Goal: Task Accomplishment & Management: Use online tool/utility

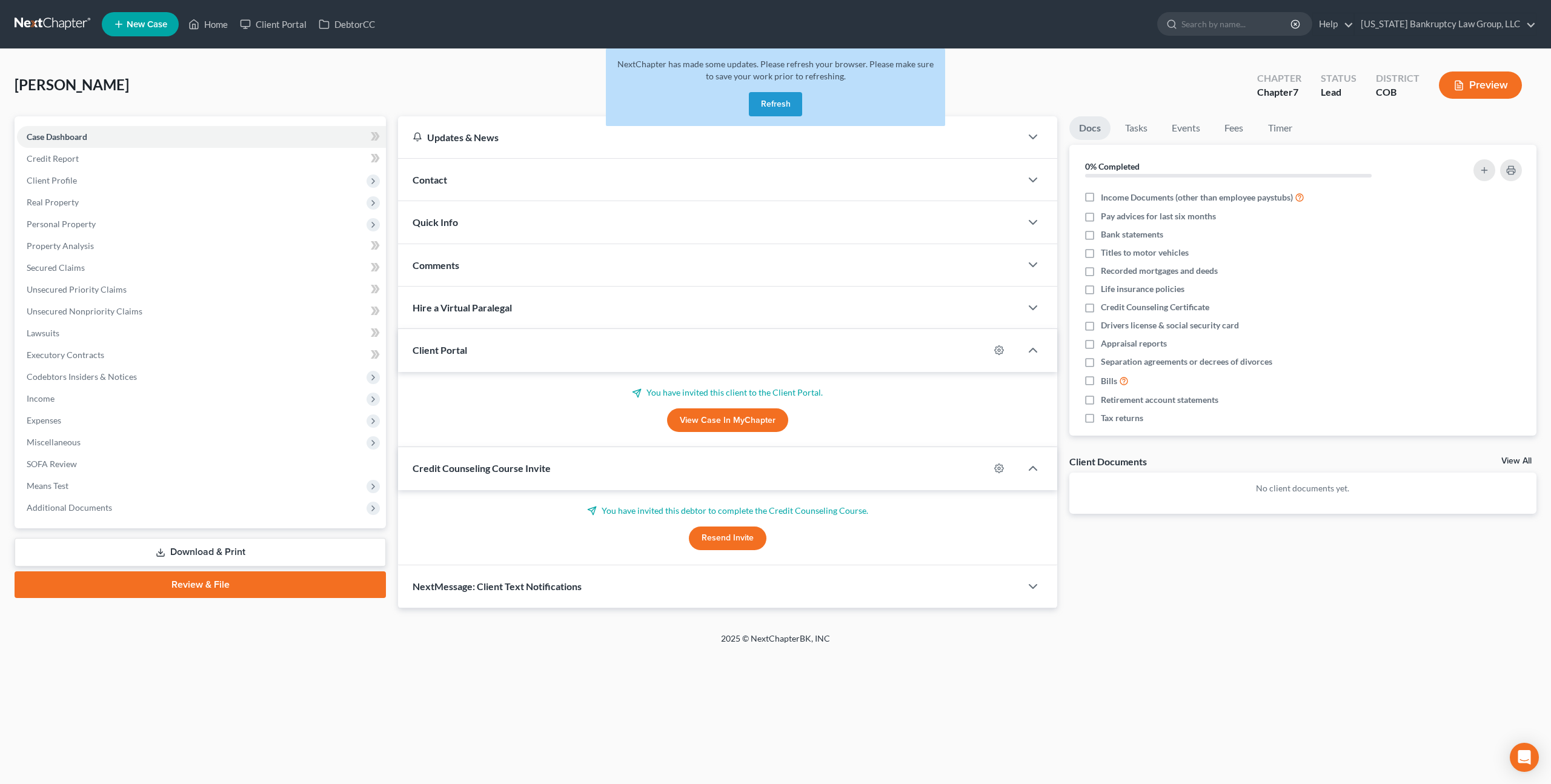
click at [775, 104] on button "Refresh" at bounding box center [776, 104] width 53 height 24
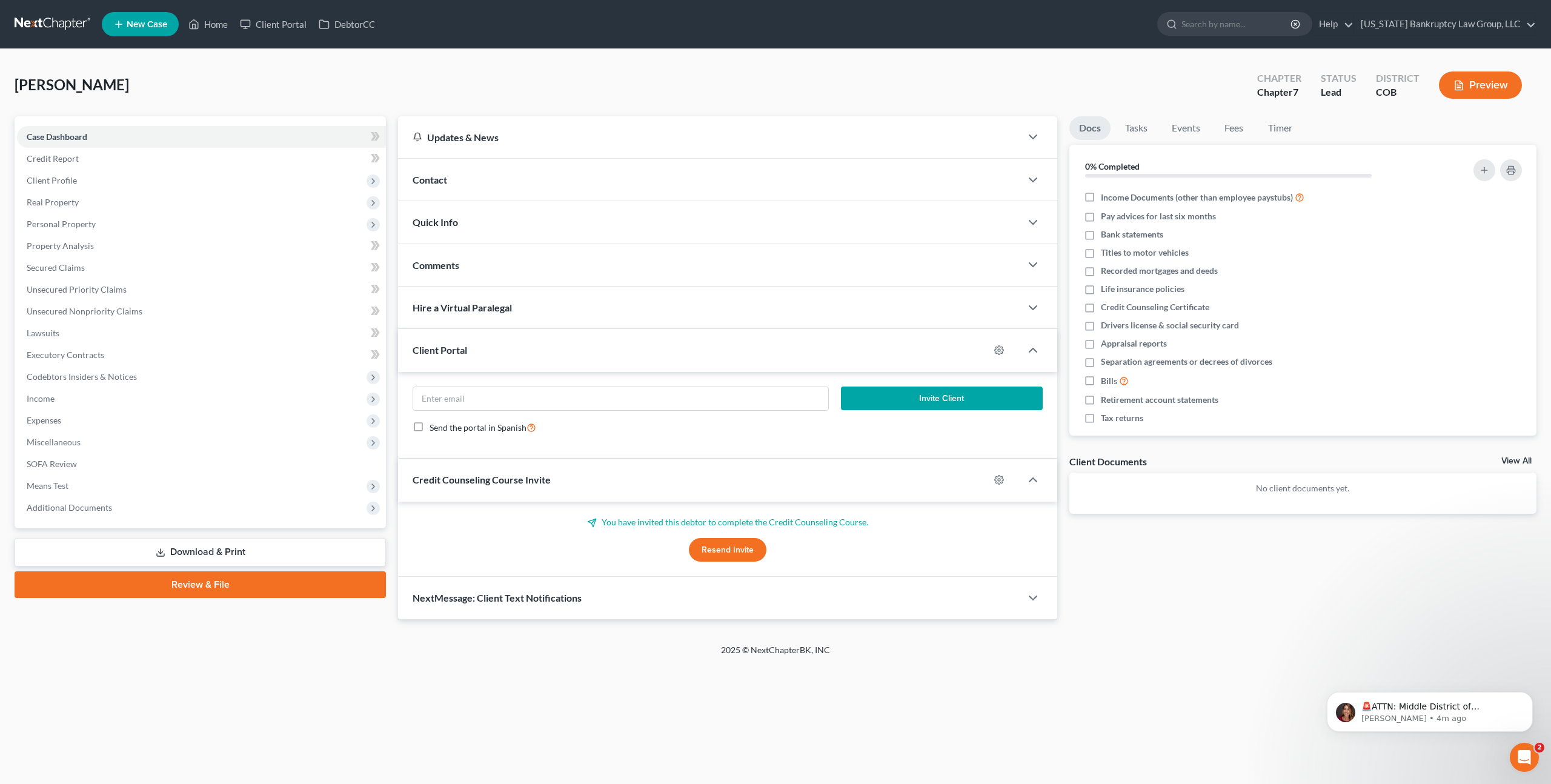
click at [65, 24] on link at bounding box center [53, 24] width 77 height 22
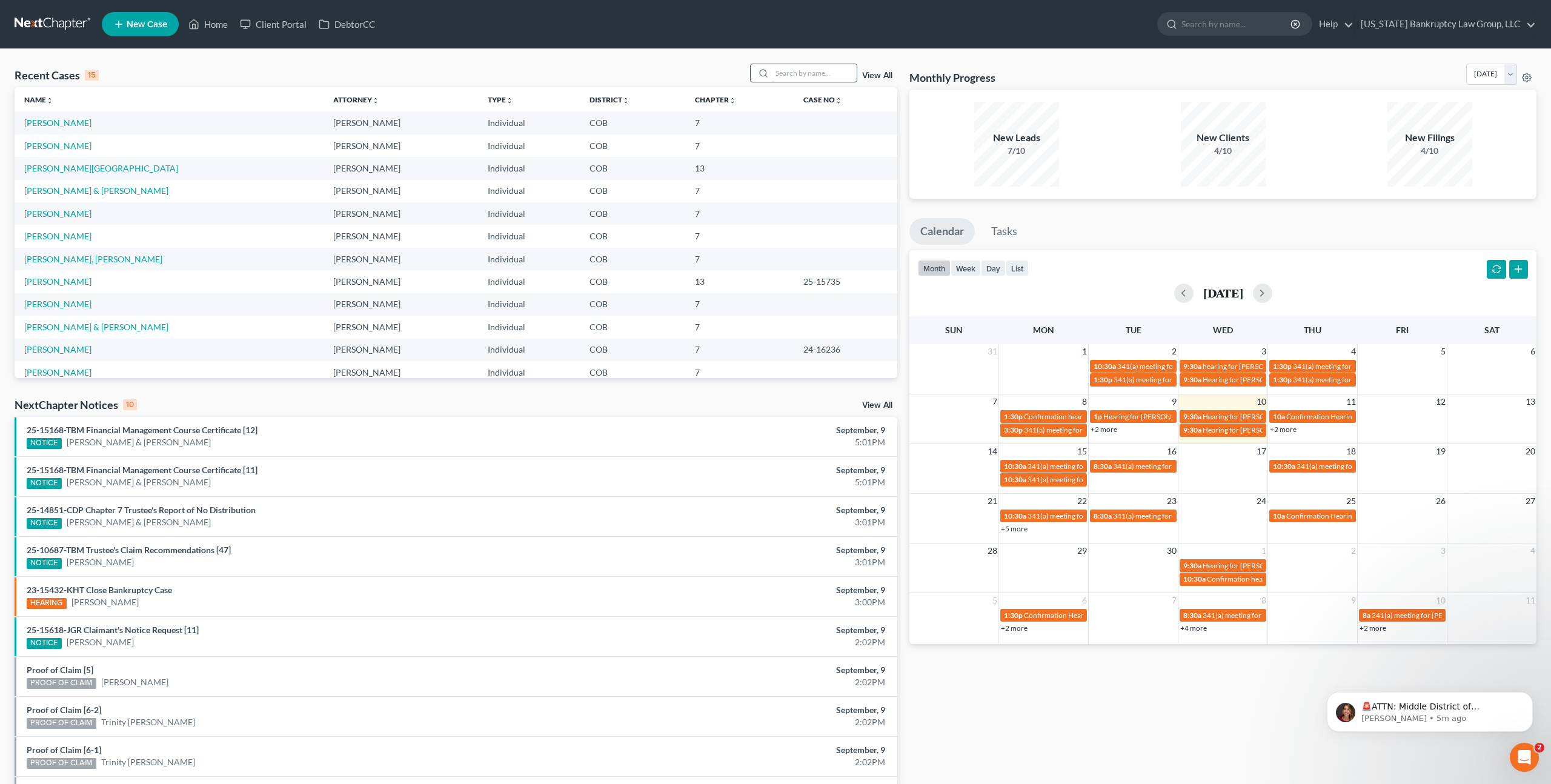
click at [789, 75] on input "search" at bounding box center [814, 74] width 85 height 18
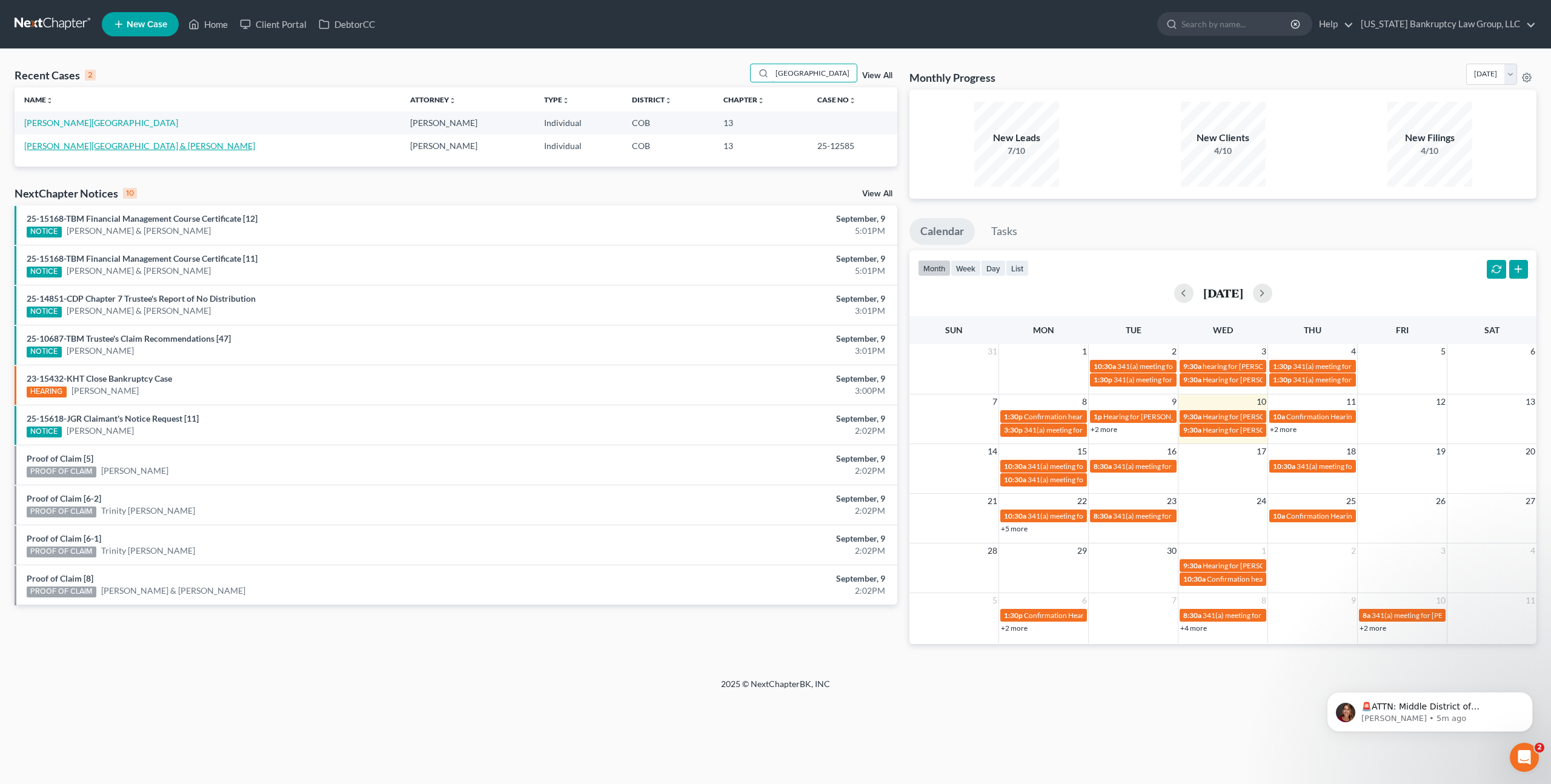
type input "trinidad"
click at [125, 147] on link "Bustamante-Trinidad, Erin & Trinidad, Joshua" at bounding box center [139, 145] width 230 height 11
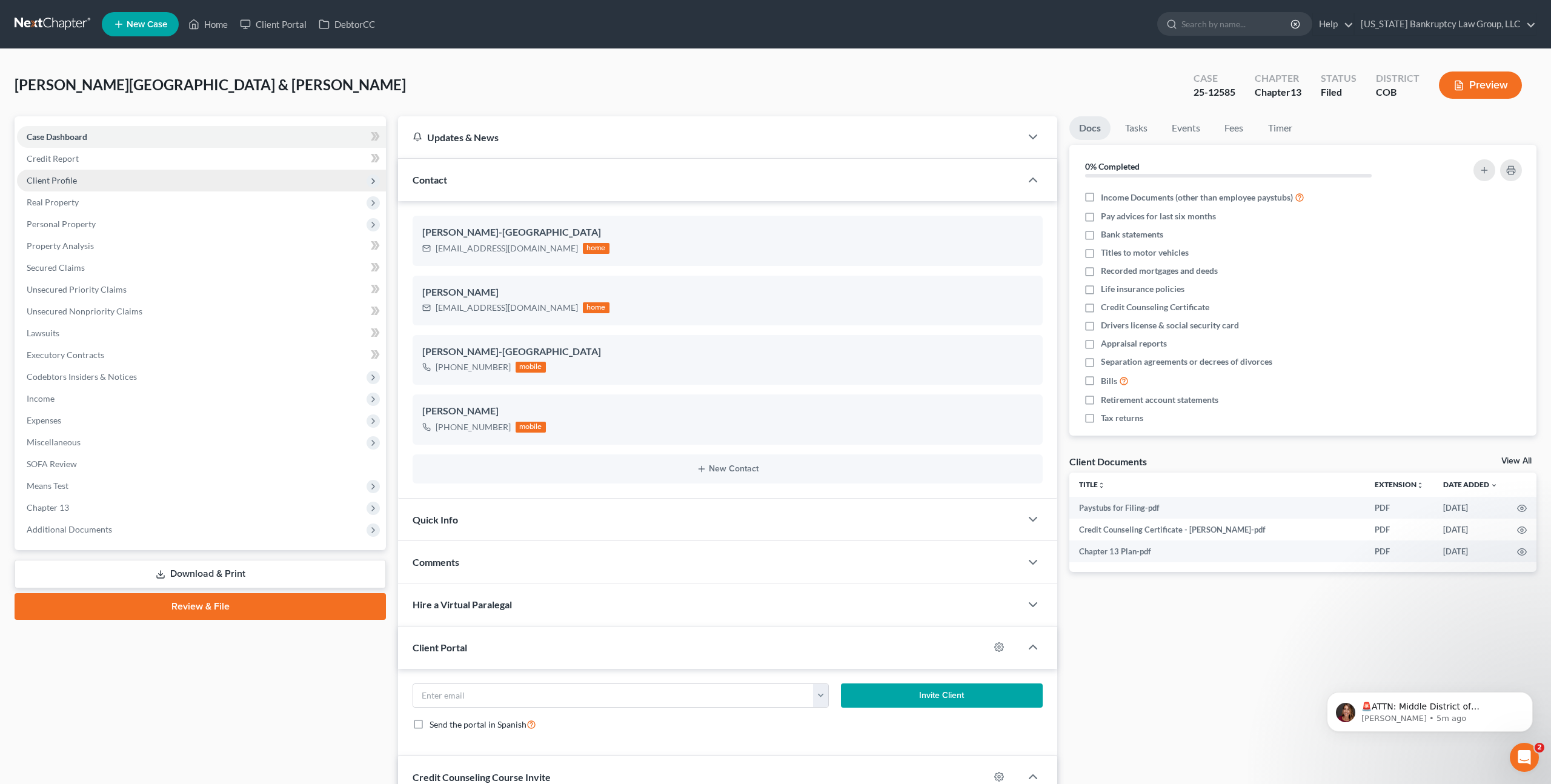
click at [83, 183] on span "Client Profile" at bounding box center [201, 180] width 369 height 22
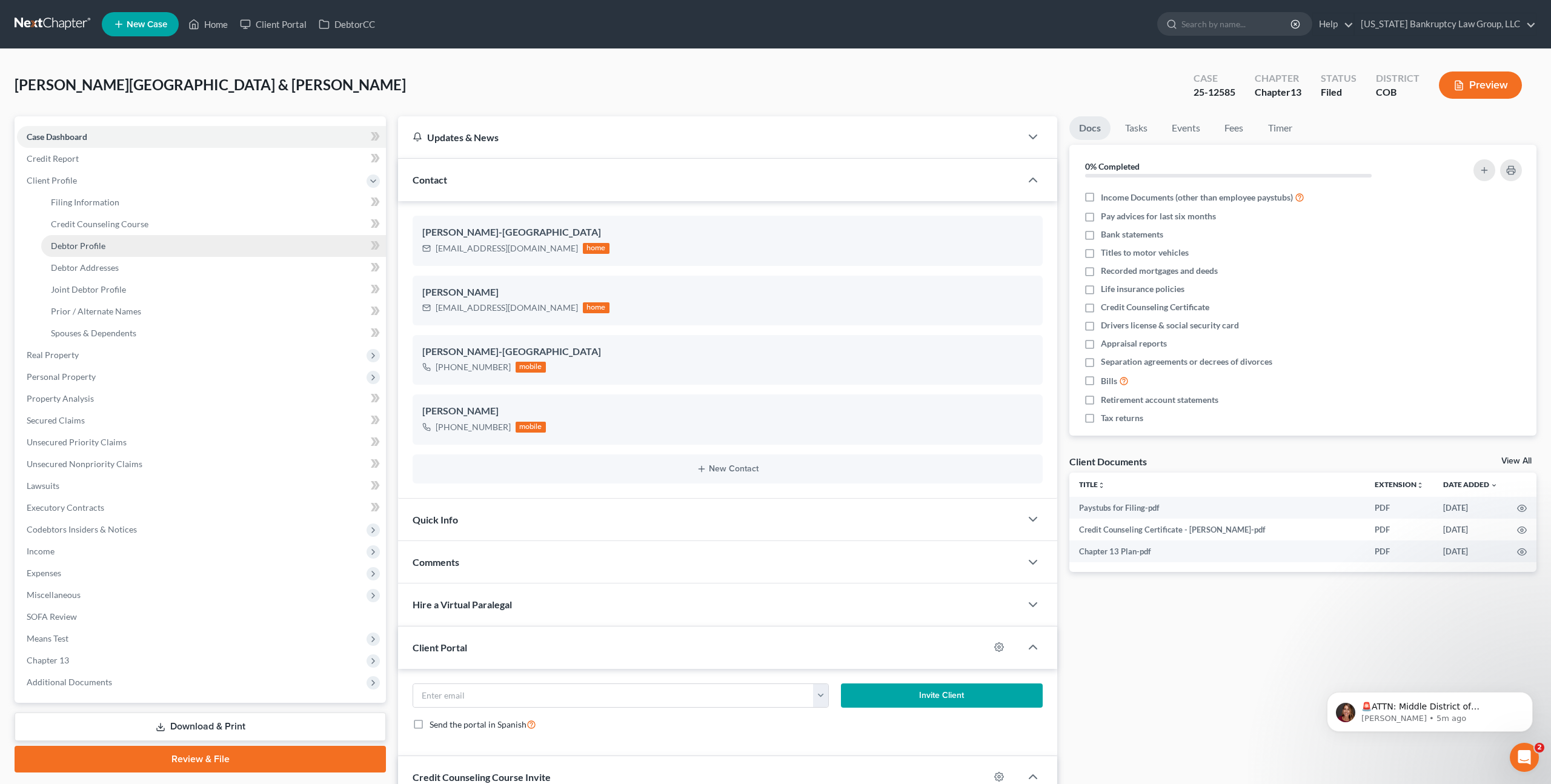
click at [102, 250] on link "Debtor Profile" at bounding box center [214, 246] width 345 height 22
select select "1"
select select "3"
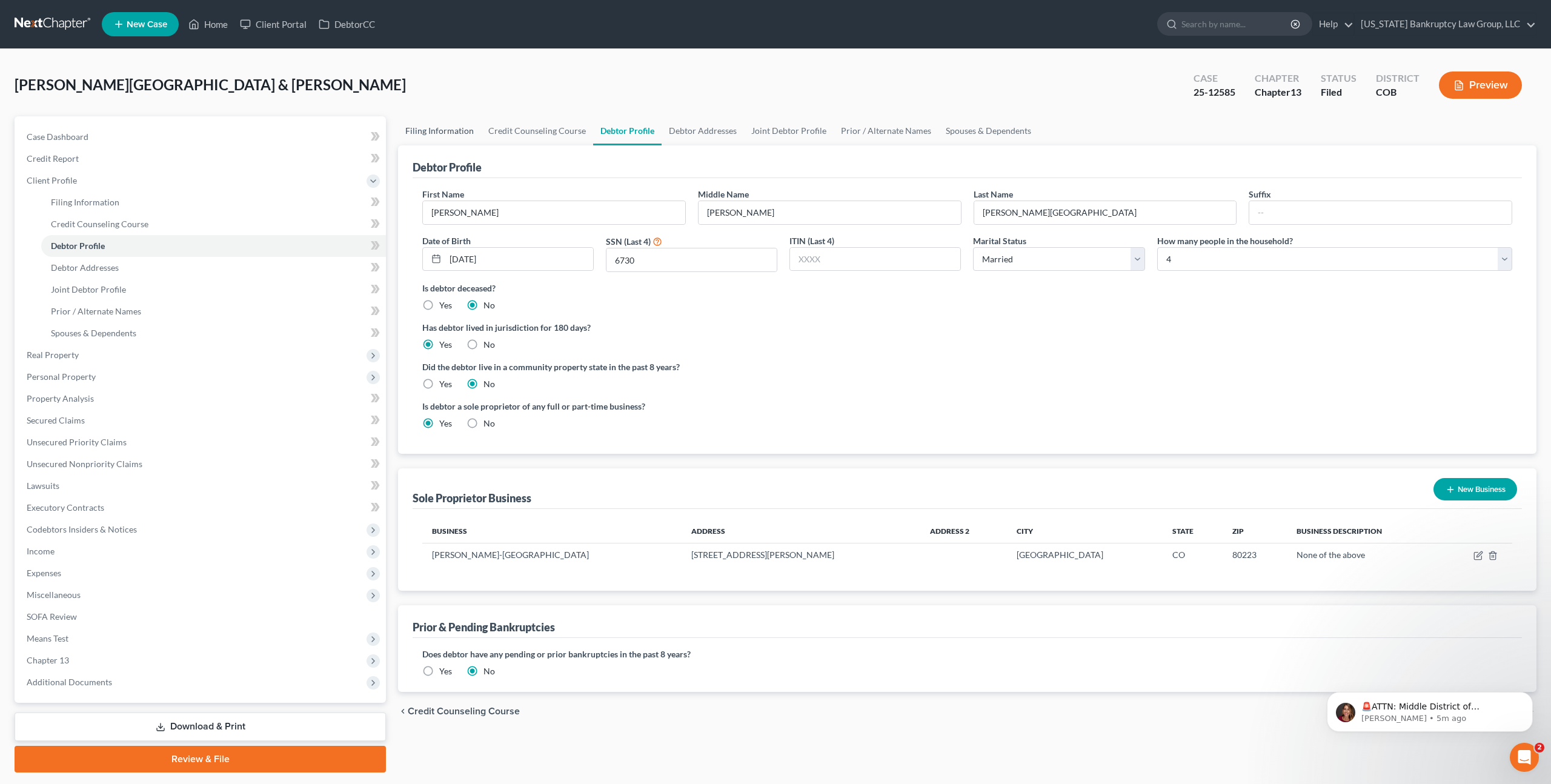
click at [440, 130] on link "Filing Information" at bounding box center [439, 131] width 83 height 29
select select "1"
select select "3"
select select "5"
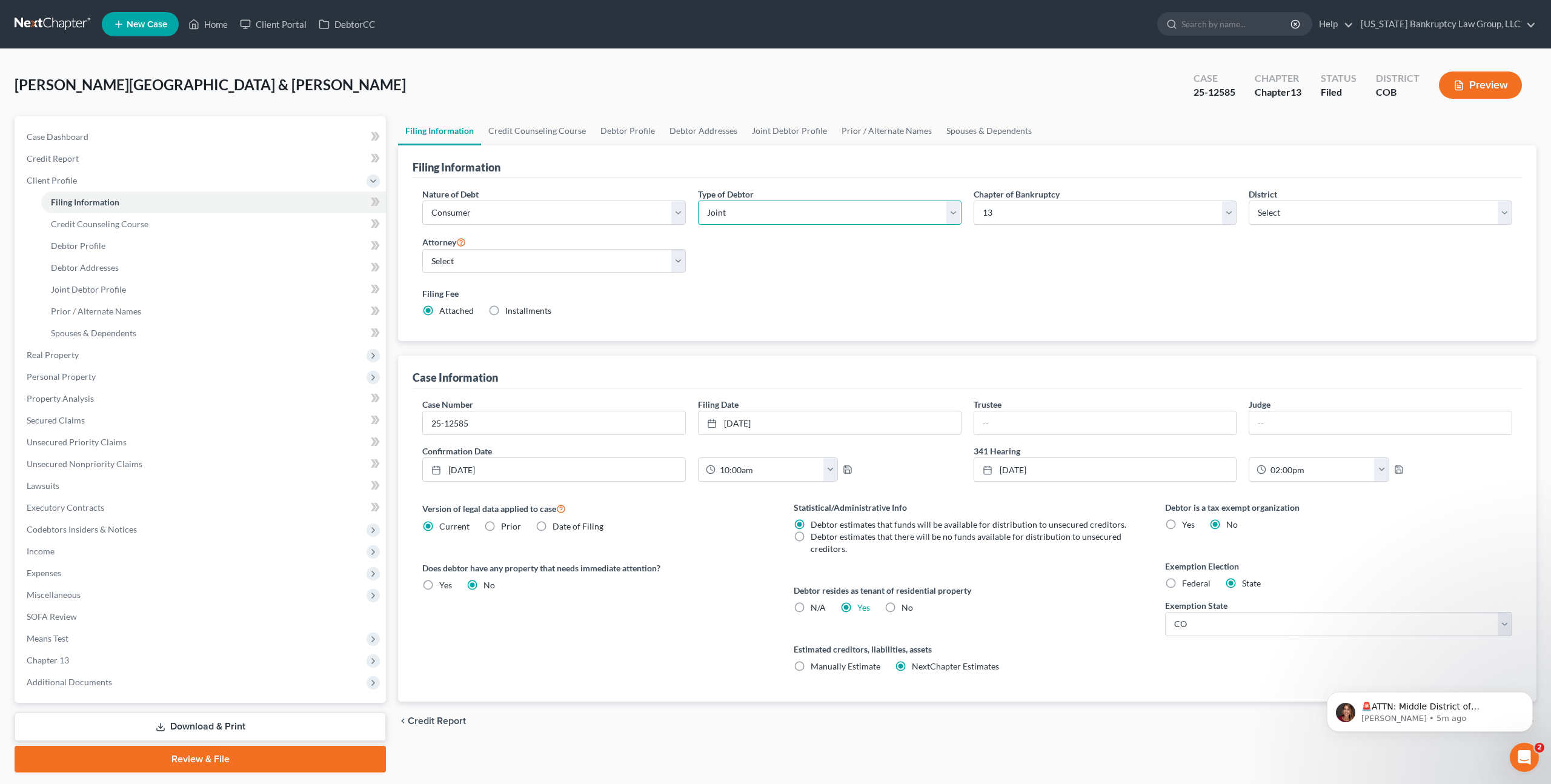
click at [777, 216] on select "Select Individual Joint" at bounding box center [829, 213] width 264 height 24
select select "0"
click at [698, 201] on select "Select Individual Joint" at bounding box center [829, 213] width 264 height 24
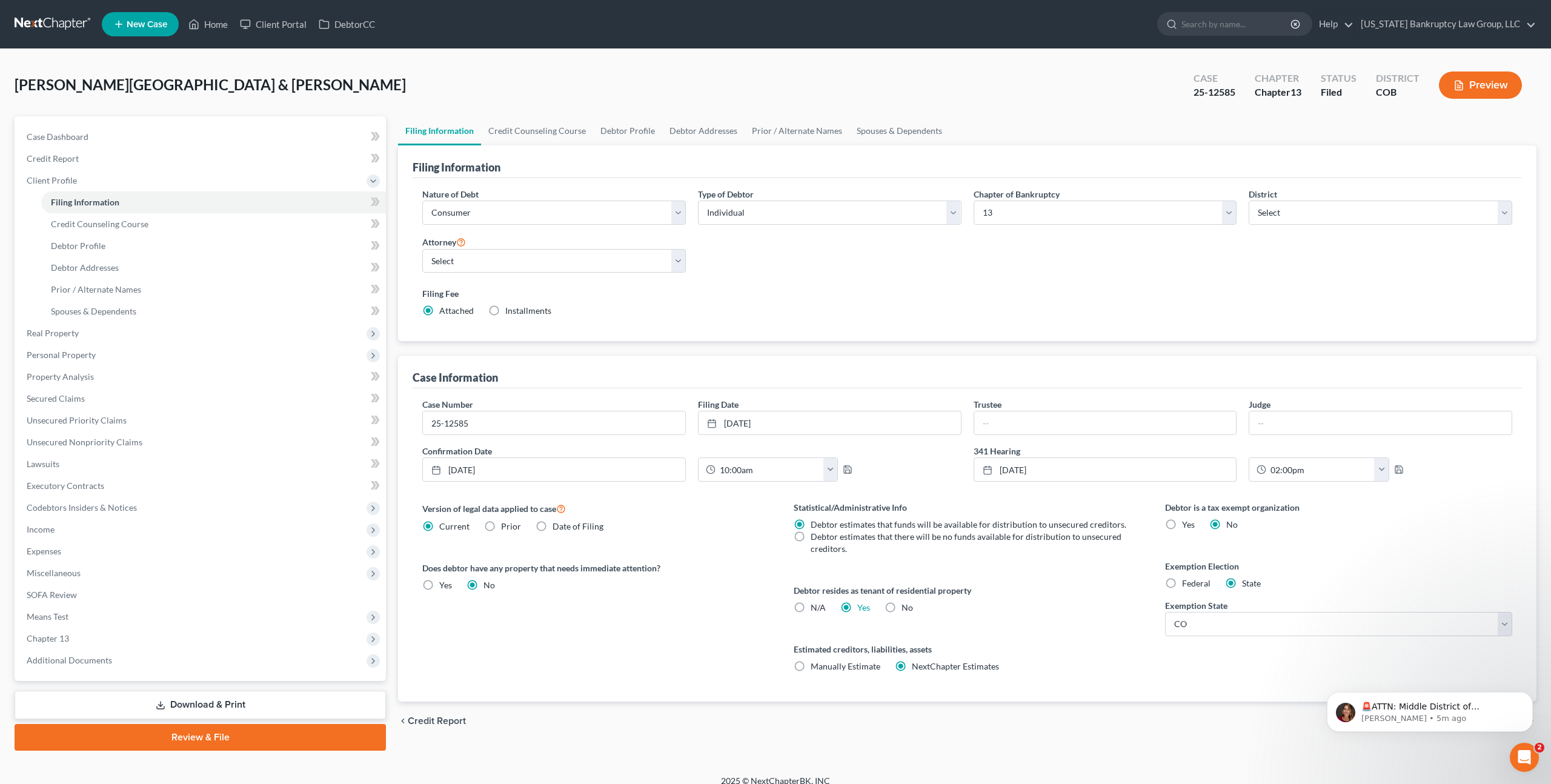
click at [55, 21] on link at bounding box center [53, 24] width 77 height 22
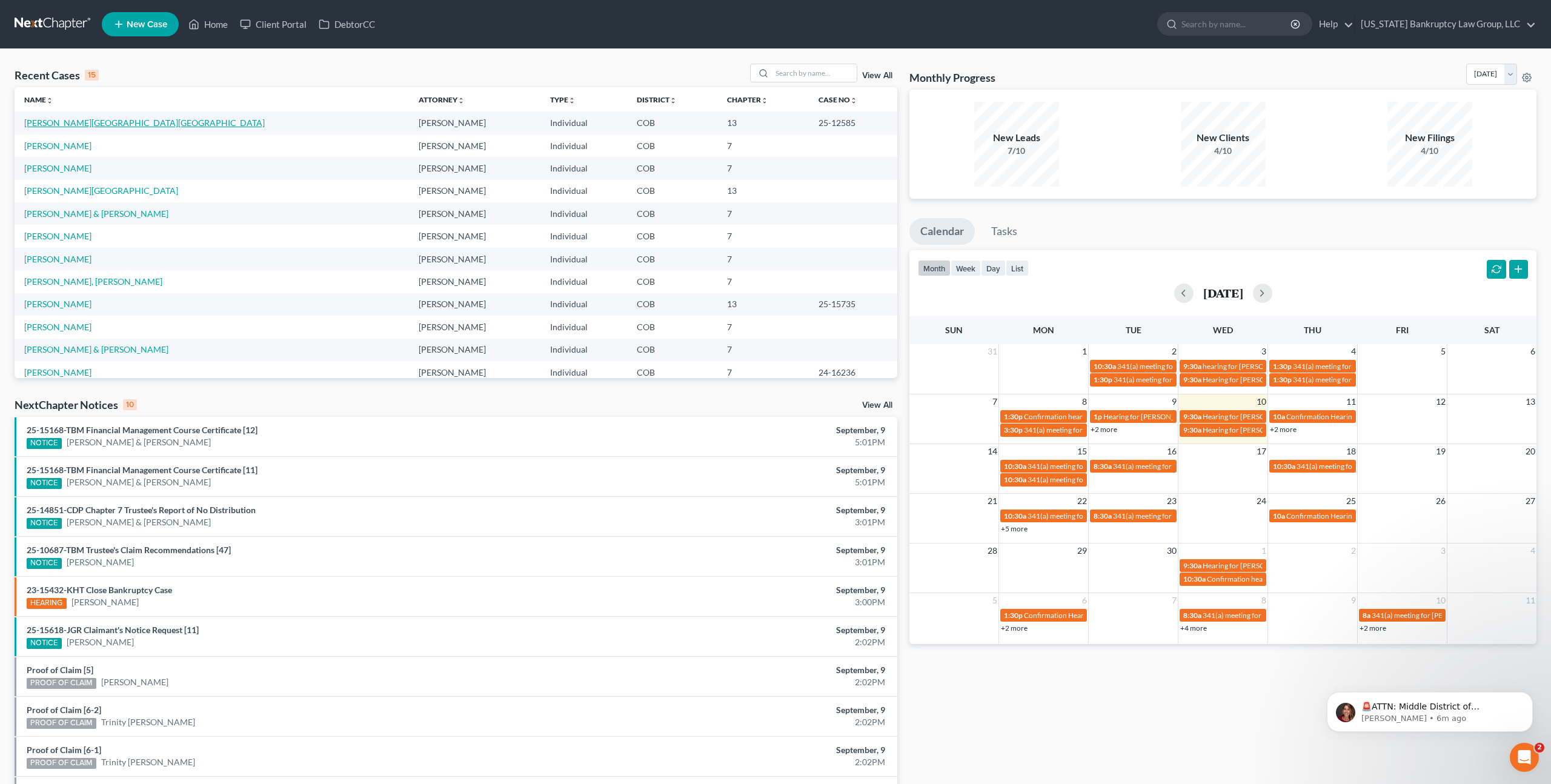
click at [81, 124] on link "[PERSON_NAME][GEOGRAPHIC_DATA][GEOGRAPHIC_DATA]" at bounding box center [144, 122] width 240 height 11
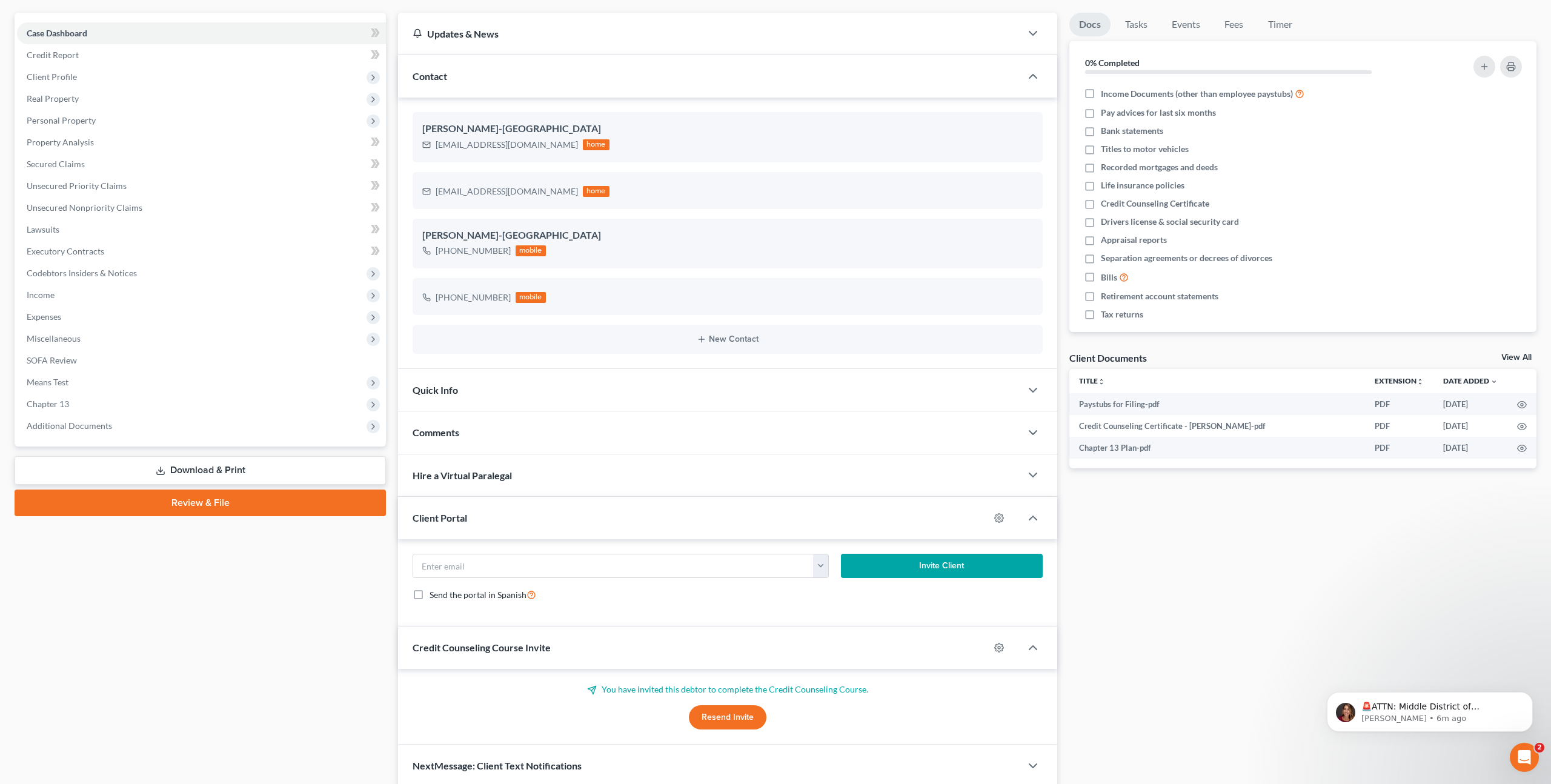
scroll to position [152, 0]
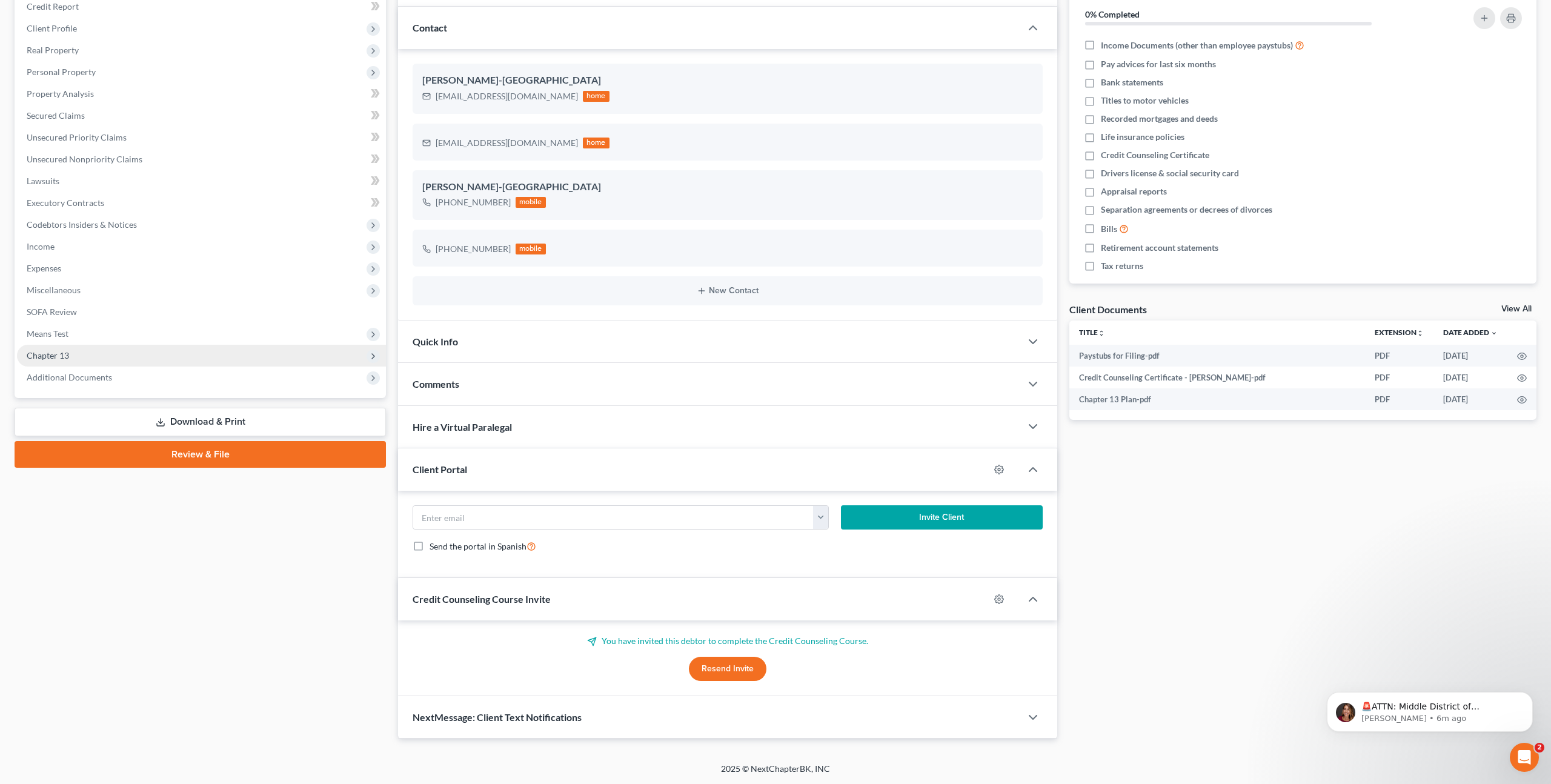
click at [94, 353] on span "Chapter 13" at bounding box center [201, 356] width 369 height 22
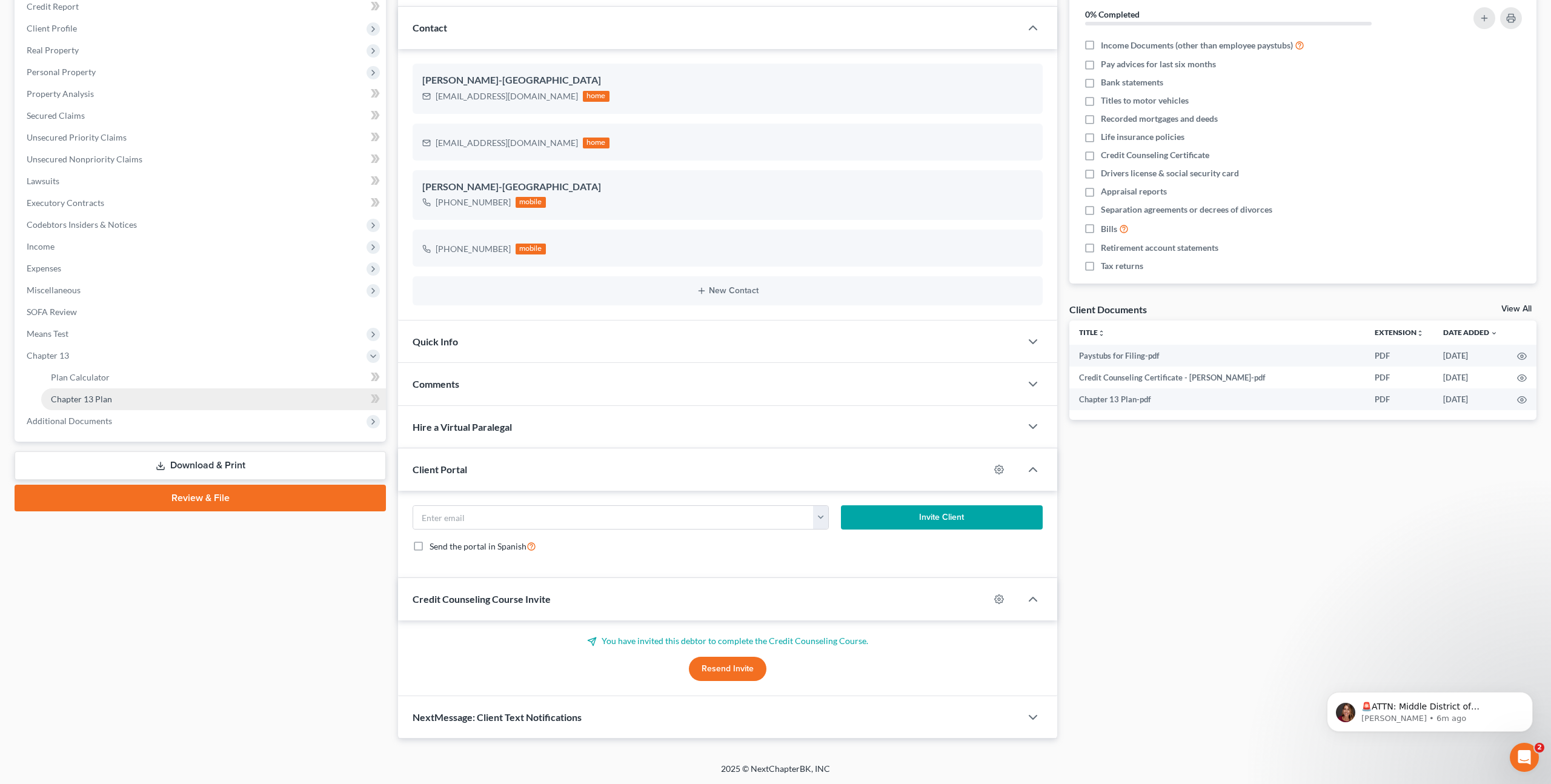
click at [99, 396] on span "Chapter 13 Plan" at bounding box center [81, 399] width 61 height 11
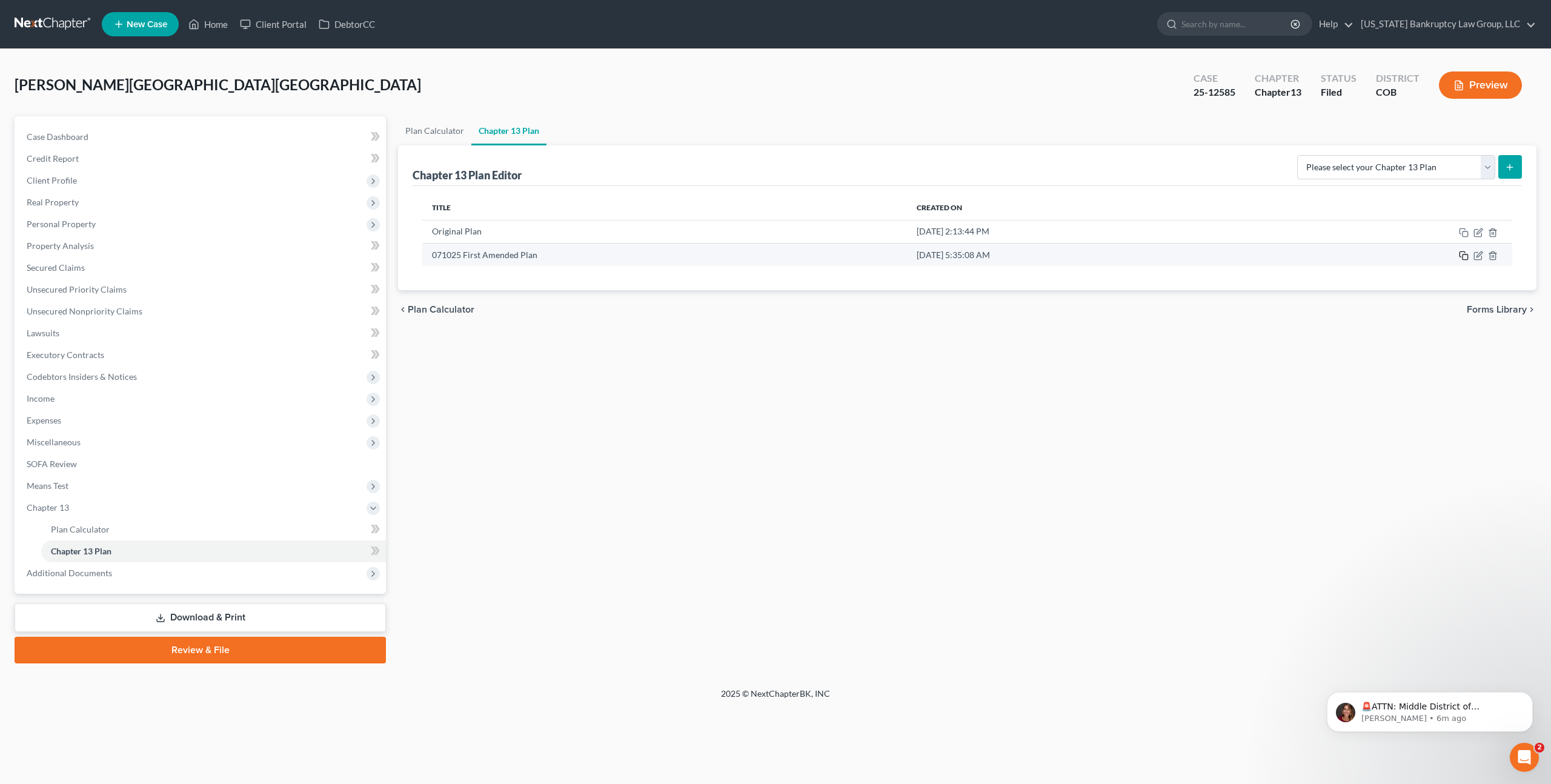
click at [1465, 255] on rect "button" at bounding box center [1466, 258] width 6 height 6
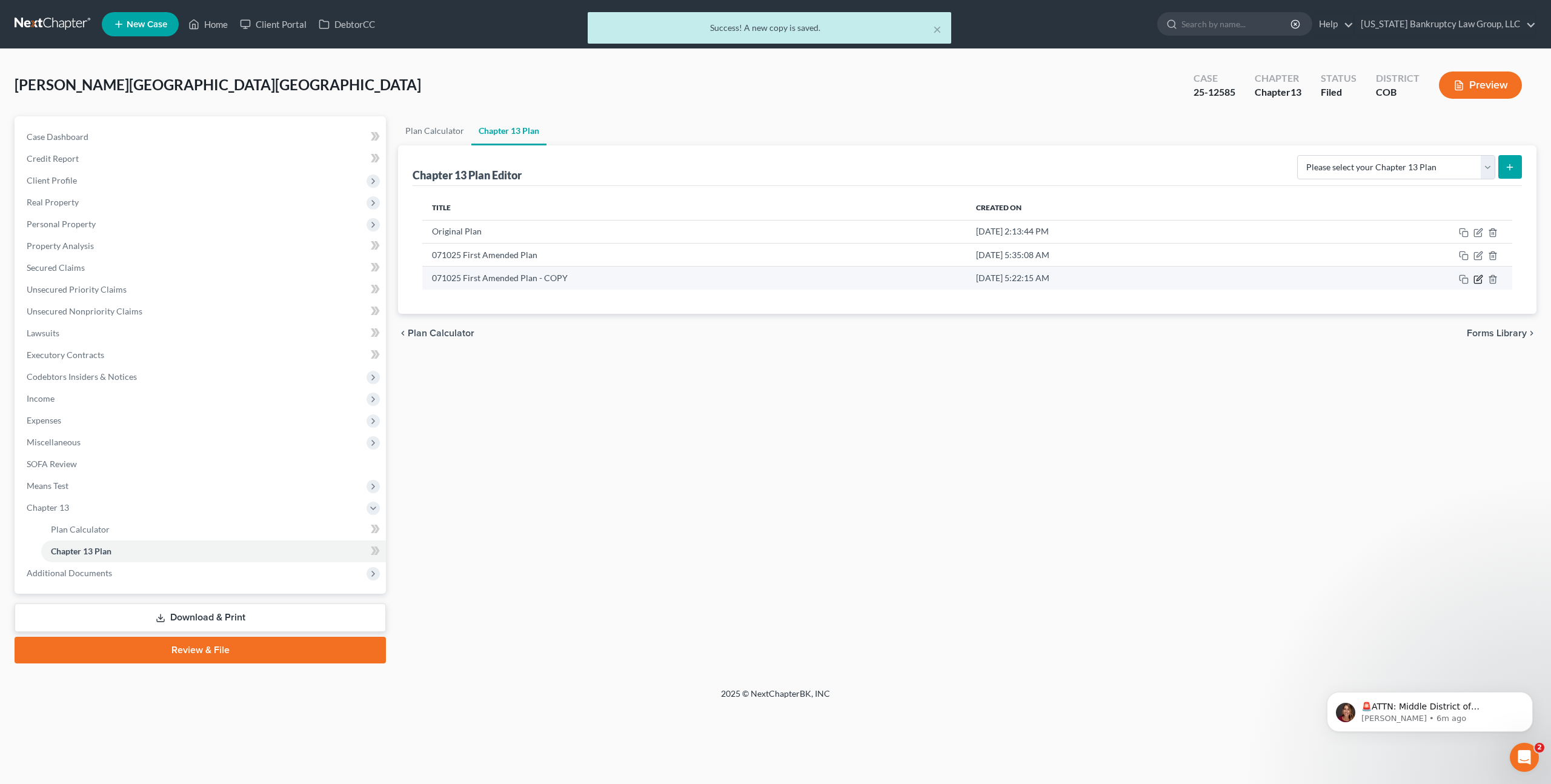
click at [1477, 278] on icon "button" at bounding box center [1478, 279] width 10 height 10
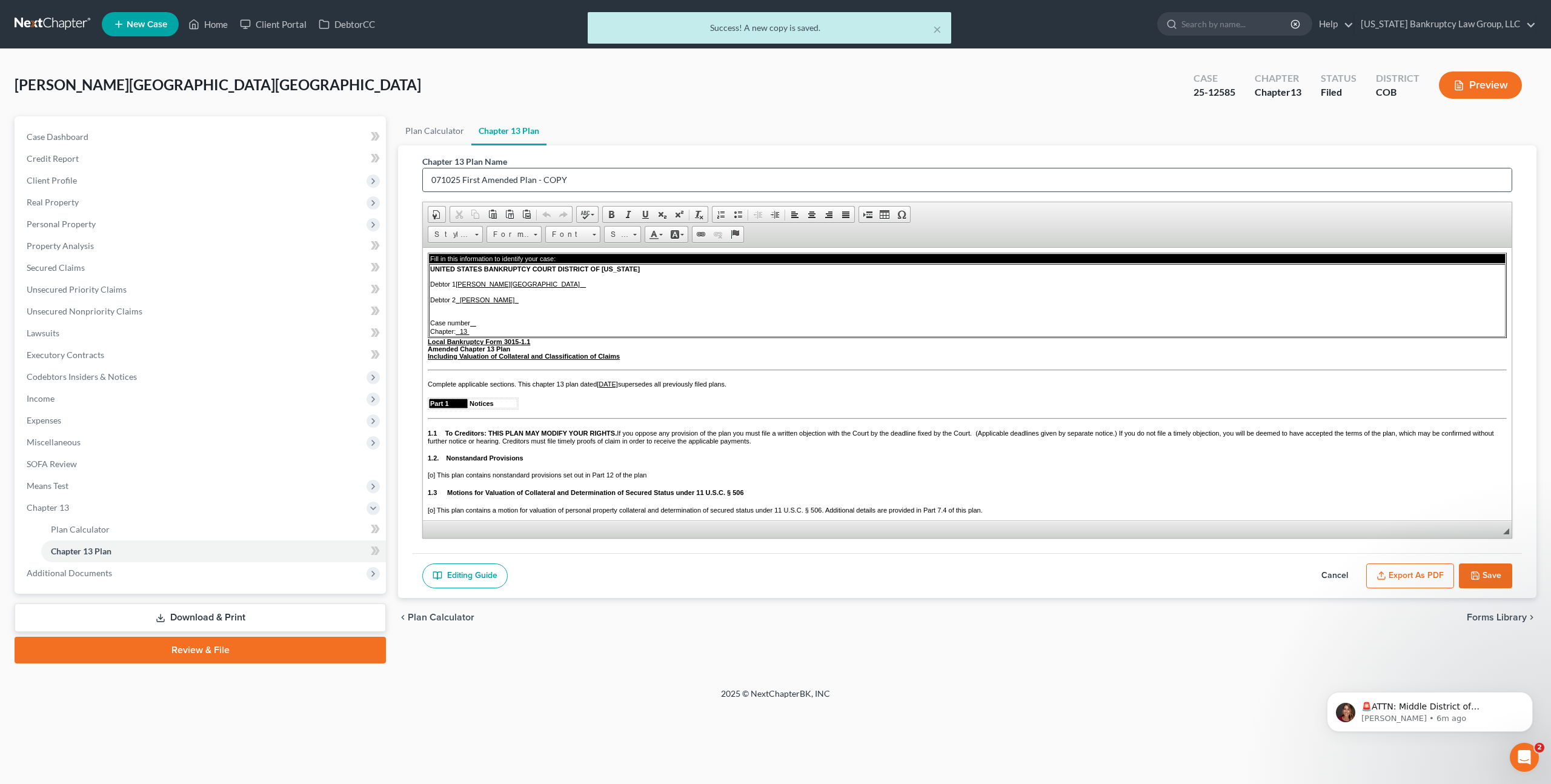
click at [441, 179] on input "071025 First Amended Plan - COPY" at bounding box center [967, 179] width 1089 height 23
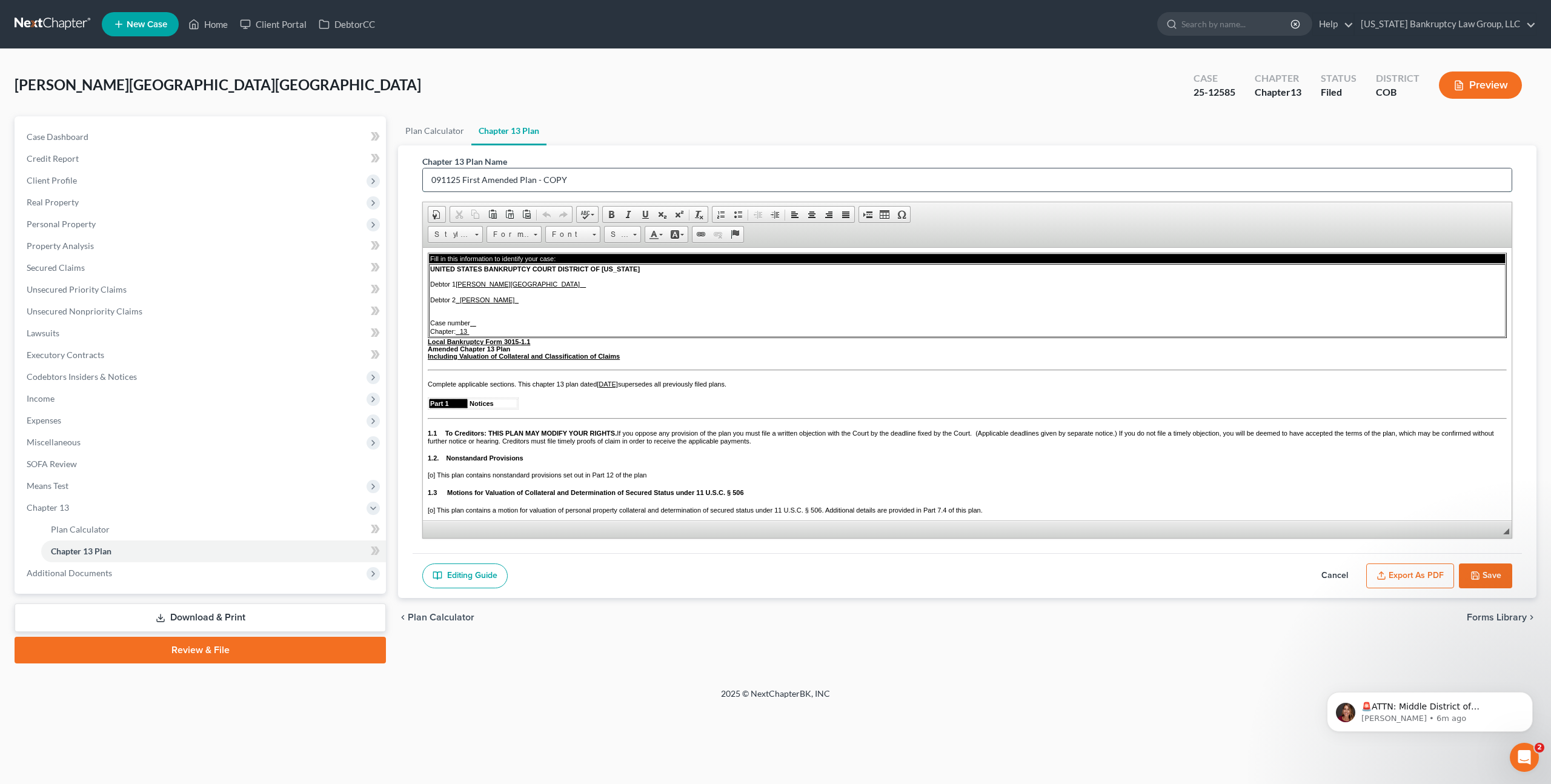
click at [469, 180] on input "091125 First Amended Plan - COPY" at bounding box center [967, 179] width 1089 height 23
click at [559, 180] on input "091125 Second Amended Plan - COPY" at bounding box center [967, 179] width 1089 height 23
type input "091125 Second Amended Plan"
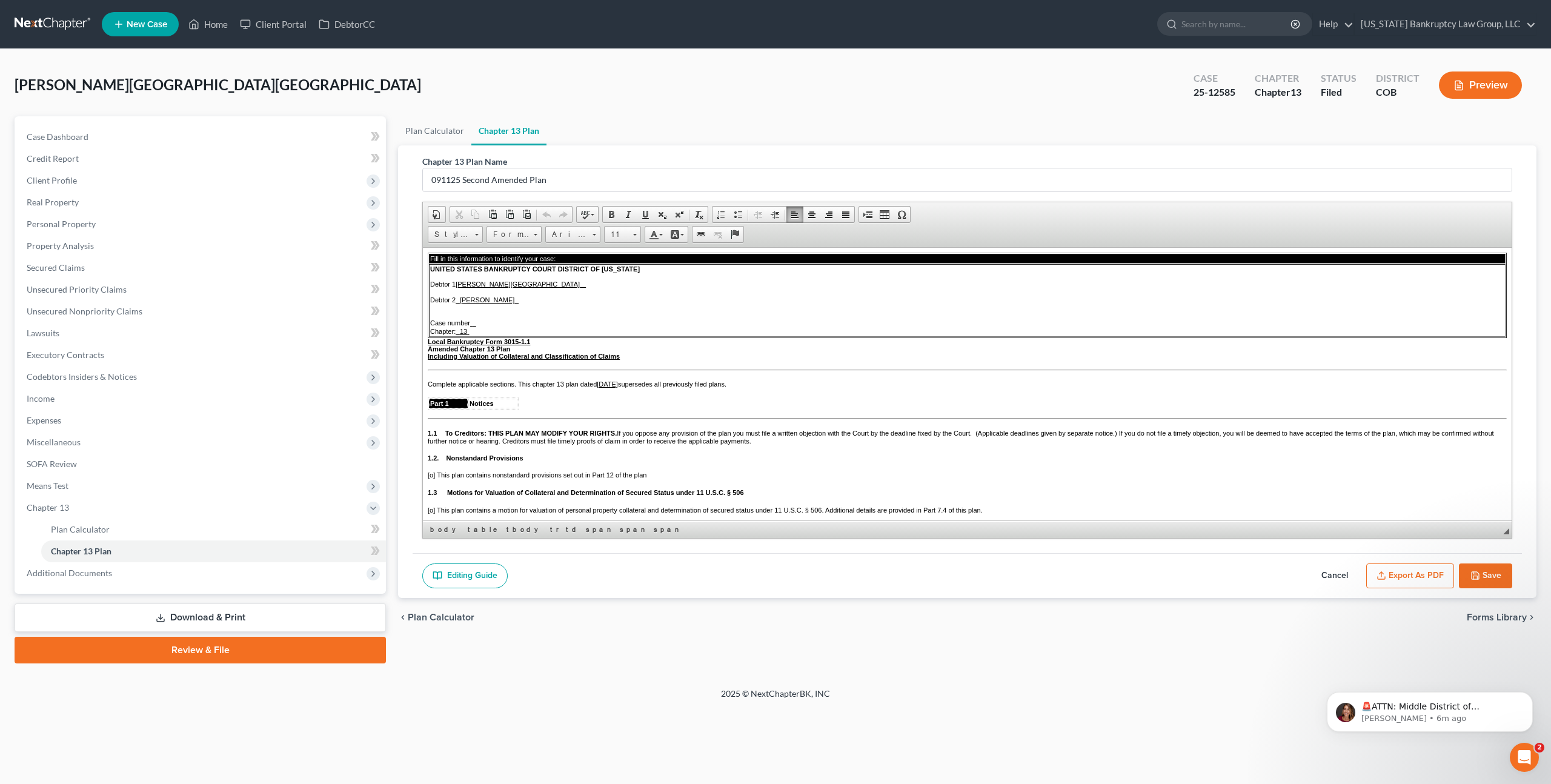
click at [515, 303] on u "Joshua Ernesto Trinidad" at bounding box center [487, 299] width 55 height 7
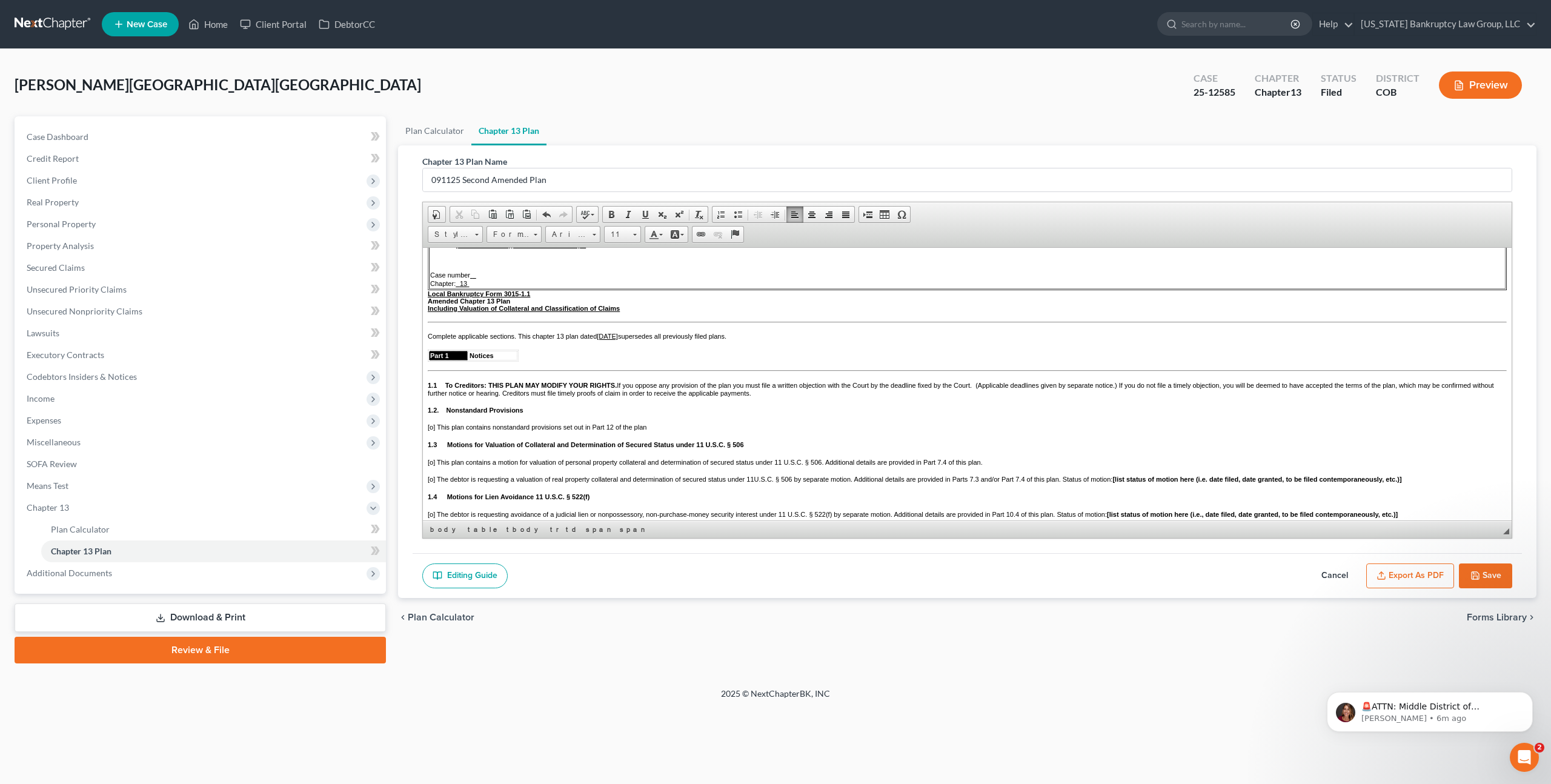
scroll to position [40, 0]
click at [613, 338] on u "July 10, 2025" at bounding box center [608, 334] width 22 height 7
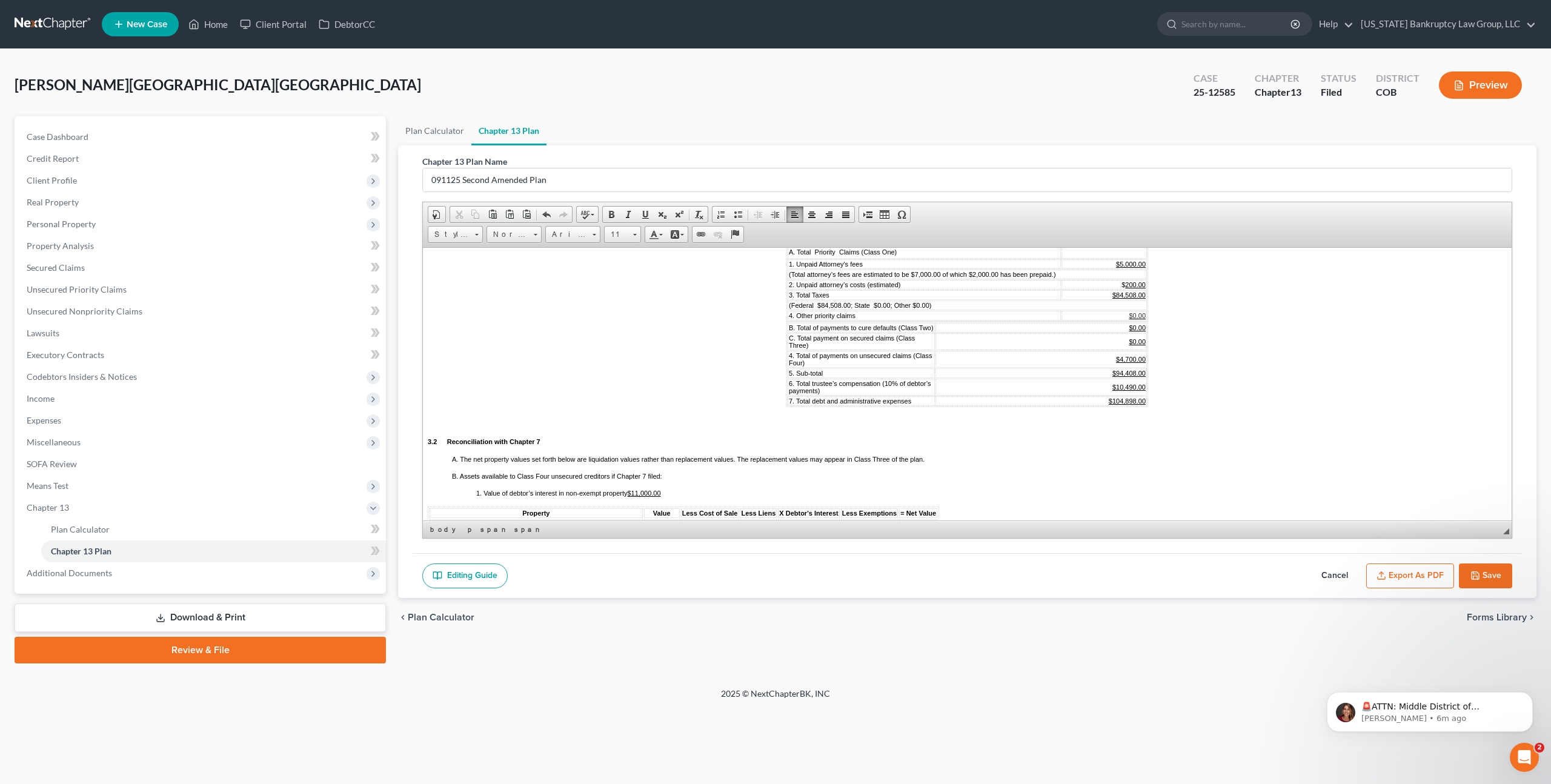
scroll to position [727, 0]
click at [1136, 299] on u "$84,508.00" at bounding box center [1129, 294] width 33 height 7
click at [857, 309] on span "(Federal $84,508.00; State $0.00; Other $0.00)" at bounding box center [860, 305] width 142 height 7
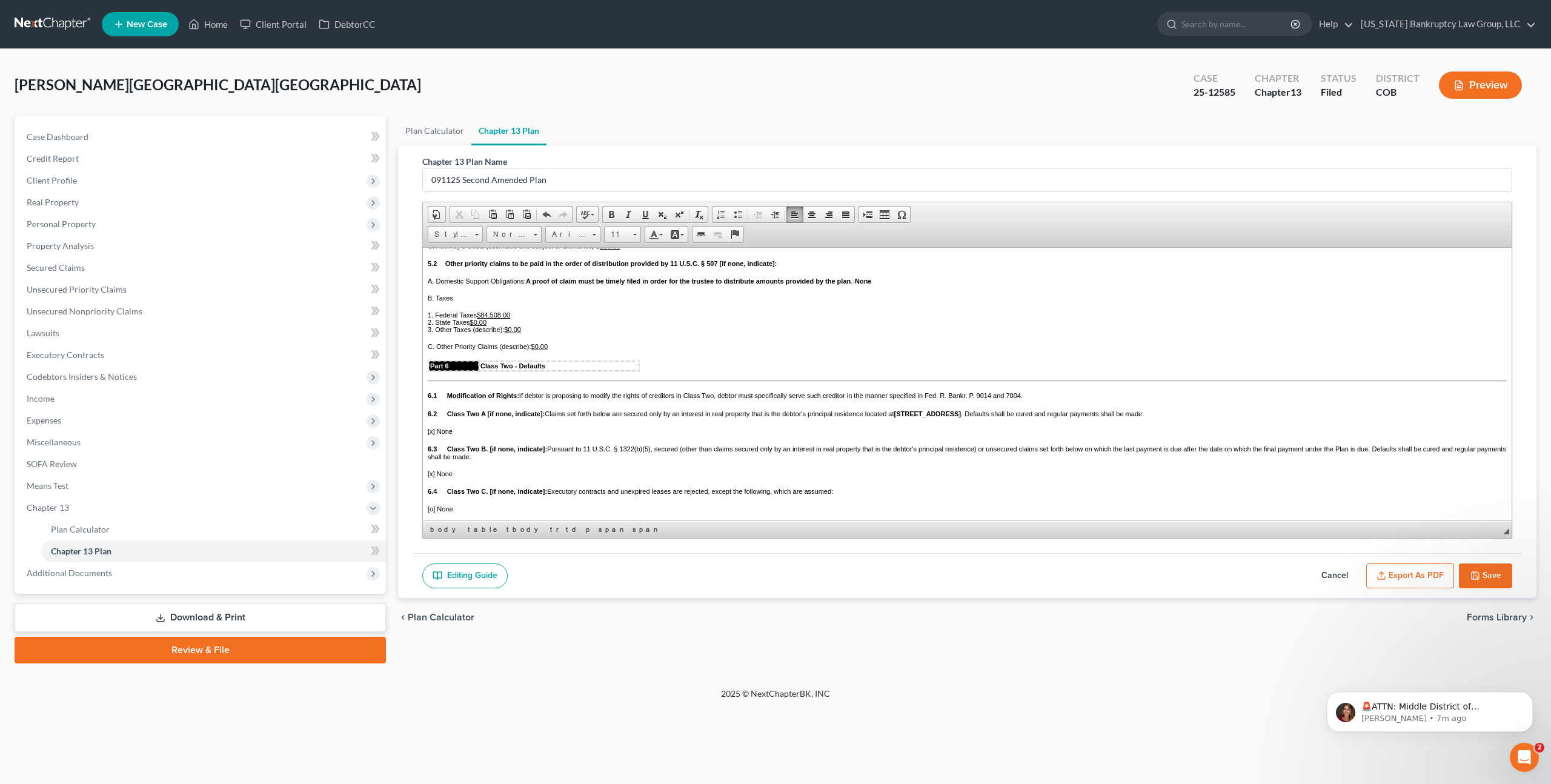
scroll to position [1570, 0]
click at [505, 317] on u "$84,508.00" at bounding box center [493, 312] width 33 height 7
click at [1479, 573] on button "Save" at bounding box center [1485, 576] width 53 height 25
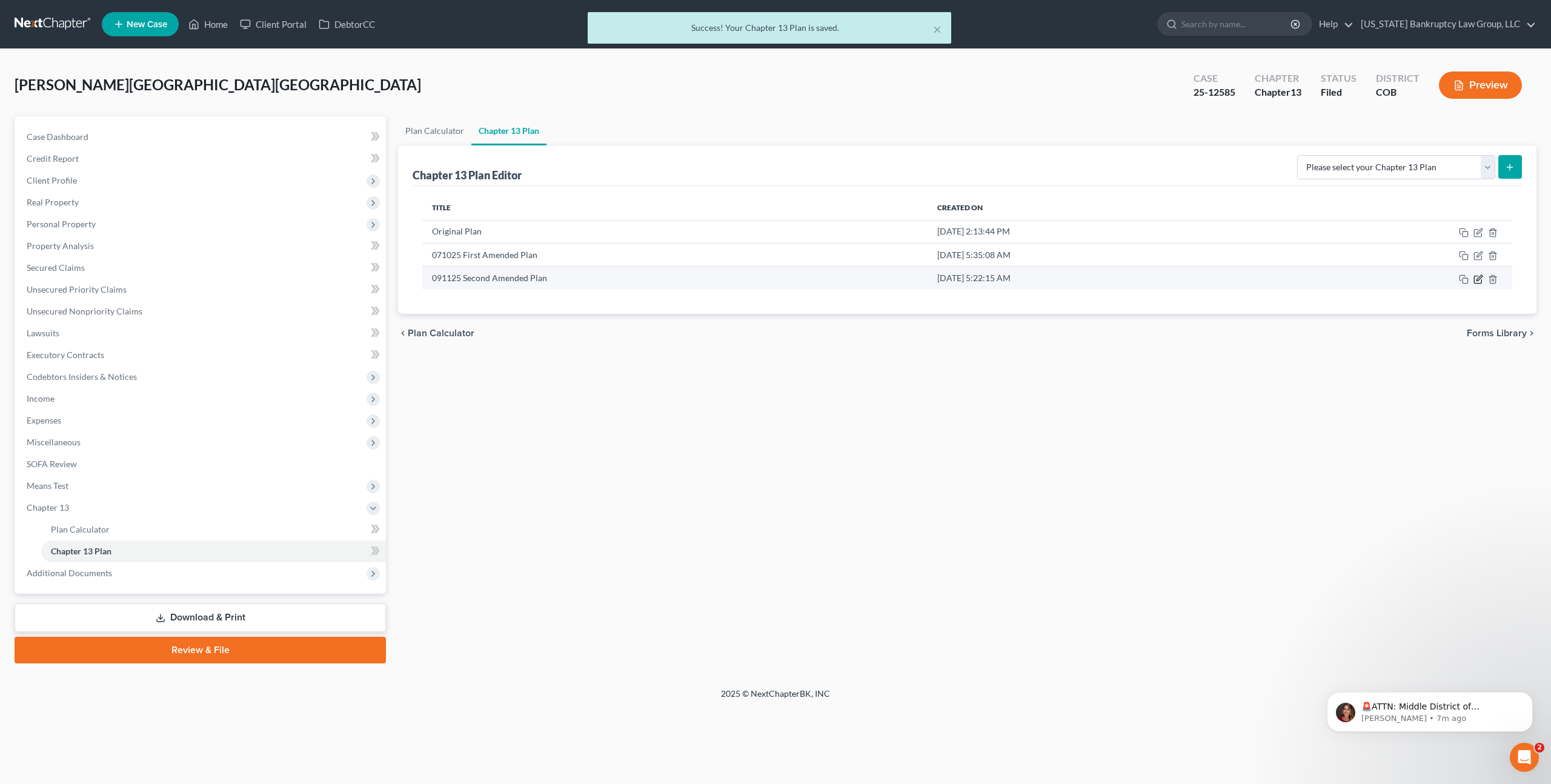
click at [1477, 280] on icon "button" at bounding box center [1479, 278] width 6 height 6
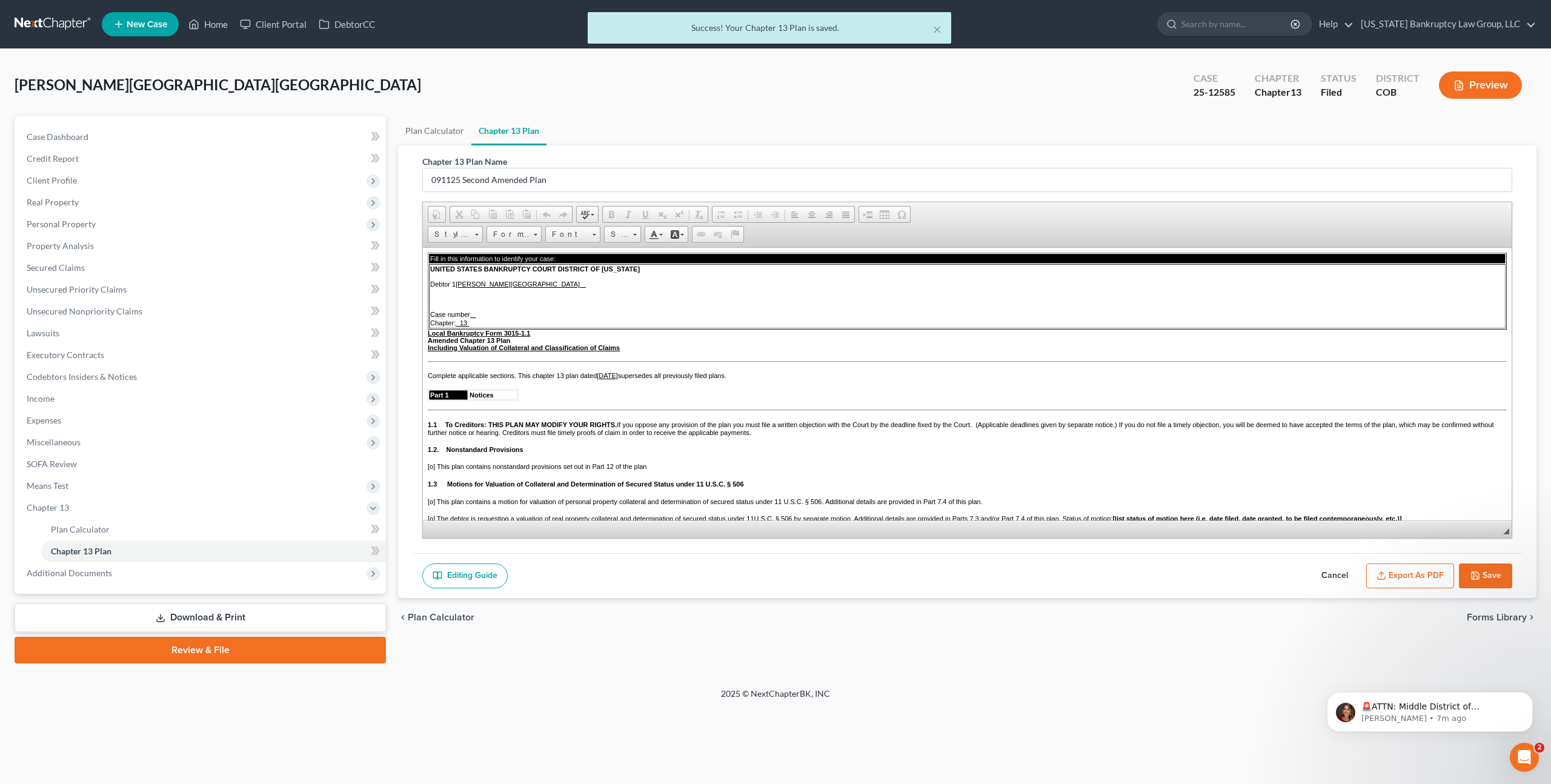
scroll to position [0, 0]
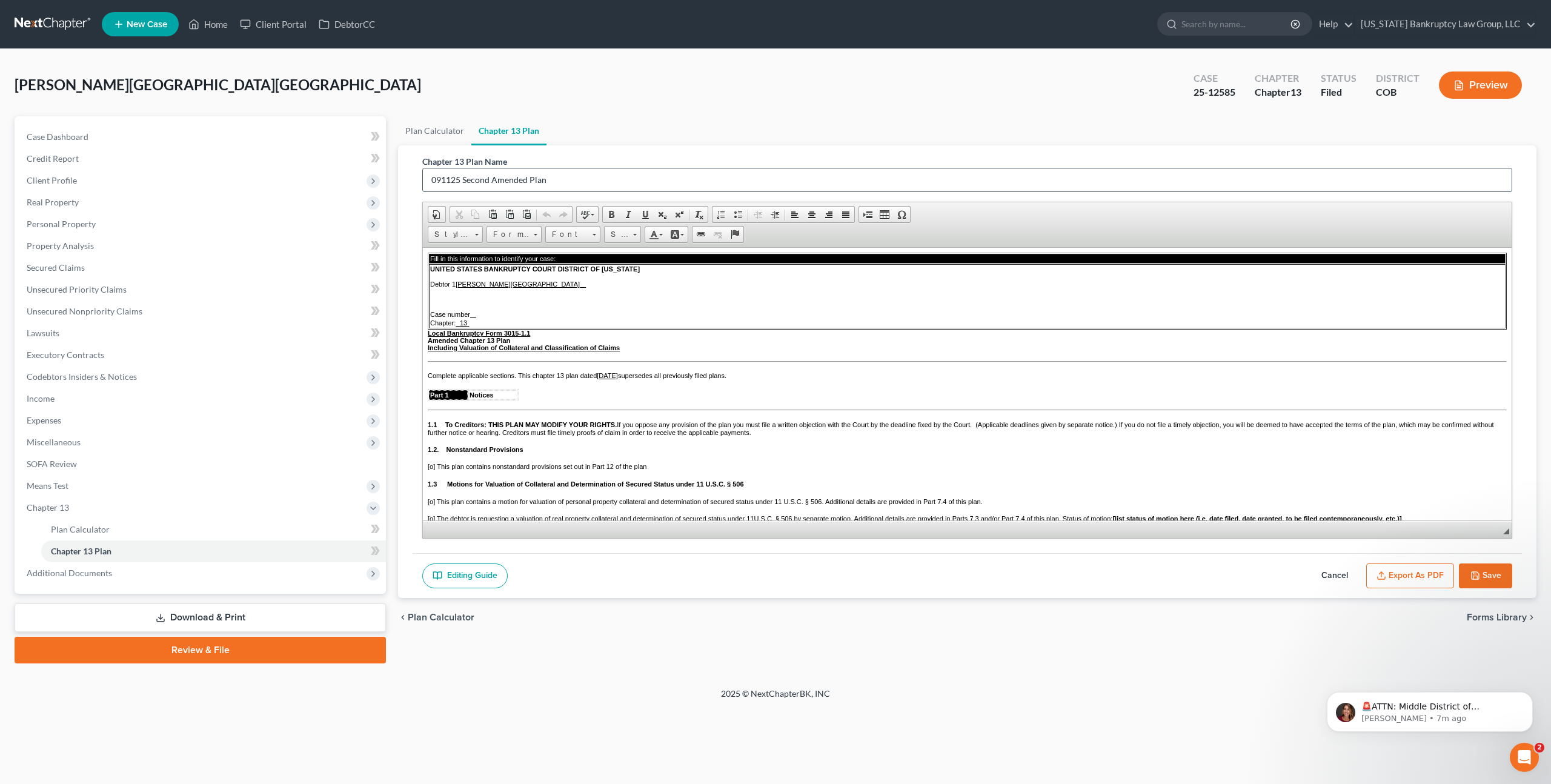
click at [561, 175] on input "091125 Second Amended Plan" at bounding box center [967, 179] width 1089 height 23
type input "091125 Second Amended Plan - Erin"
click at [1479, 575] on icon "button" at bounding box center [1476, 575] width 10 height 10
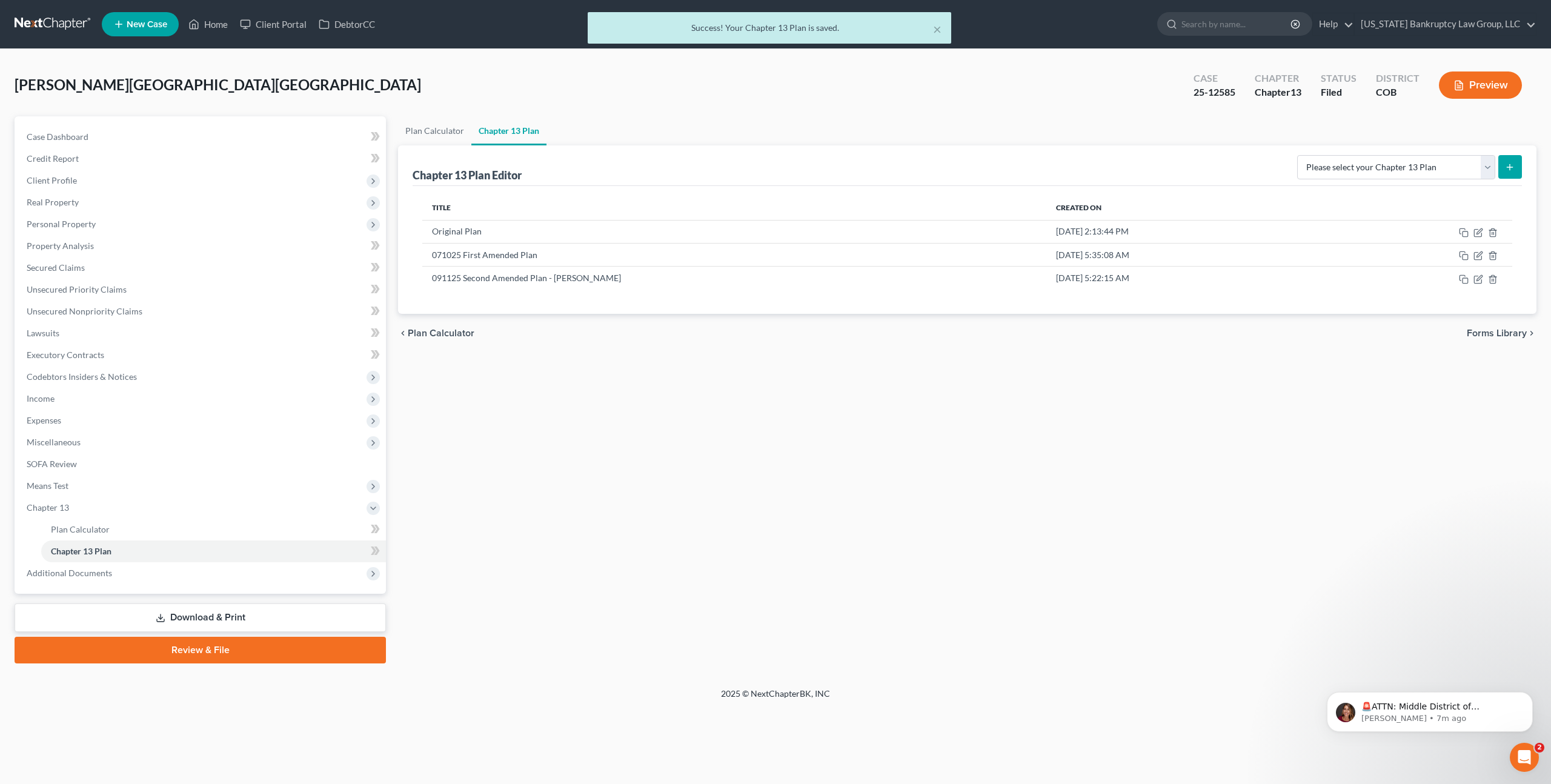
click at [1014, 403] on div "Plan Calculator Chapter 13 Plan Chapter 13 Plan Editor Please select your Chapt…" at bounding box center [968, 390] width 1151 height 547
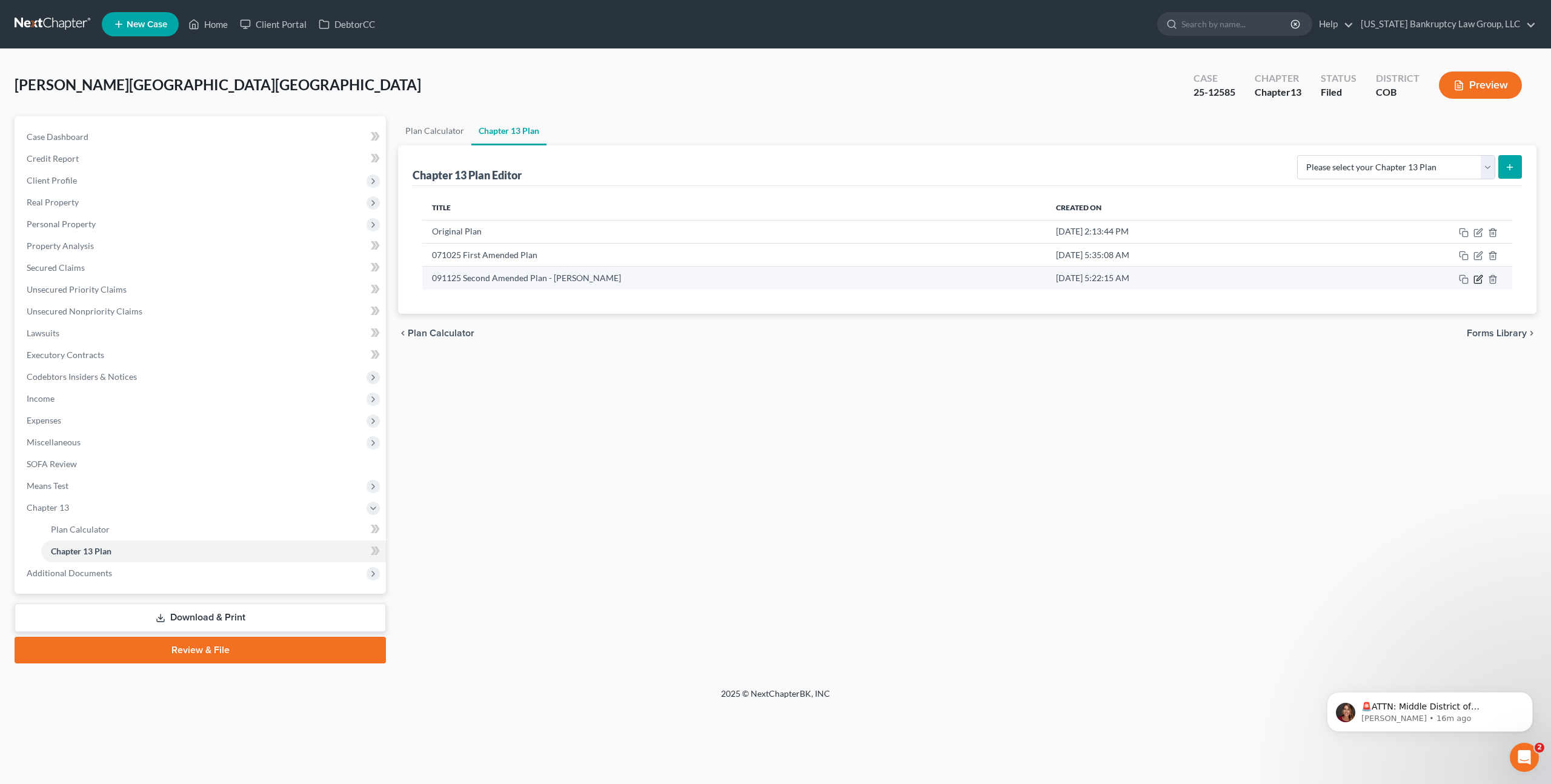
click at [1479, 280] on icon "button" at bounding box center [1478, 279] width 10 height 10
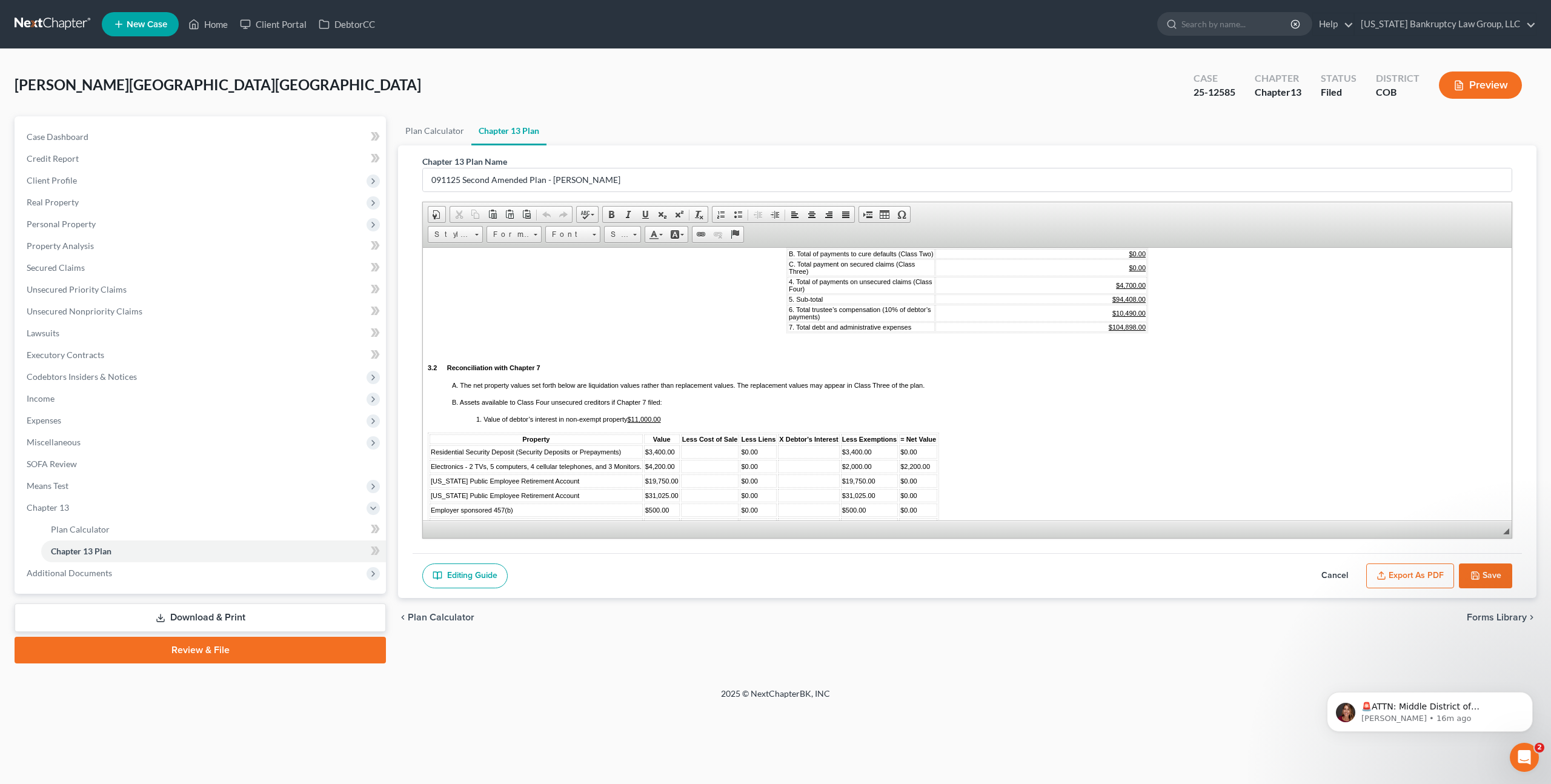
scroll to position [795, 0]
click at [1137, 336] on u "$104,898.00" at bounding box center [1127, 332] width 37 height 7
click at [1137, 322] on u "$10,490.00" at bounding box center [1129, 318] width 33 height 7
click at [1136, 309] on u "$94,408.00" at bounding box center [1129, 304] width 33 height 7
click at [1135, 294] on u "$4,700.00" at bounding box center [1130, 290] width 29 height 7
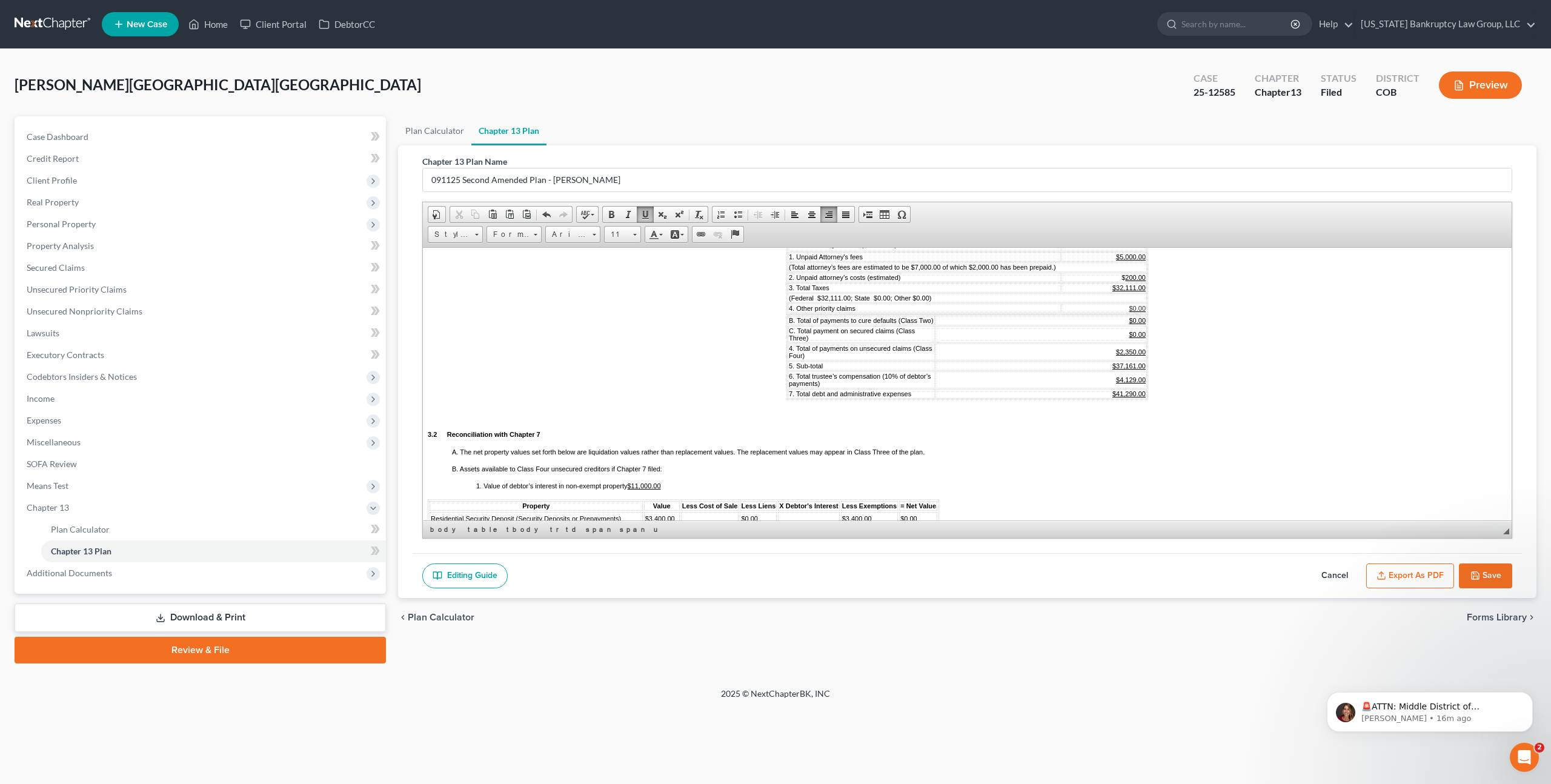
scroll to position [731, 0]
click at [1128, 264] on u "$5,000.00" at bounding box center [1130, 259] width 29 height 7
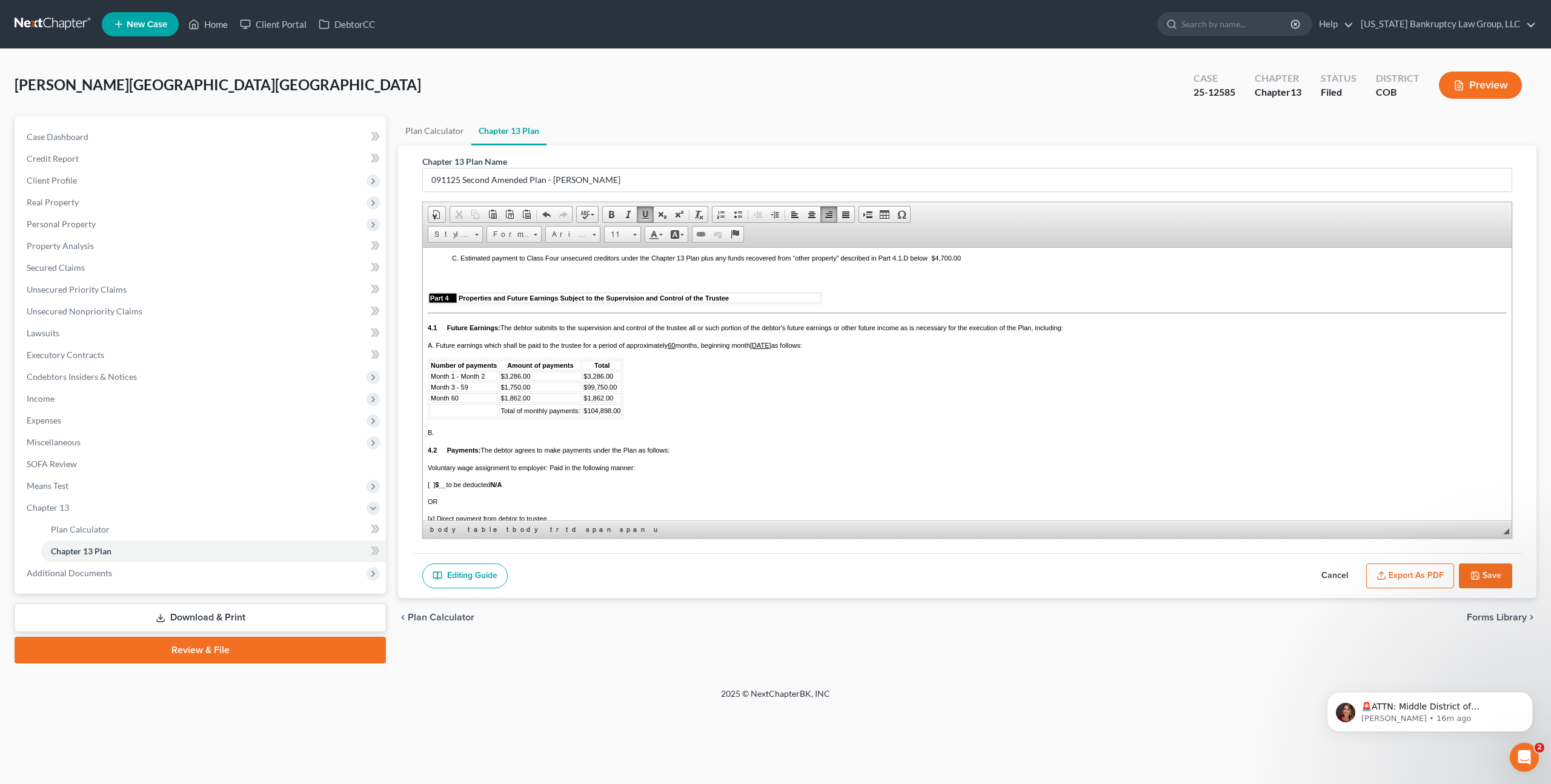
scroll to position [1169, 0]
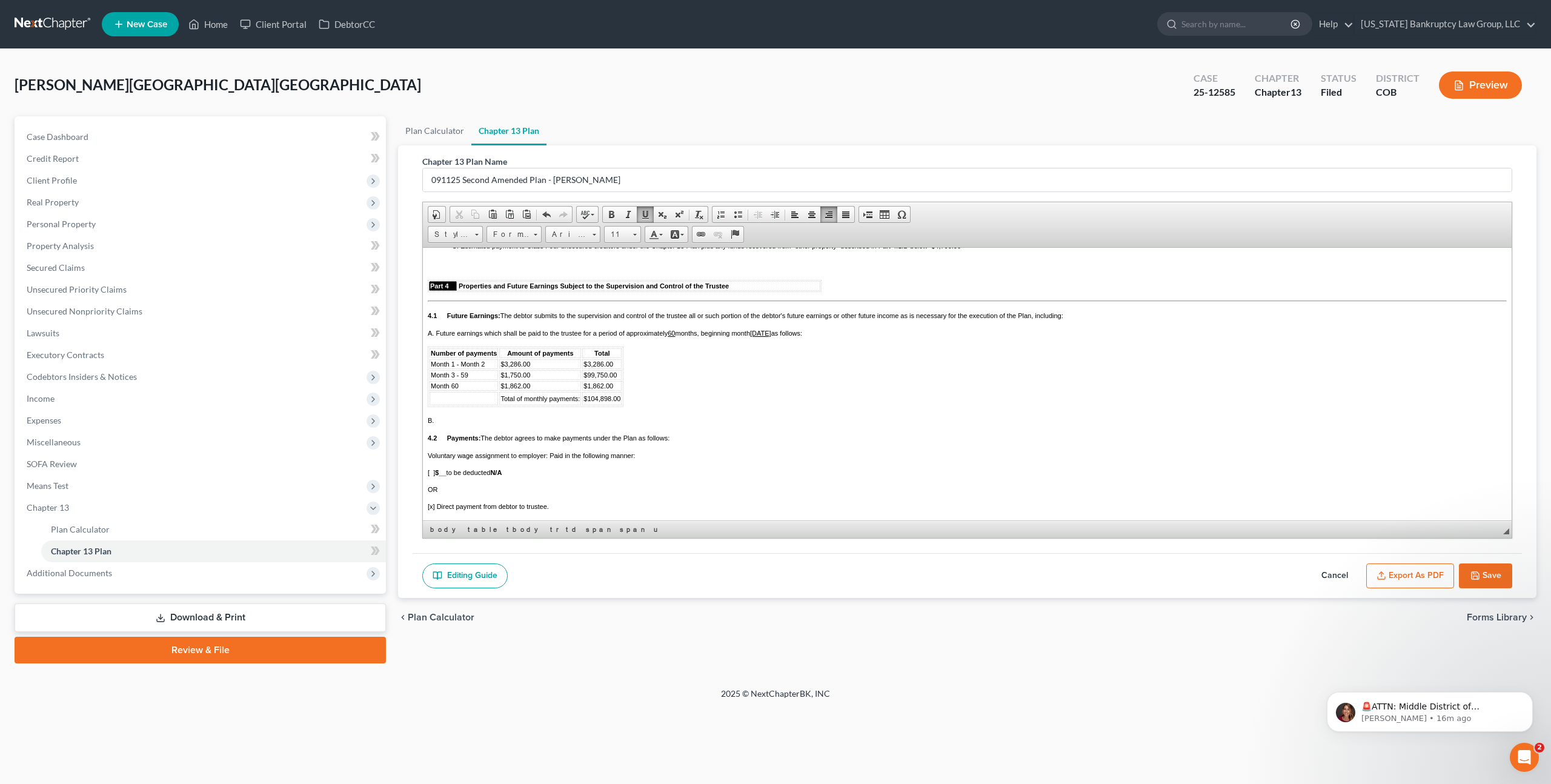
click at [485, 368] on td "Month 1 - Month 2" at bounding box center [464, 364] width 69 height 10
click at [517, 368] on span "$3,286.00" at bounding box center [515, 363] width 29 height 7
click at [604, 368] on span "$3,286.00" at bounding box center [598, 363] width 29 height 7
click at [453, 378] on span "Month 3 - 59" at bounding box center [449, 373] width 37 height 7
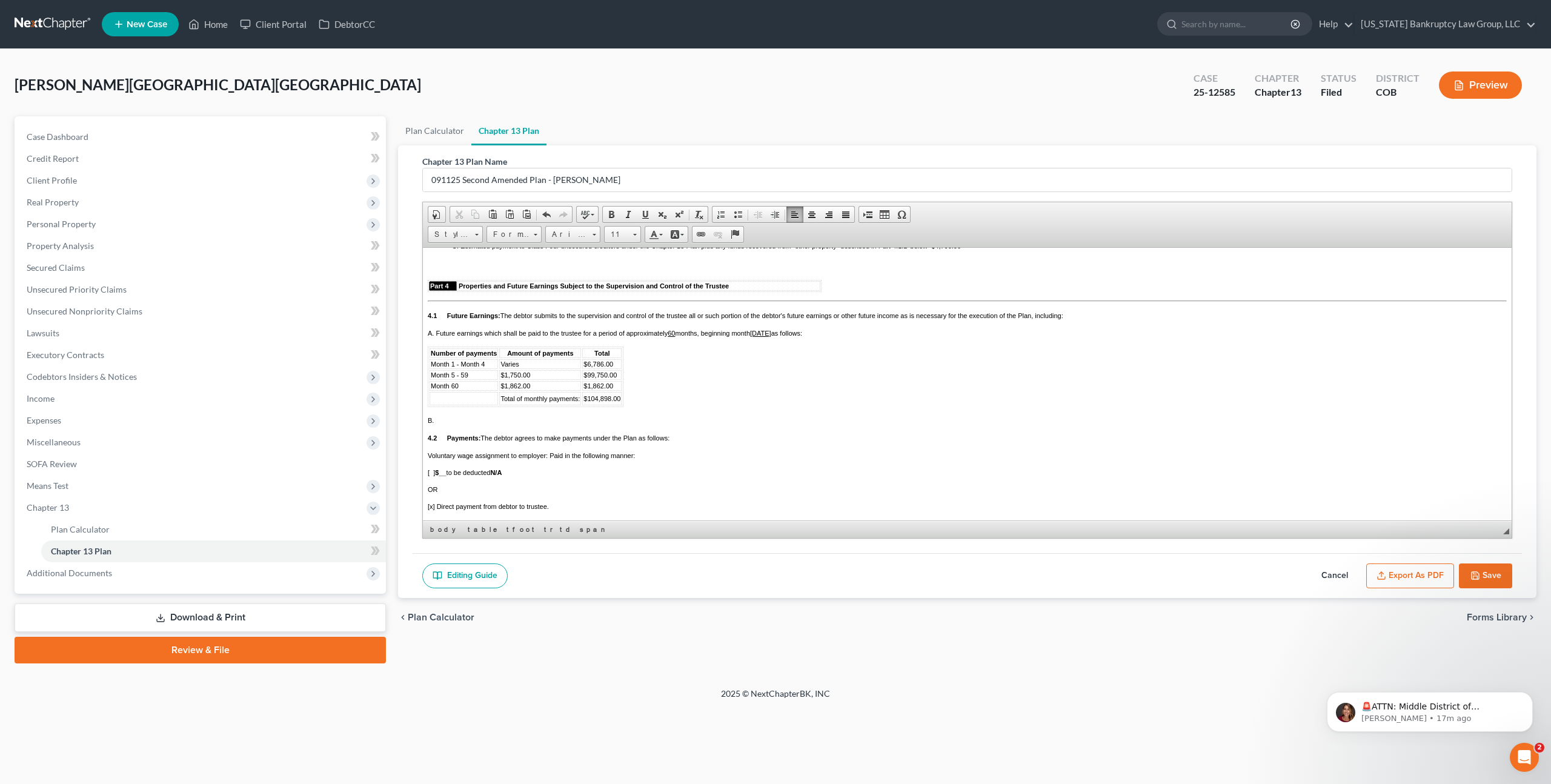
click at [521, 378] on span "$1,750.00" at bounding box center [515, 373] width 29 height 7
click at [610, 402] on span "$104,898.00" at bounding box center [602, 397] width 37 height 7
click at [1480, 574] on button "Save" at bounding box center [1485, 576] width 53 height 25
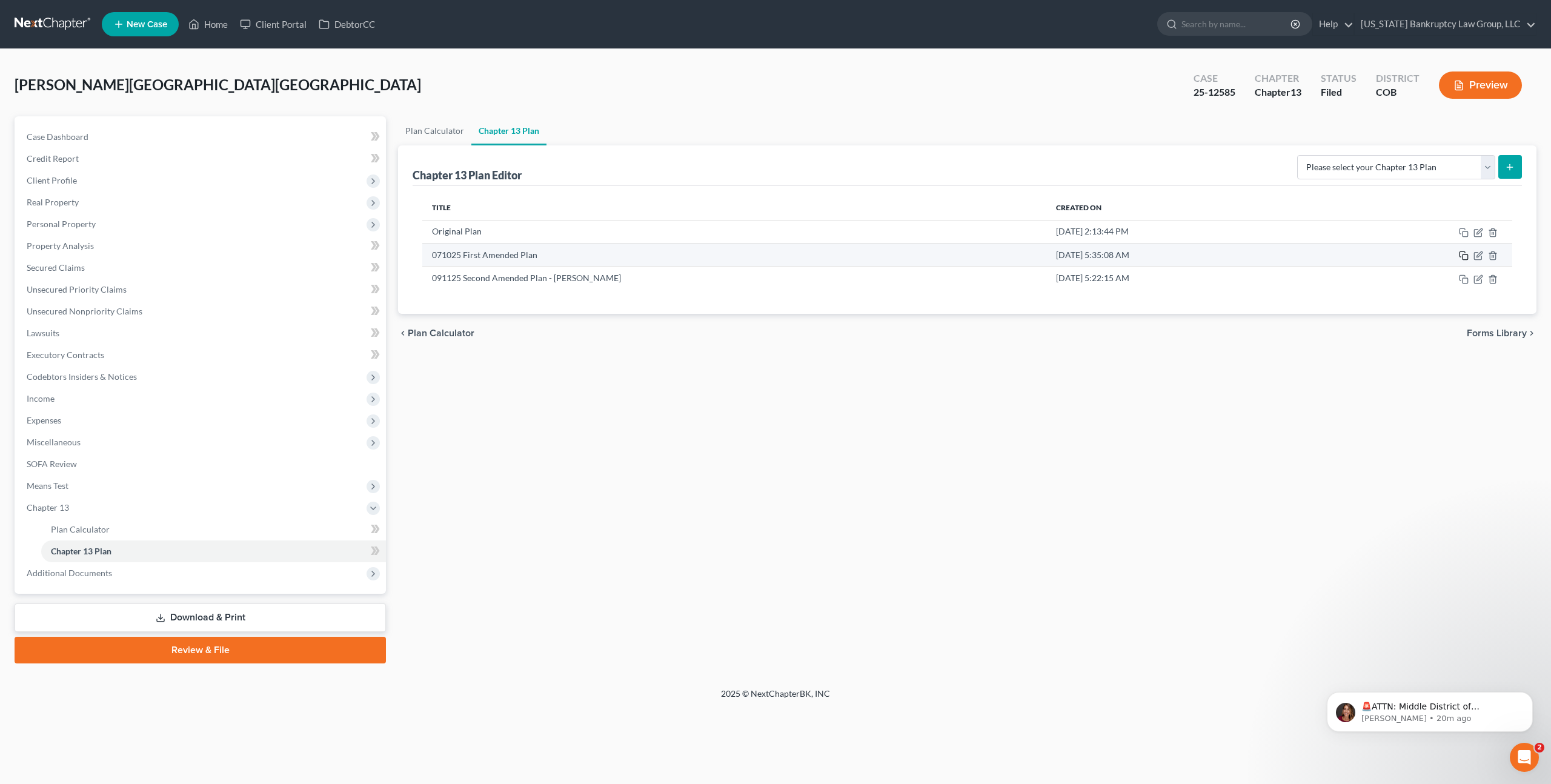
click at [1461, 256] on icon "button" at bounding box center [1464, 256] width 10 height 10
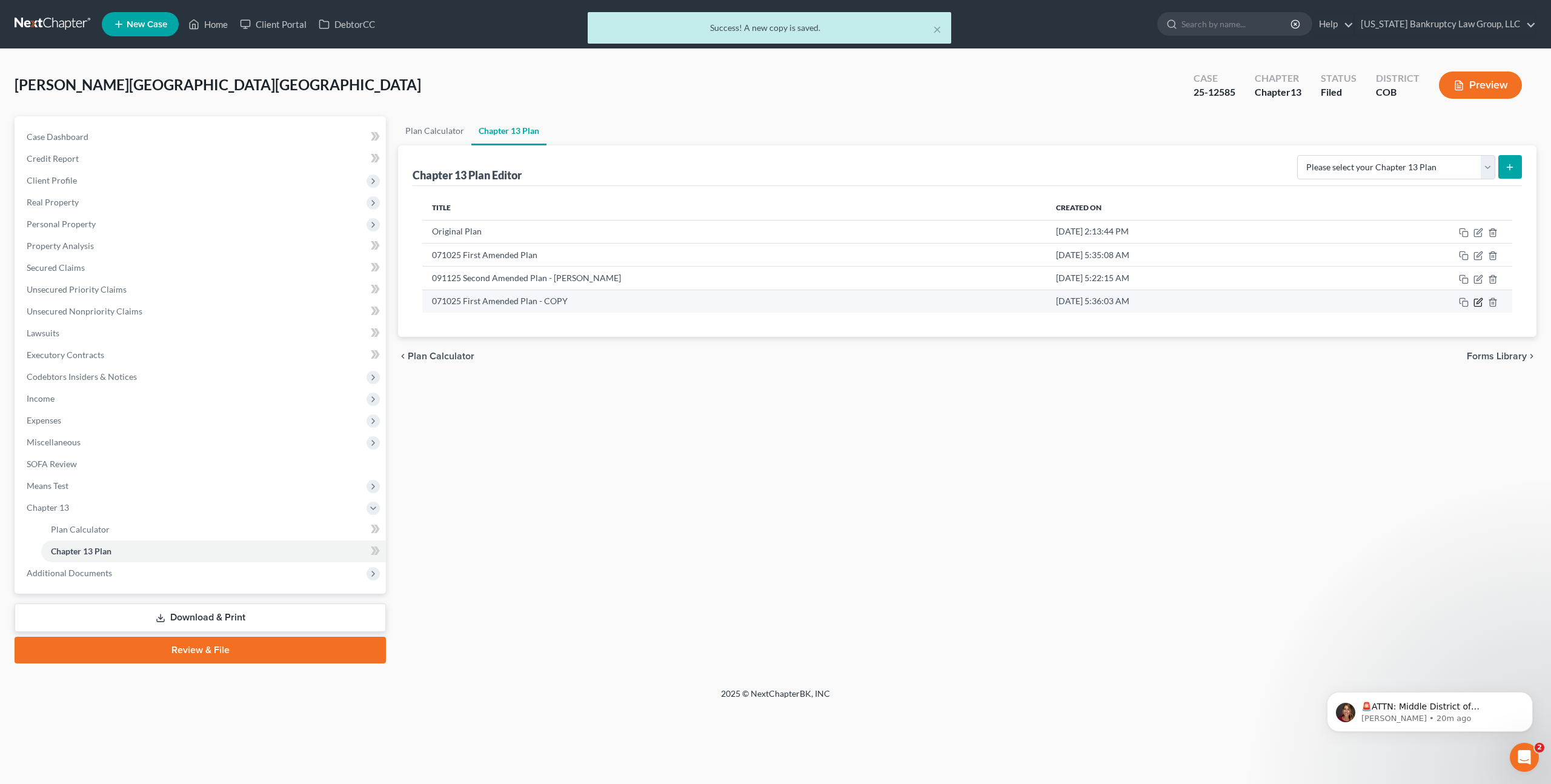
click at [1480, 302] on icon "button" at bounding box center [1478, 302] width 10 height 10
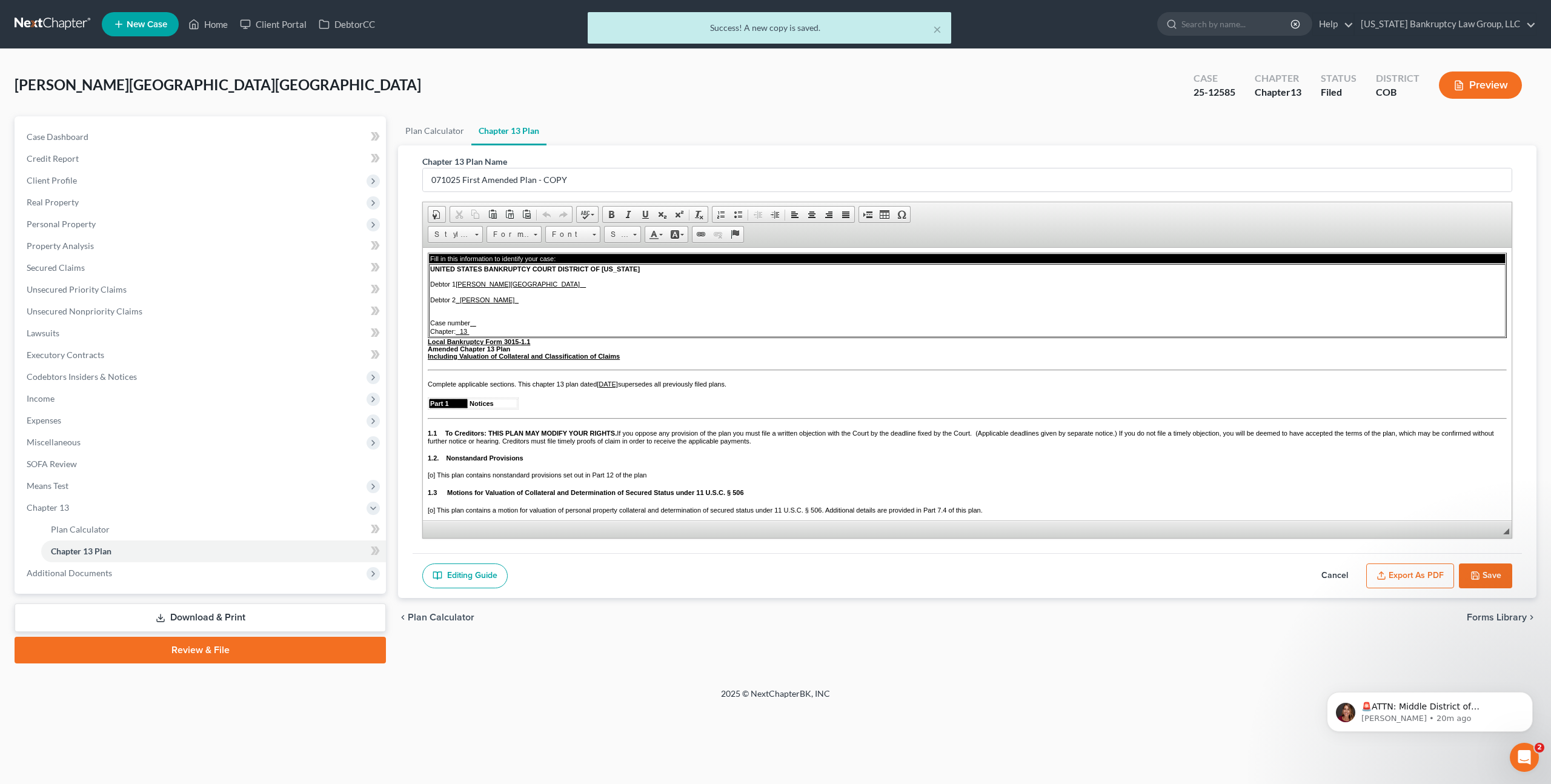
scroll to position [0, 0]
click at [449, 176] on input "071025 First Amended Plan - COPY" at bounding box center [967, 179] width 1089 height 23
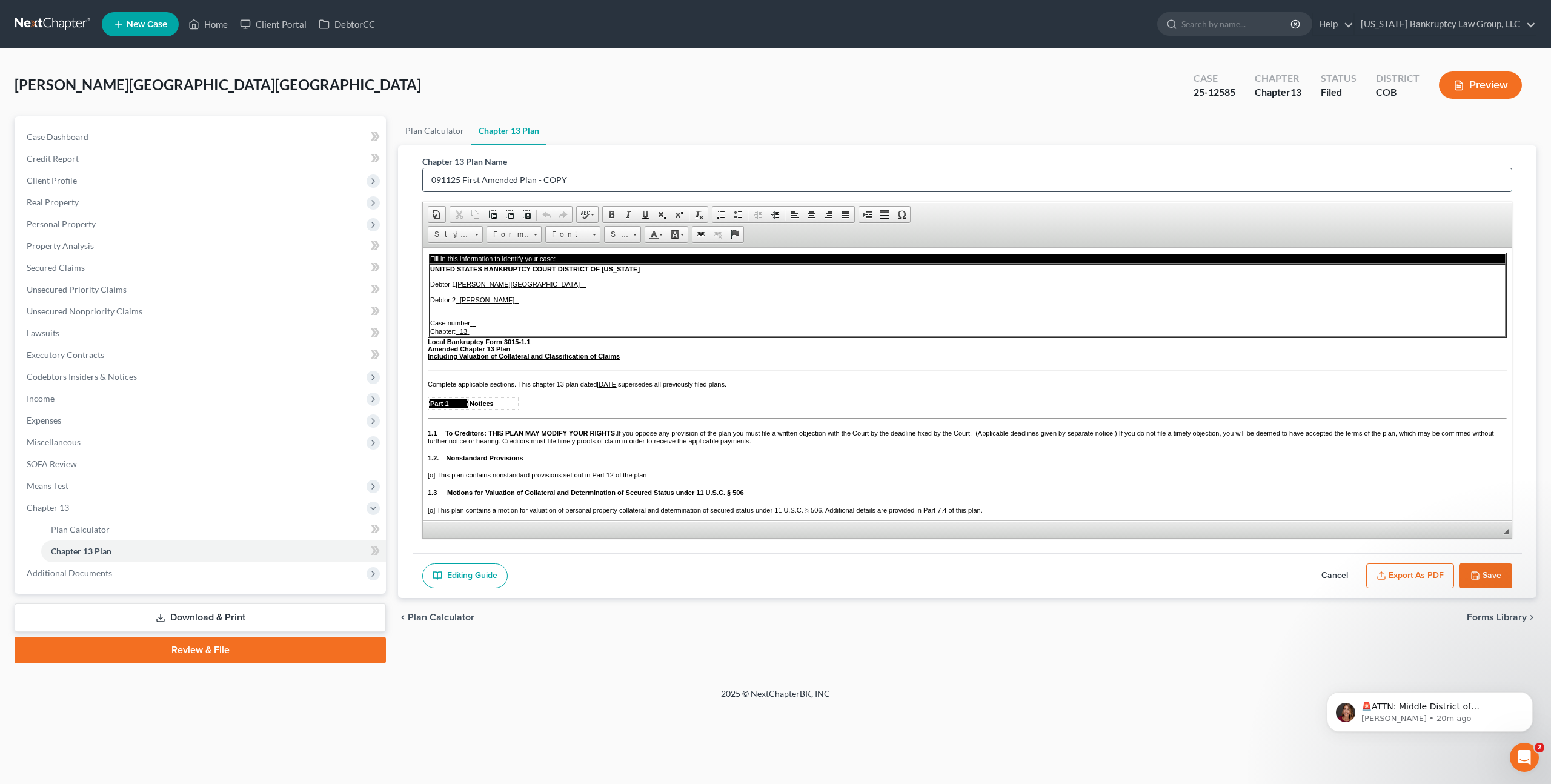
click at [471, 180] on input "091125 First Amended Plan - COPY" at bounding box center [967, 179] width 1089 height 23
click at [558, 180] on input "091125 Second Amended Plan - COPY" at bounding box center [967, 179] width 1089 height 23
type input "091125 Second Amended Plan - Joshua"
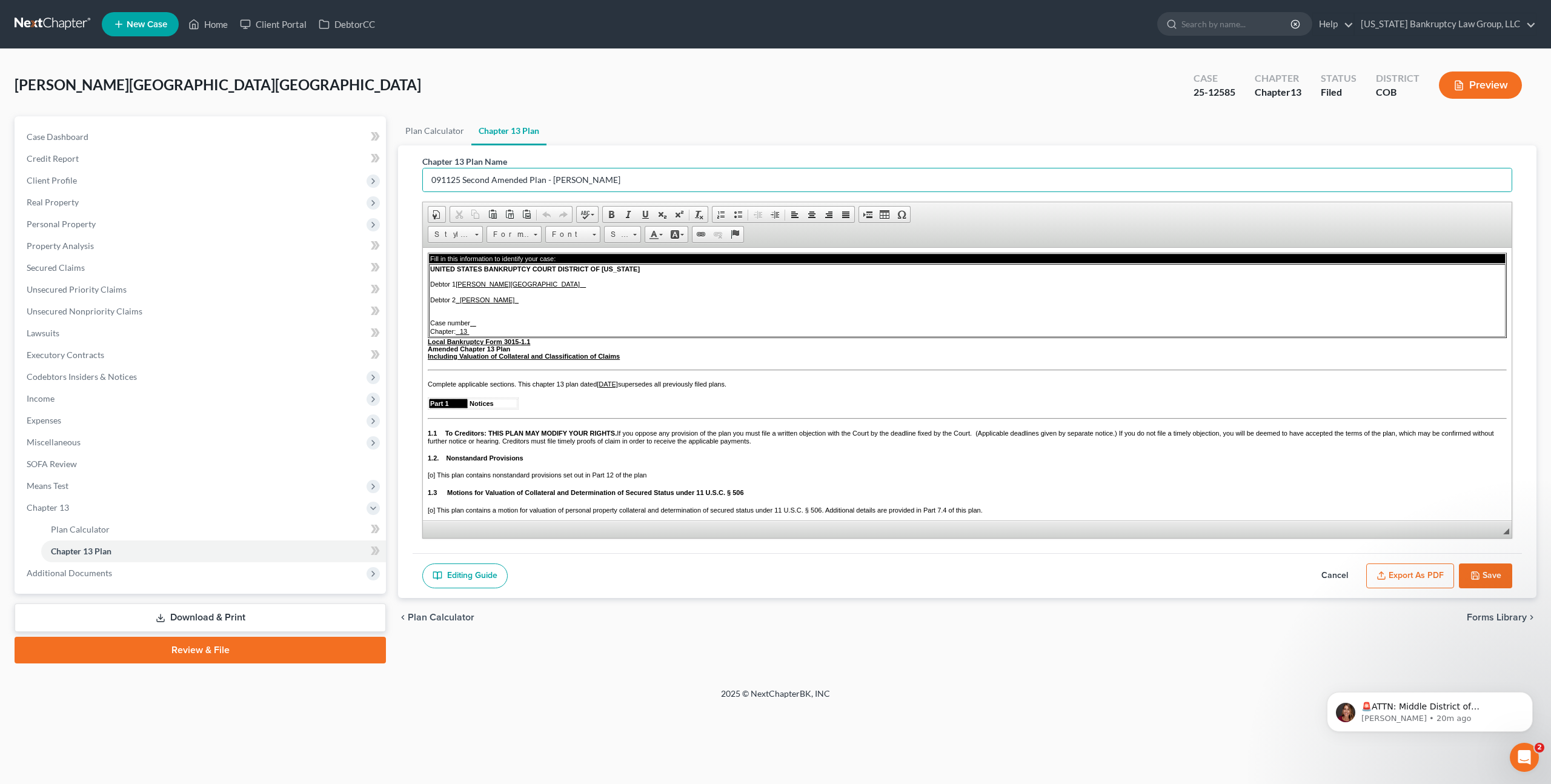
click at [506, 283] on u "Erin Marie Bustamante-Trinidad" at bounding box center [518, 283] width 125 height 7
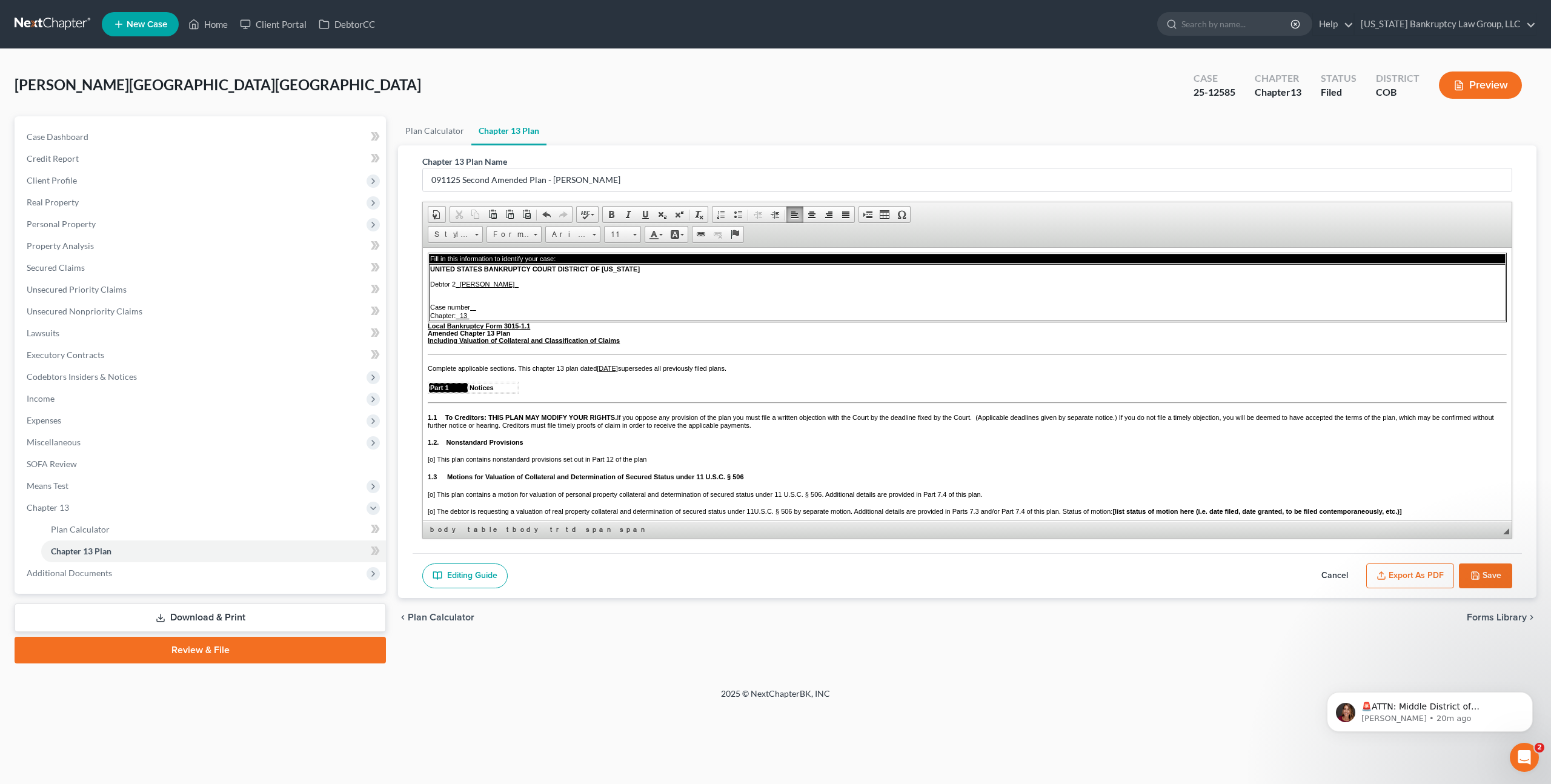
click at [607, 371] on u "July 10, 2025" at bounding box center [608, 367] width 22 height 7
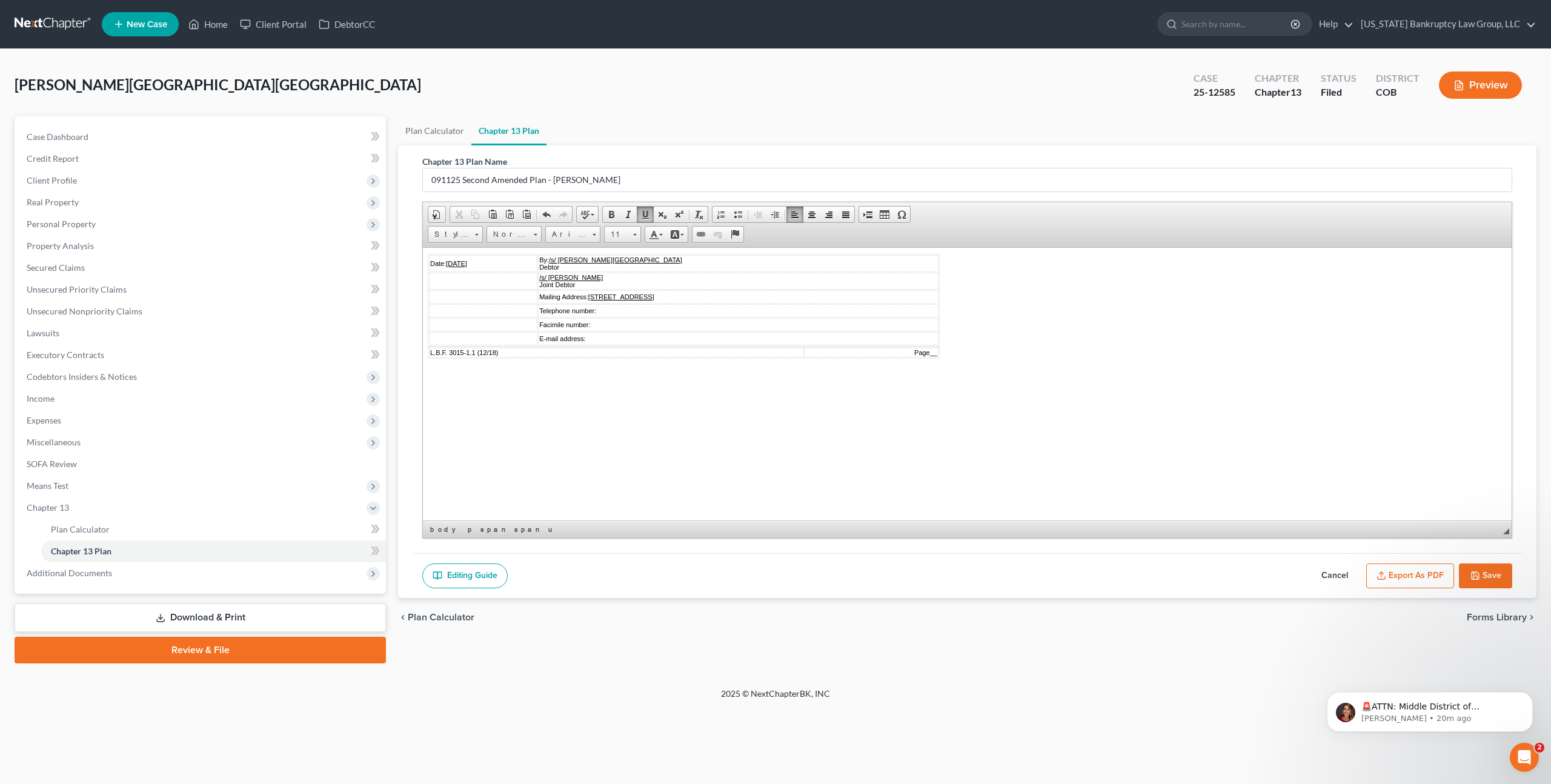
scroll to position [3479, 0]
click at [455, 269] on u "07/10/2025" at bounding box center [457, 264] width 22 height 7
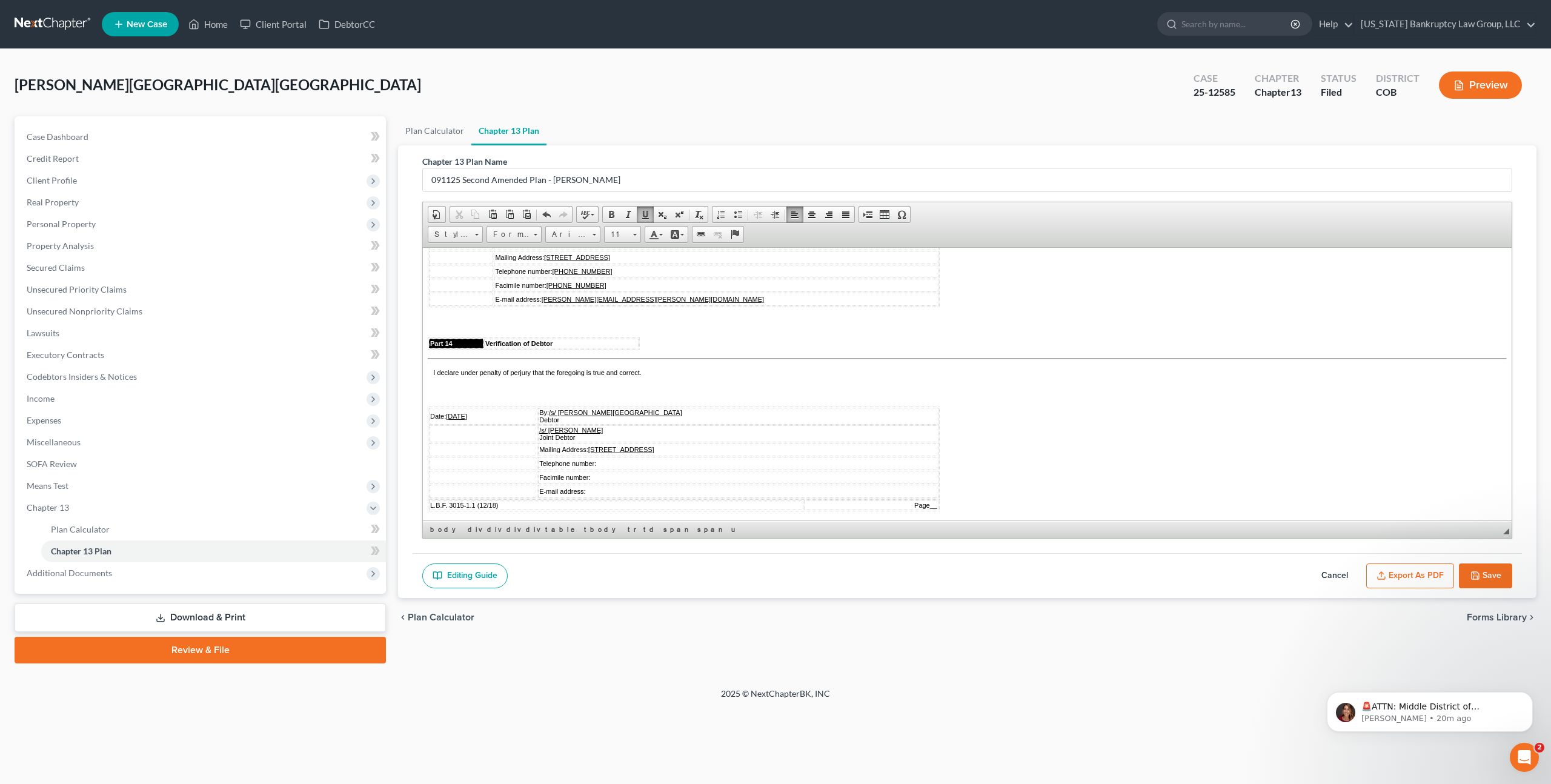
scroll to position [3314, 0]
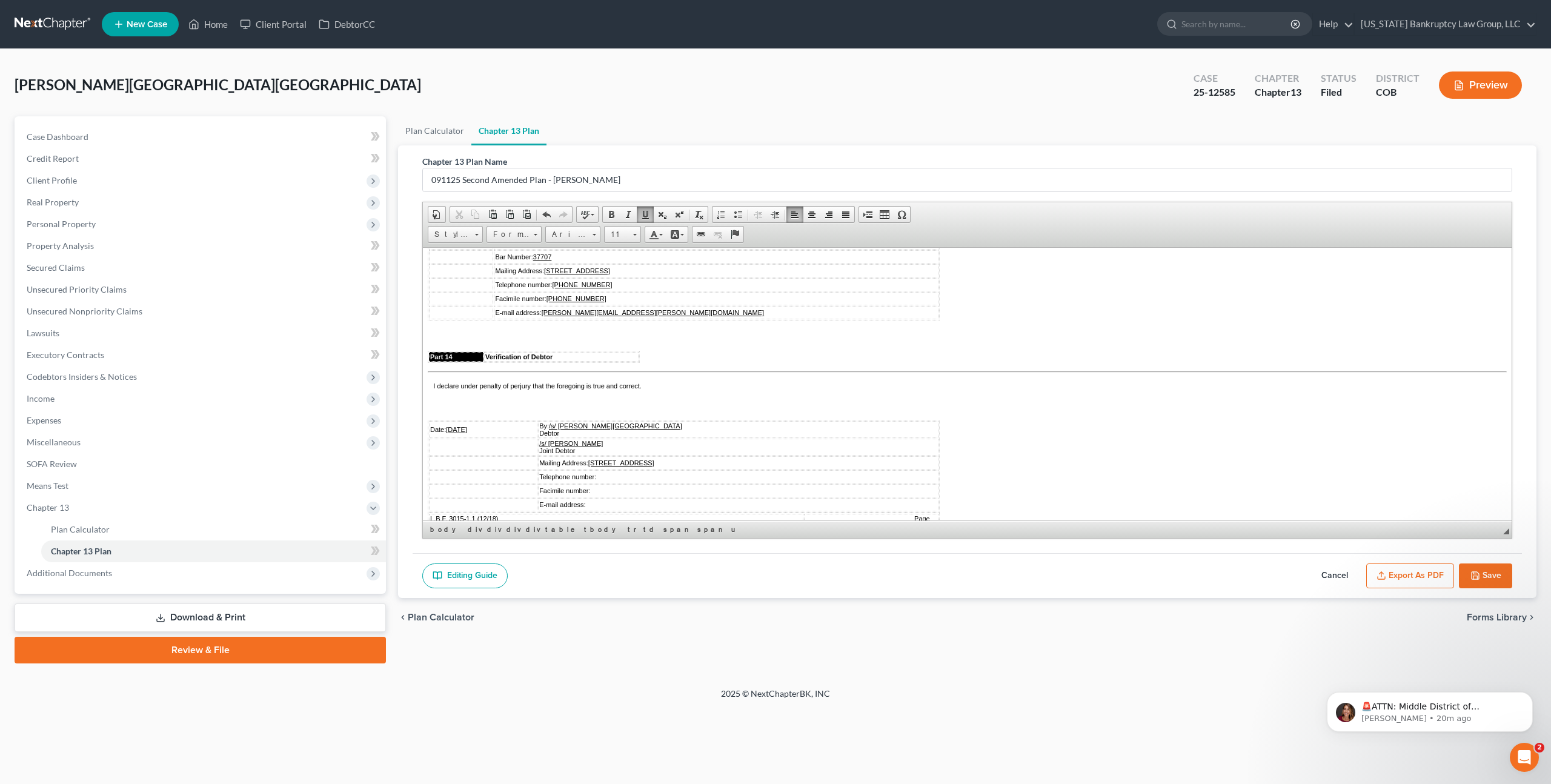
click at [454, 234] on u "07/10/2025" at bounding box center [457, 229] width 22 height 7
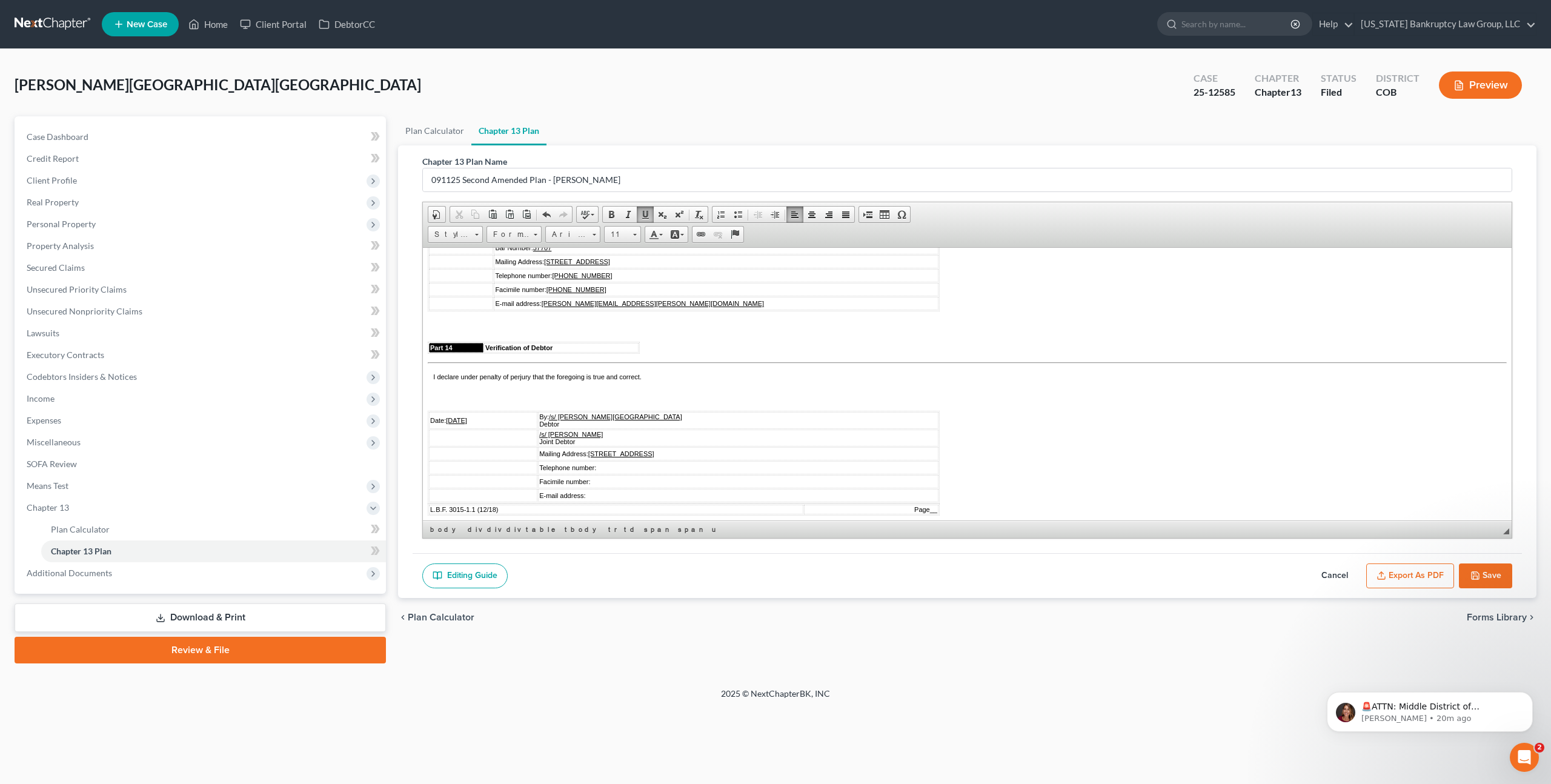
scroll to position [3318, 0]
click at [1476, 571] on icon "button" at bounding box center [1475, 574] width 7 height 7
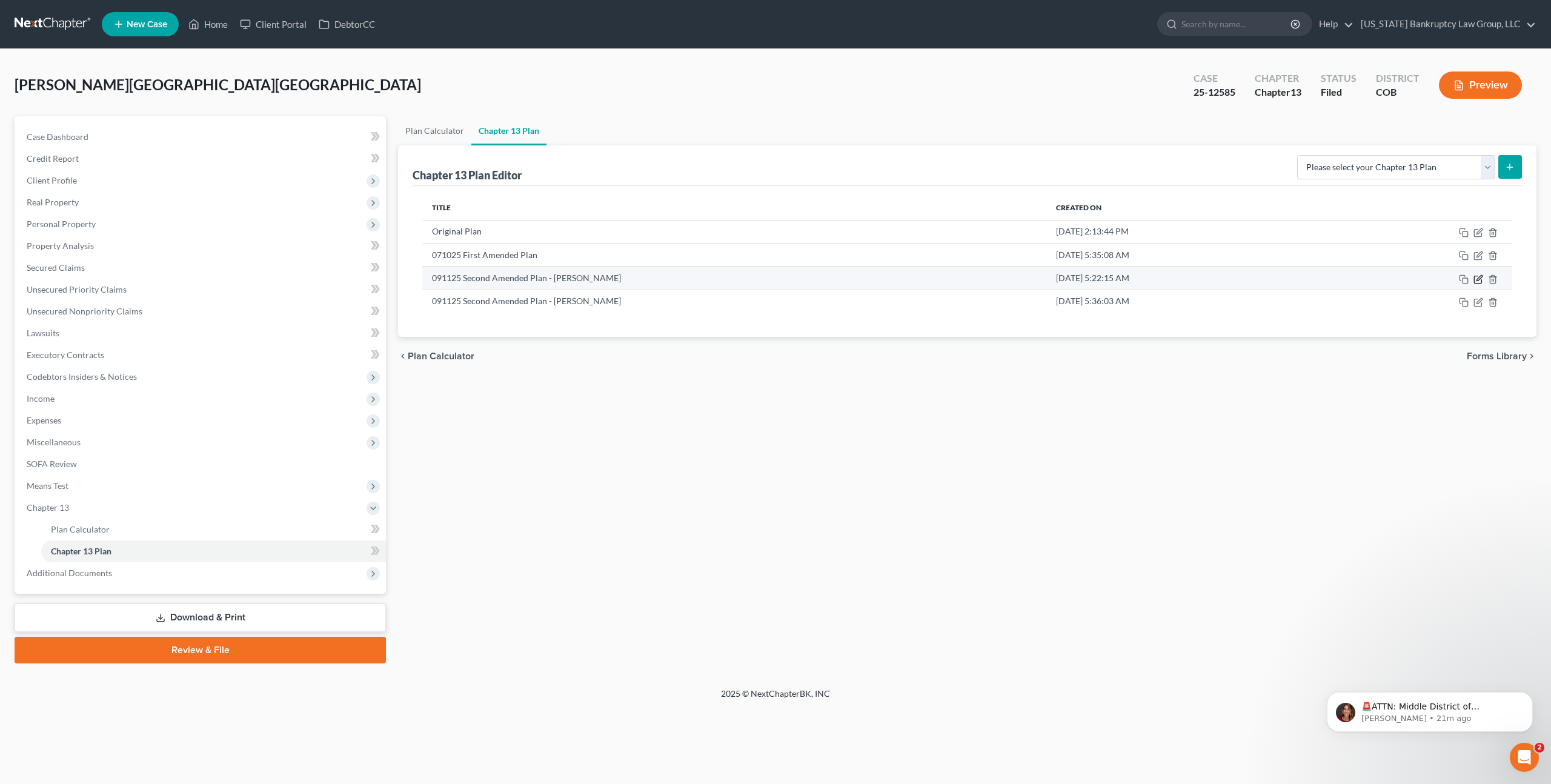
click at [1477, 278] on icon "button" at bounding box center [1478, 279] width 10 height 10
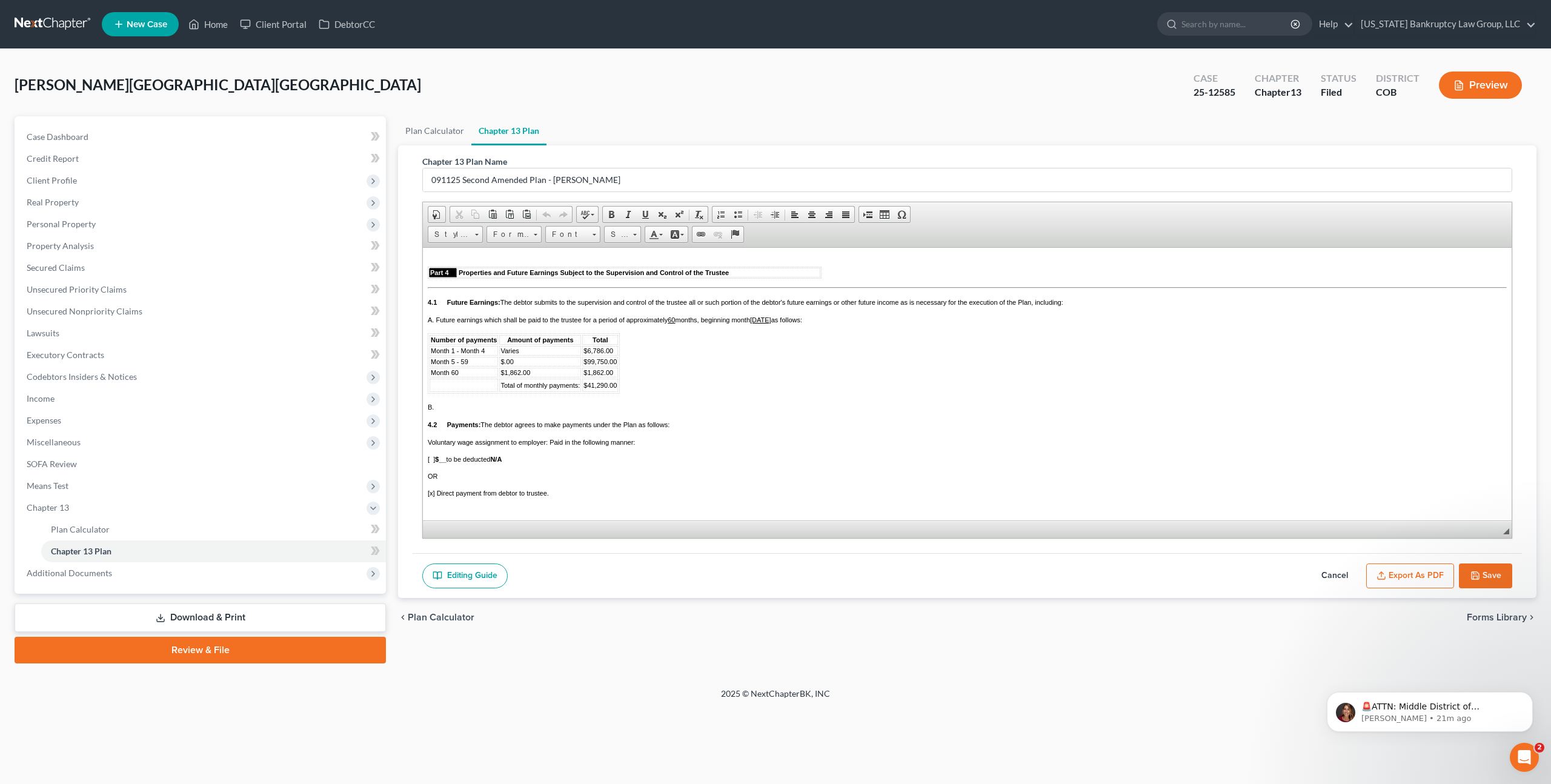
scroll to position [1189, 0]
click at [603, 348] on span "$6,786.00" at bounding box center [598, 343] width 29 height 7
click at [608, 359] on span "$99,750.00" at bounding box center [600, 354] width 33 height 7
click at [504, 359] on span "$.00" at bounding box center [506, 354] width 13 height 7
click at [606, 359] on span "$37,840.00" at bounding box center [600, 354] width 33 height 7
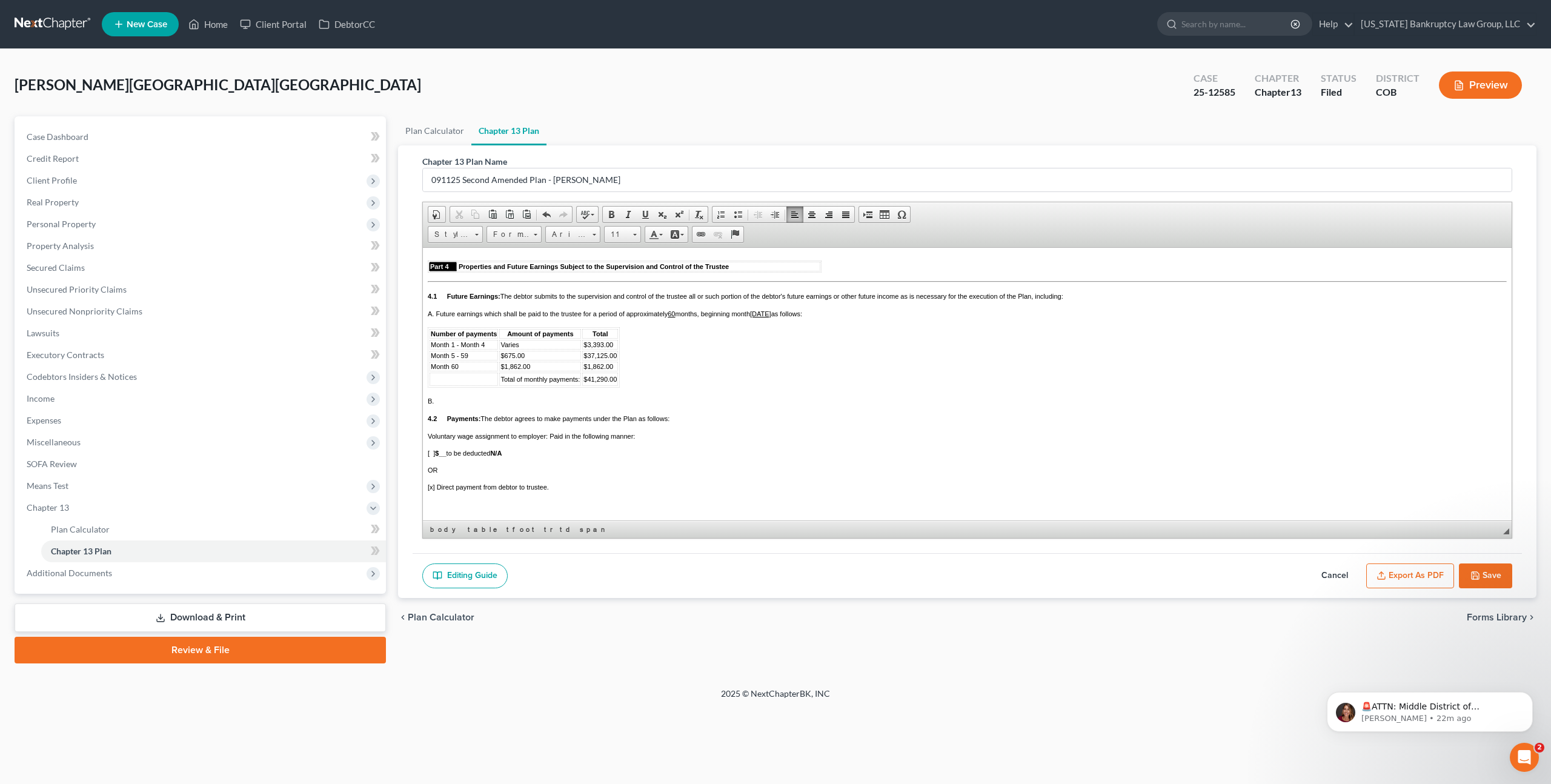
click at [521, 369] on span "$1,862.00" at bounding box center [515, 366] width 29 height 7
click at [517, 369] on span "$1,862.00" at bounding box center [515, 366] width 29 height 7
click at [602, 369] on span "$1,862.00" at bounding box center [598, 366] width 29 height 7
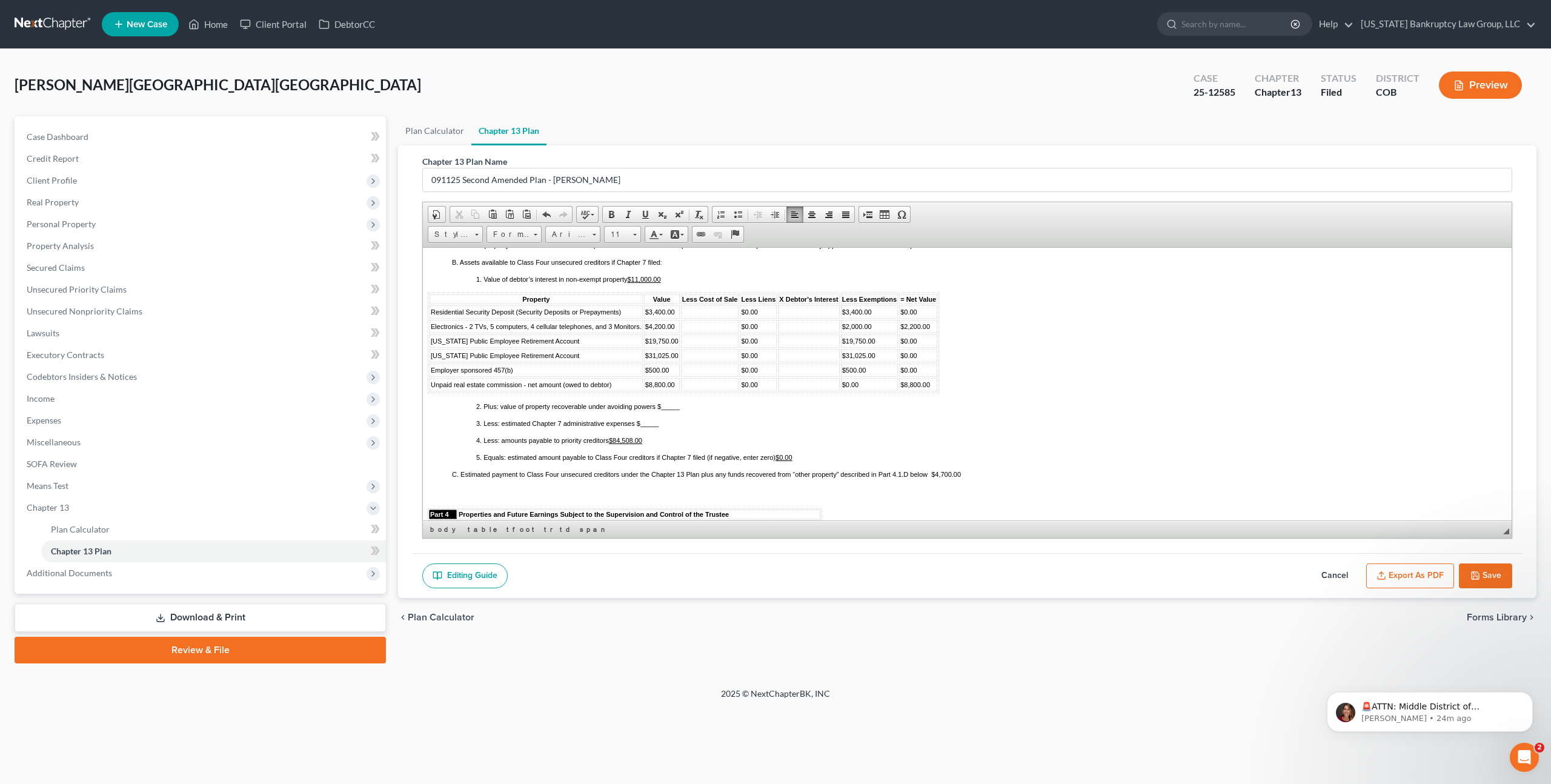
scroll to position [943, 0]
click at [789, 331] on td at bounding box center [809, 324] width 61 height 14
click at [577, 235] on span "Font" at bounding box center [567, 234] width 42 height 16
click at [575, 261] on link "Arial" at bounding box center [591, 264] width 87 height 16
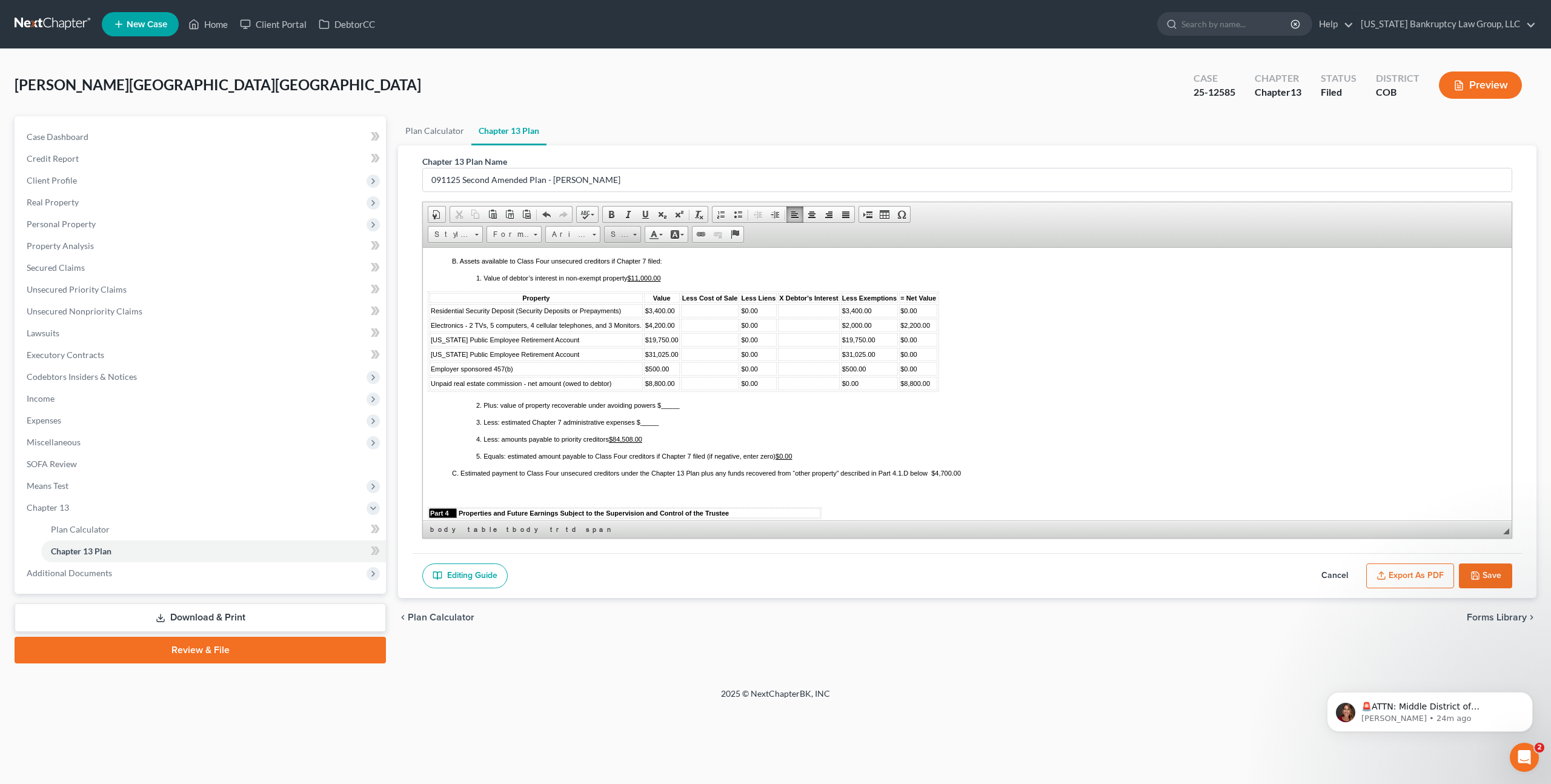
click at [620, 236] on span "Size" at bounding box center [617, 234] width 25 height 16
click at [612, 315] on span "11" at bounding box center [613, 313] width 7 height 7
click at [430, 314] on span "Residential Security Deposit (Security Deposits or Prepayments)" at bounding box center [525, 310] width 190 height 7
click at [560, 408] on span "Delete Rows" at bounding box center [561, 411] width 71 height 15
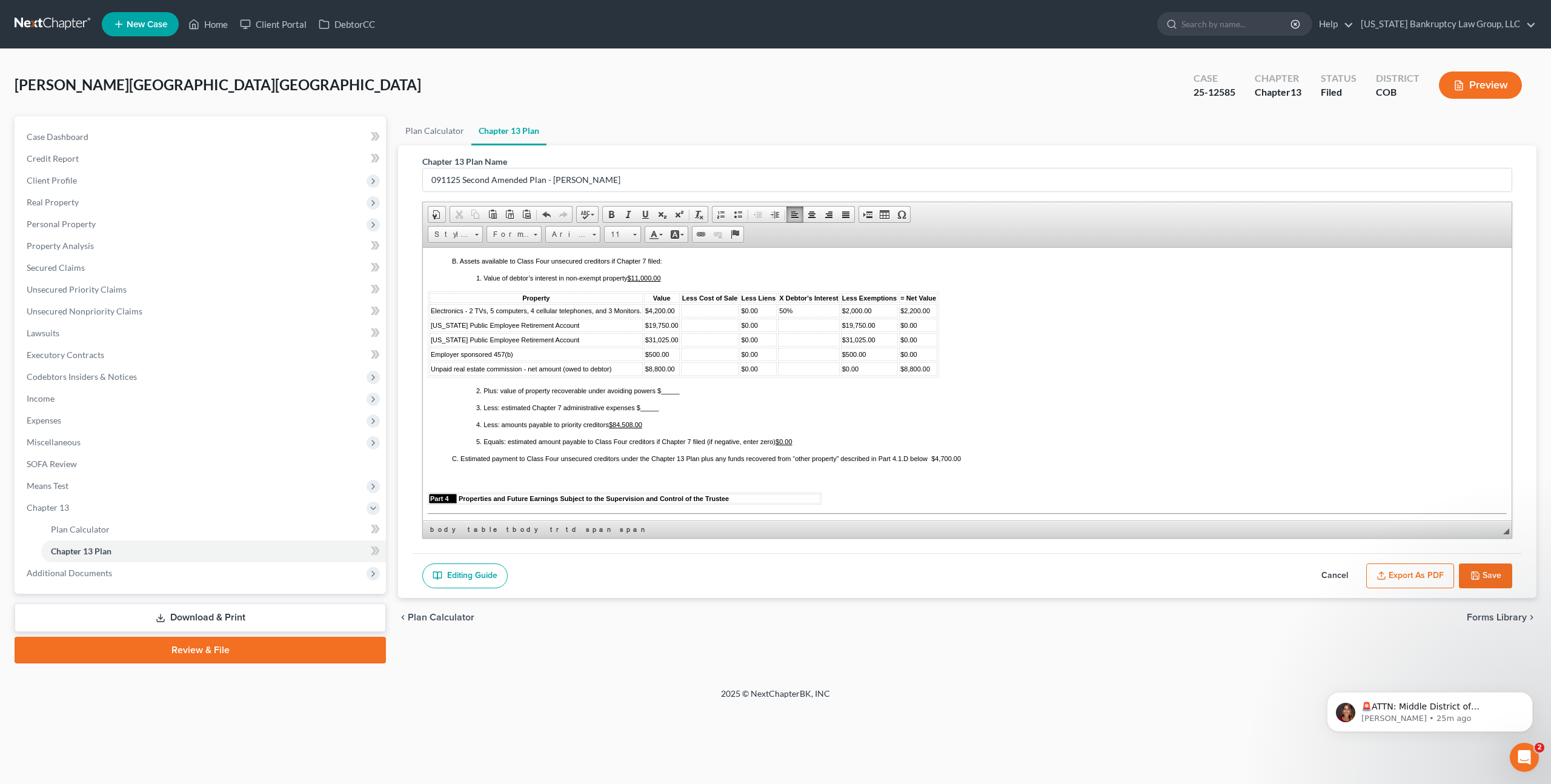
click at [432, 328] on span "Colorado Public Employee Retirement Account" at bounding box center [504, 324] width 148 height 7
click at [541, 421] on span "Delete Rows" at bounding box center [562, 425] width 71 height 15
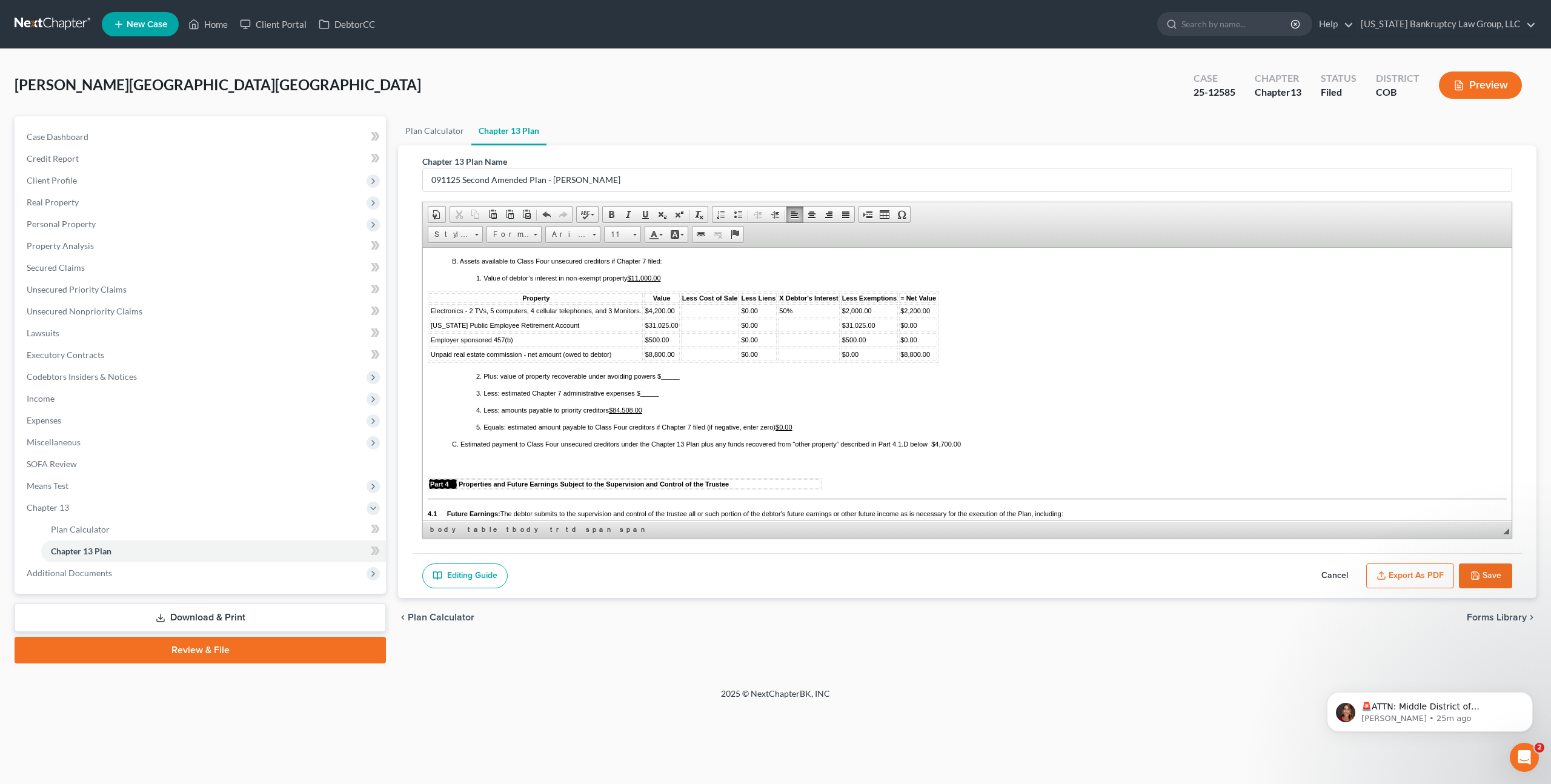
click at [430, 328] on span "Colorado Public Employee Retirement Account" at bounding box center [504, 324] width 148 height 7
click at [551, 423] on span "Delete Rows" at bounding box center [561, 425] width 71 height 15
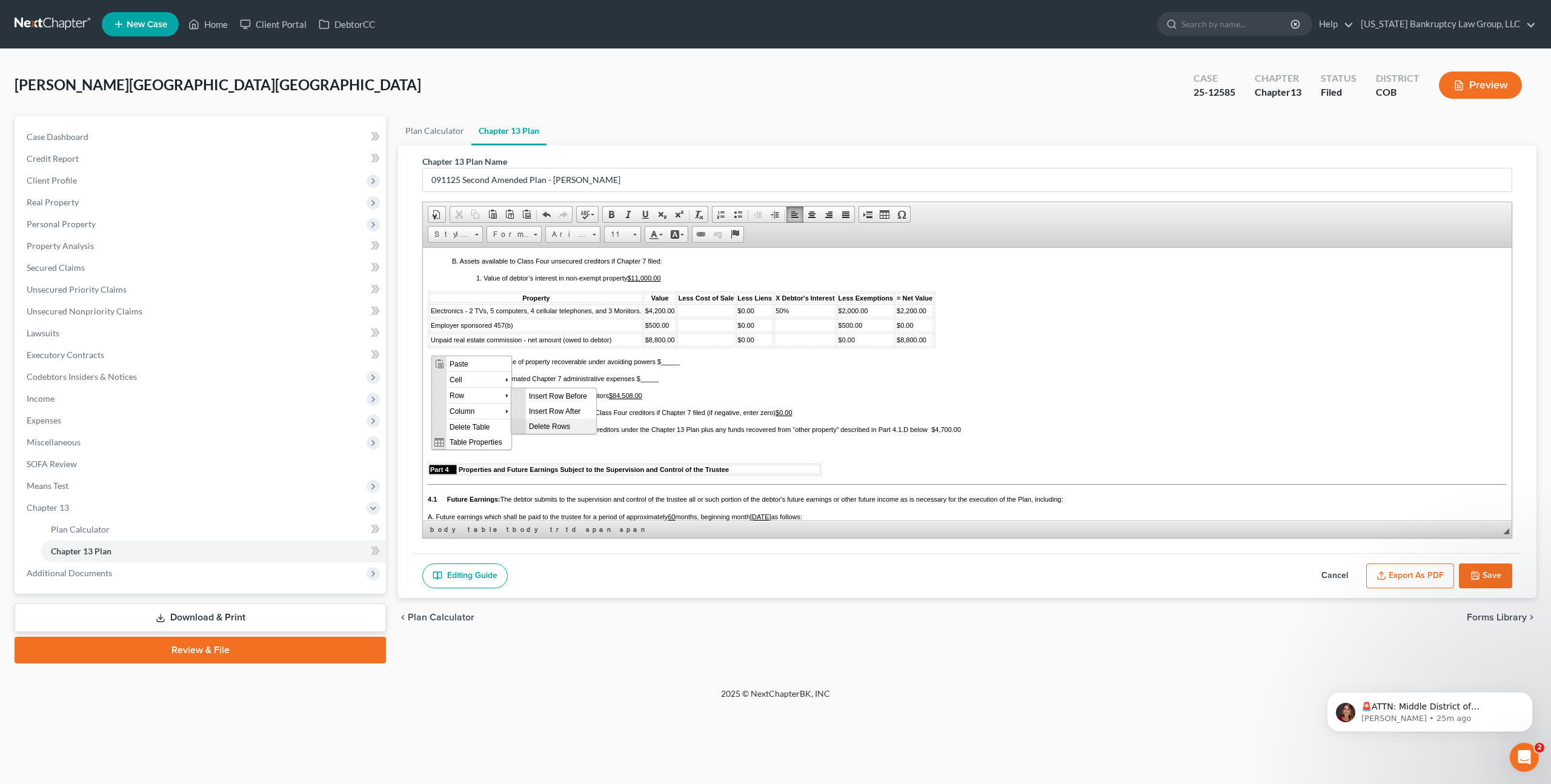
click at [554, 421] on span "Delete Rows" at bounding box center [561, 424] width 71 height 15
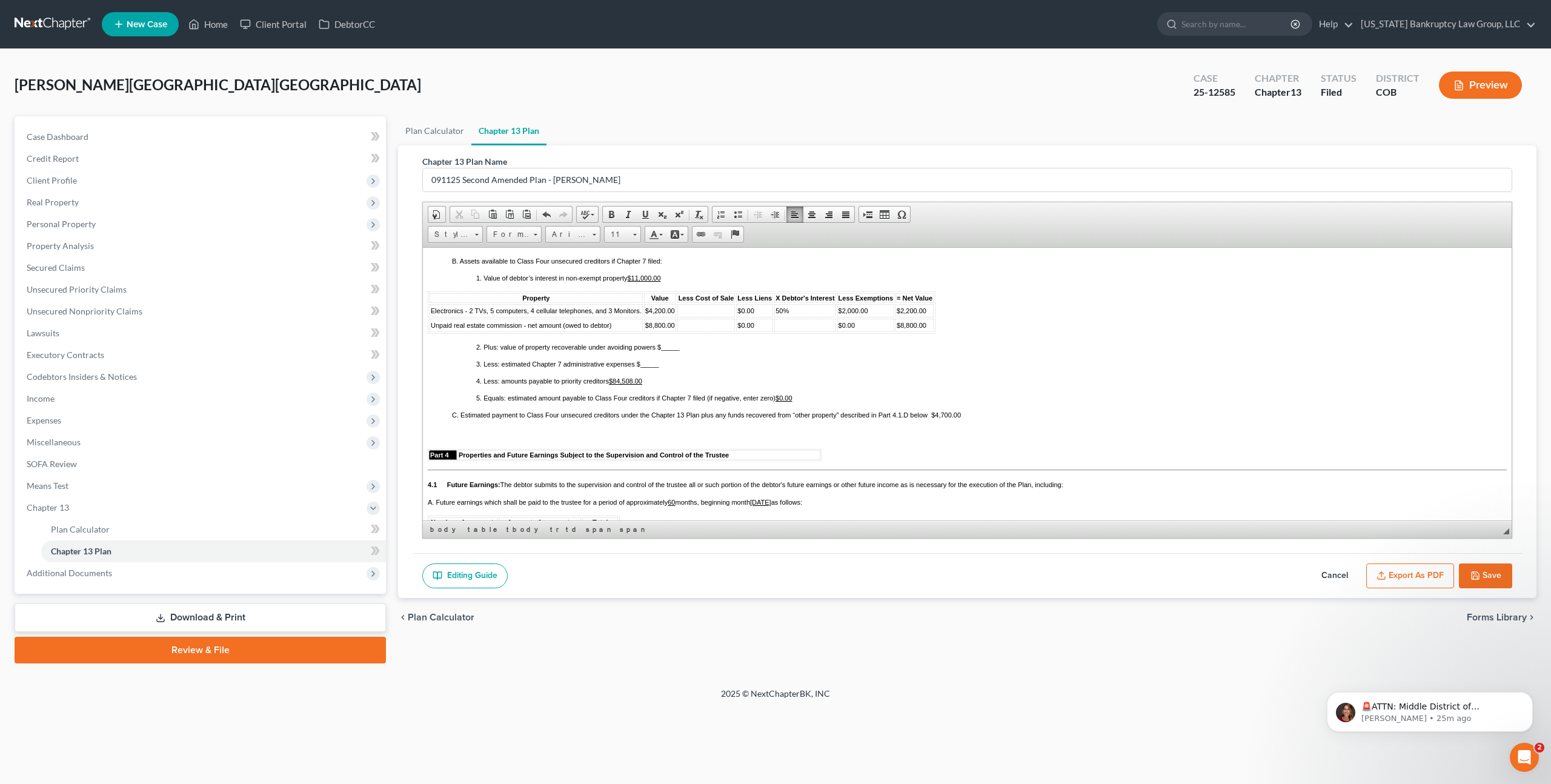
click at [779, 331] on td at bounding box center [805, 324] width 61 height 14
click at [566, 237] on span "Font" at bounding box center [567, 234] width 42 height 16
click at [565, 264] on span "Arial" at bounding box center [561, 264] width 20 height 11
click at [628, 238] on link "Size" at bounding box center [623, 234] width 37 height 17
click at [625, 312] on link "11" at bounding box center [641, 313] width 69 height 16
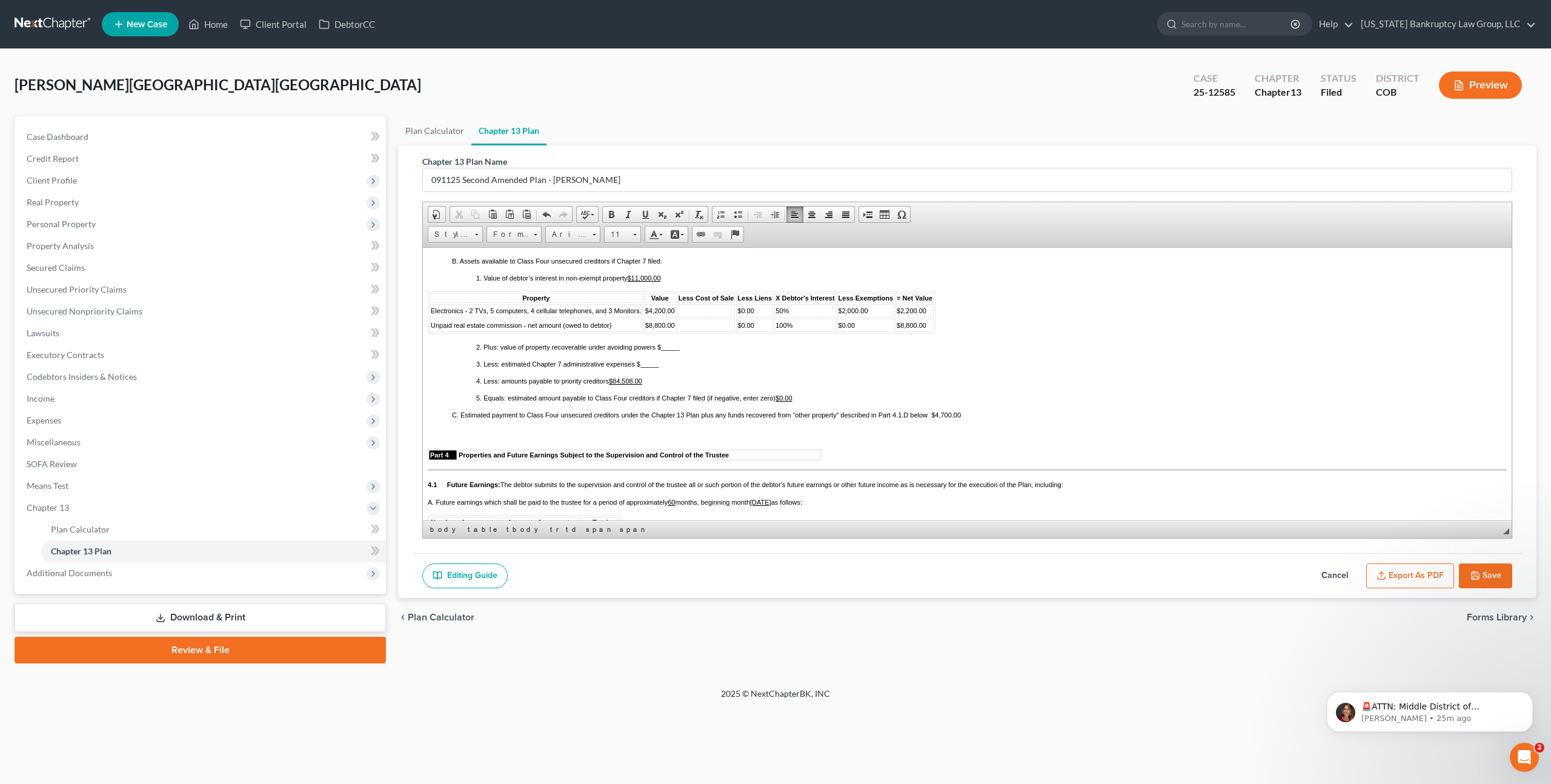
click at [845, 328] on span "$0.00" at bounding box center [846, 324] width 17 height 7
click at [845, 314] on span "$2,000.00" at bounding box center [853, 310] width 29 height 7
click at [907, 314] on span "$2,200.00" at bounding box center [912, 310] width 29 height 7
click at [645, 281] on u "$11,000.00" at bounding box center [644, 276] width 33 height 7
click at [661, 368] on p "3. Less: estimated Chapter 7 administrative expenses $ _____" at bounding box center [991, 363] width 1030 height 7
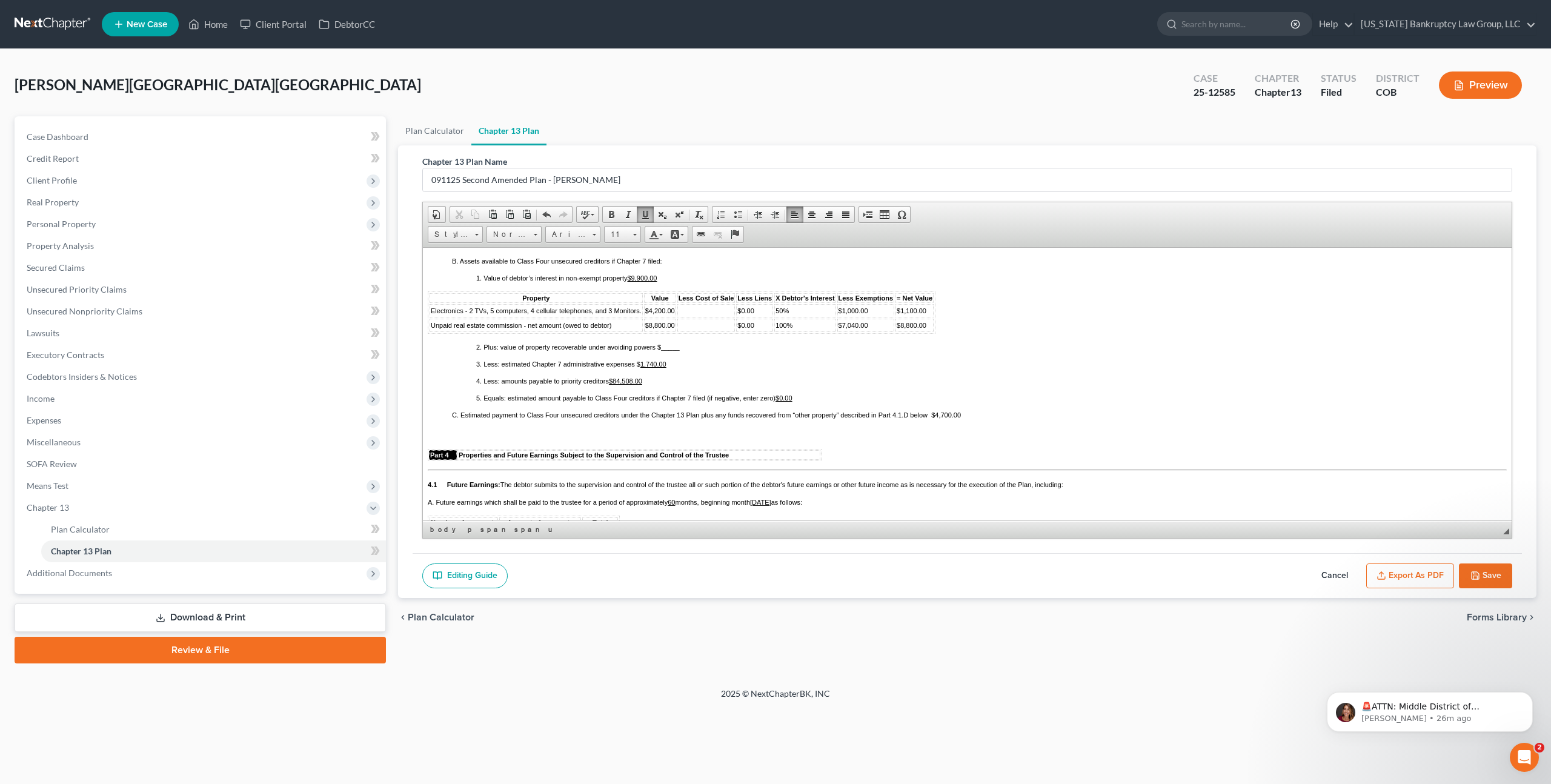
click at [951, 417] on span "C. Estimated payment to Class Four unsecured creditors under the Chapter 13 Pla…" at bounding box center [706, 414] width 509 height 7
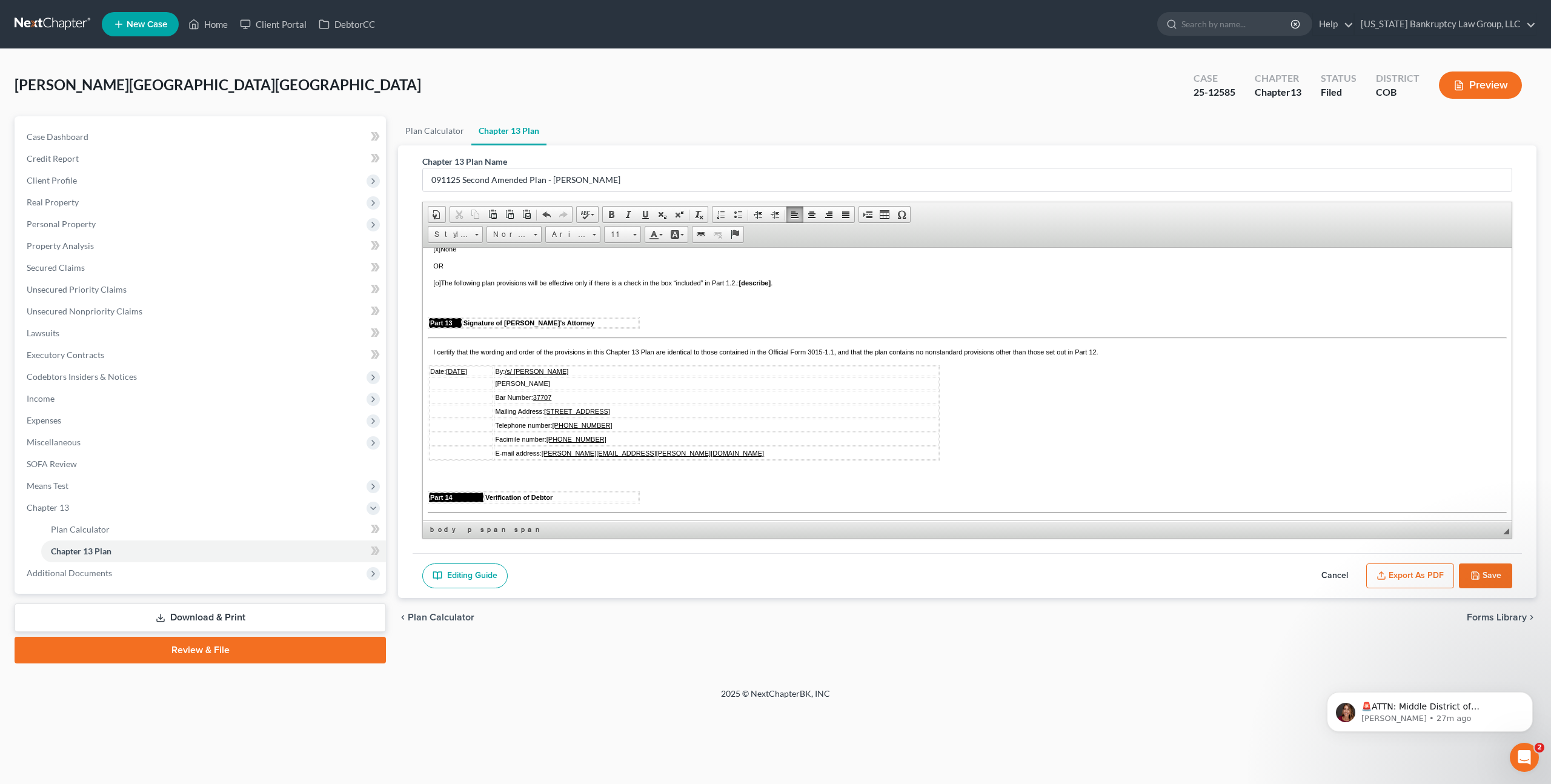
scroll to position [3135, 0]
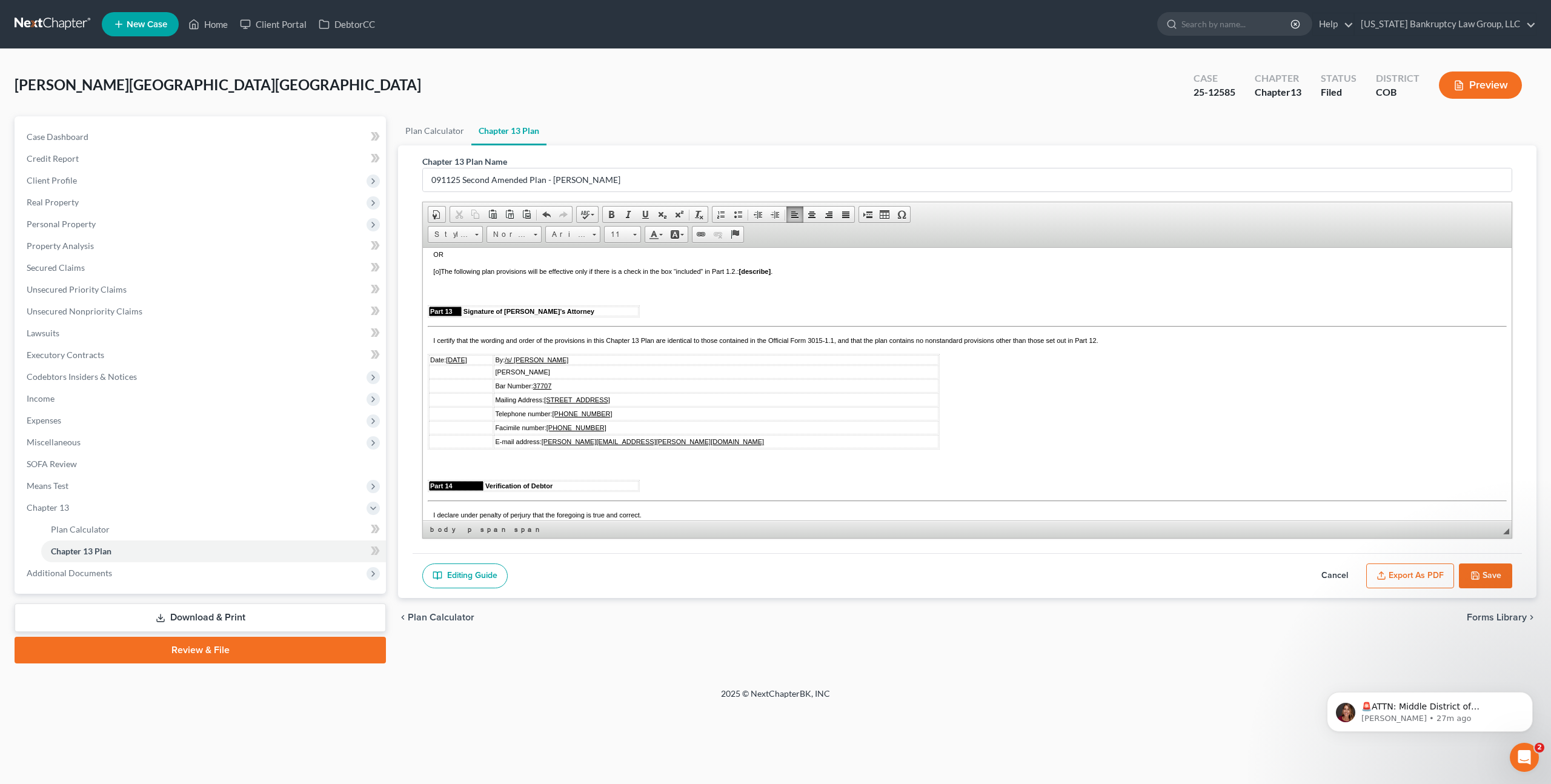
click at [1479, 570] on icon "button" at bounding box center [1476, 575] width 10 height 10
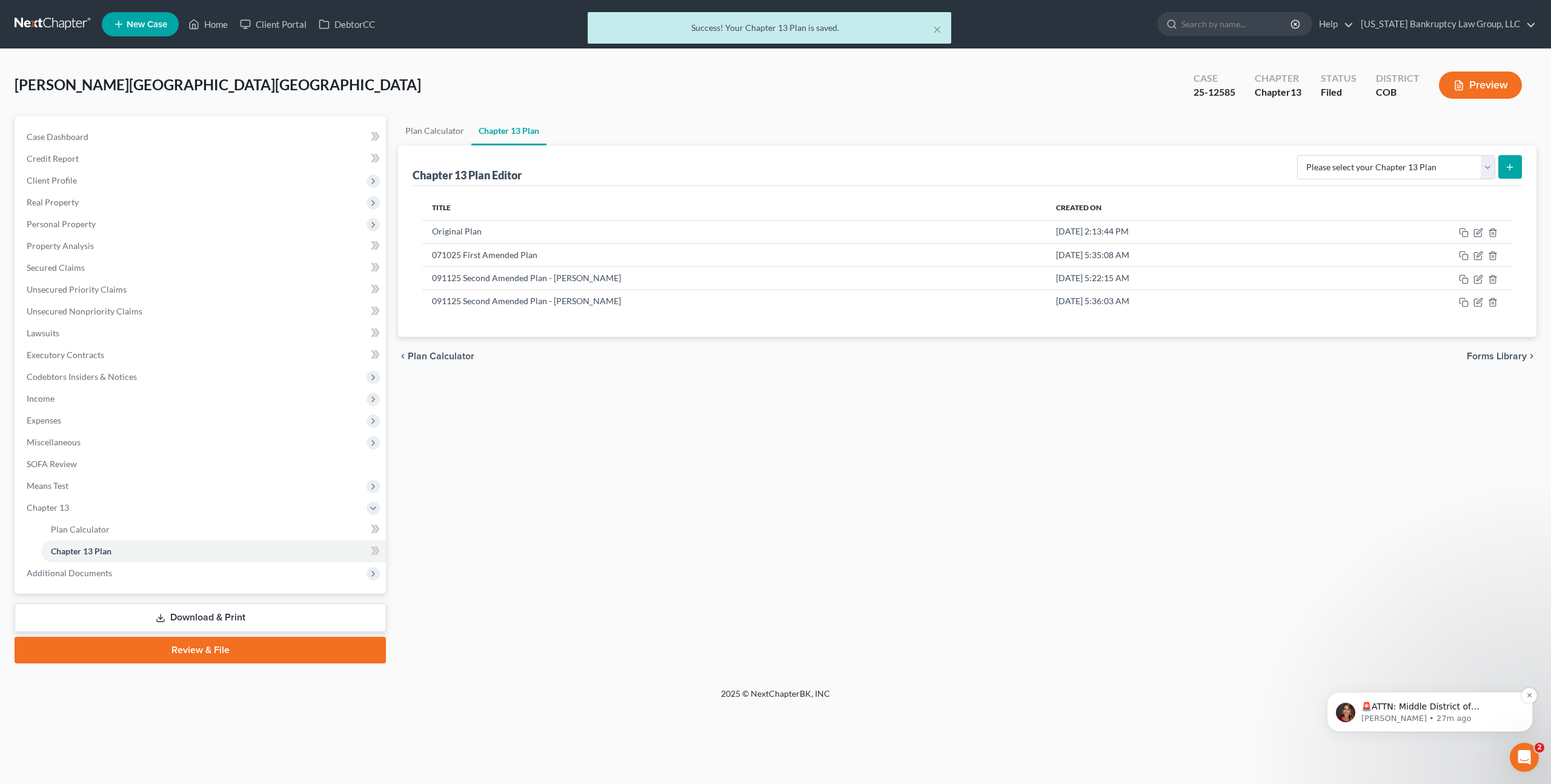
click at [1434, 709] on p "🚨ATTN: Middle District of [US_STATE] The court has added a new Credit Counselin…" at bounding box center [1439, 707] width 156 height 12
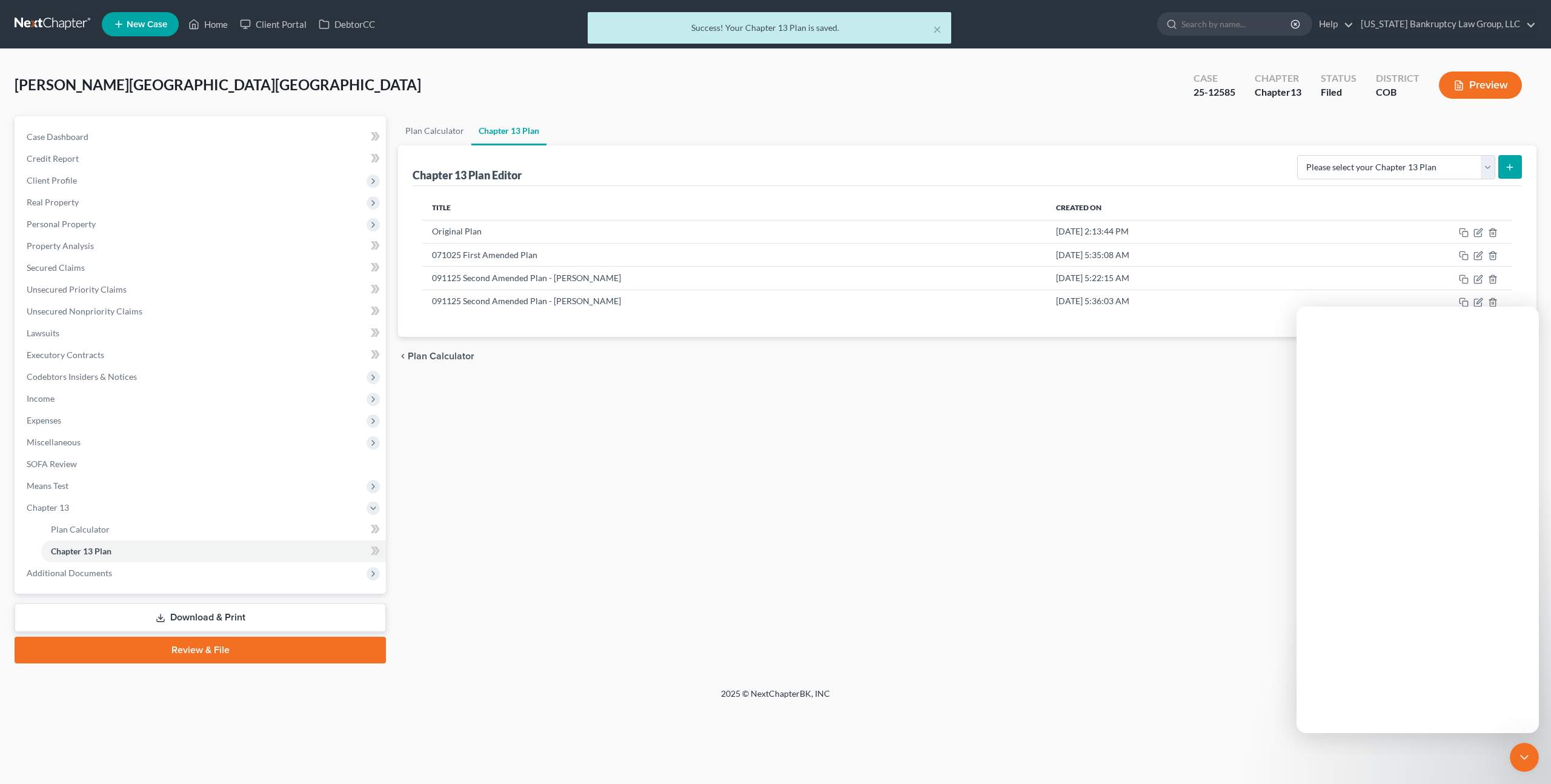
scroll to position [0, 0]
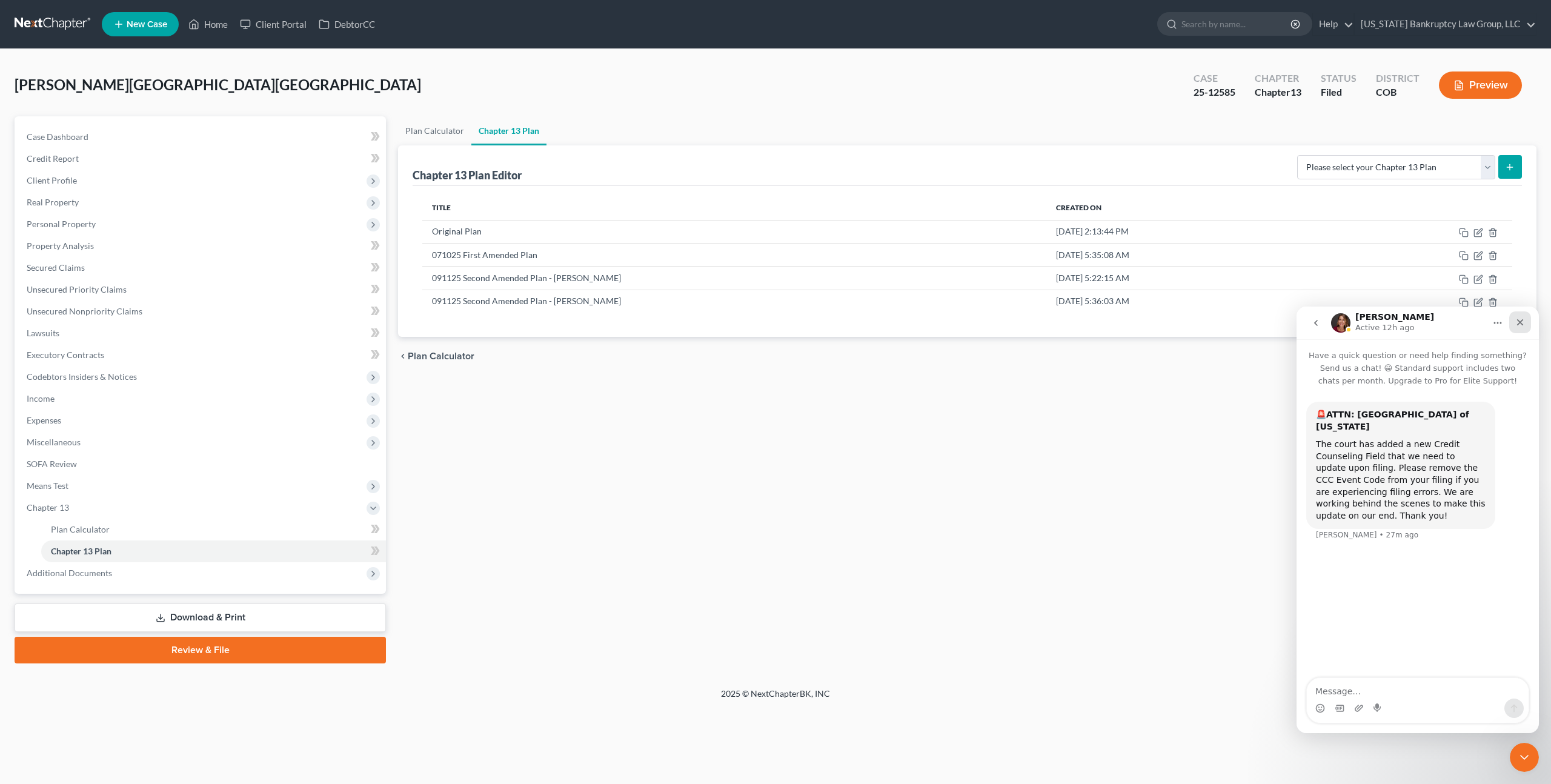
click at [1519, 319] on icon "Close" at bounding box center [1521, 322] width 10 height 10
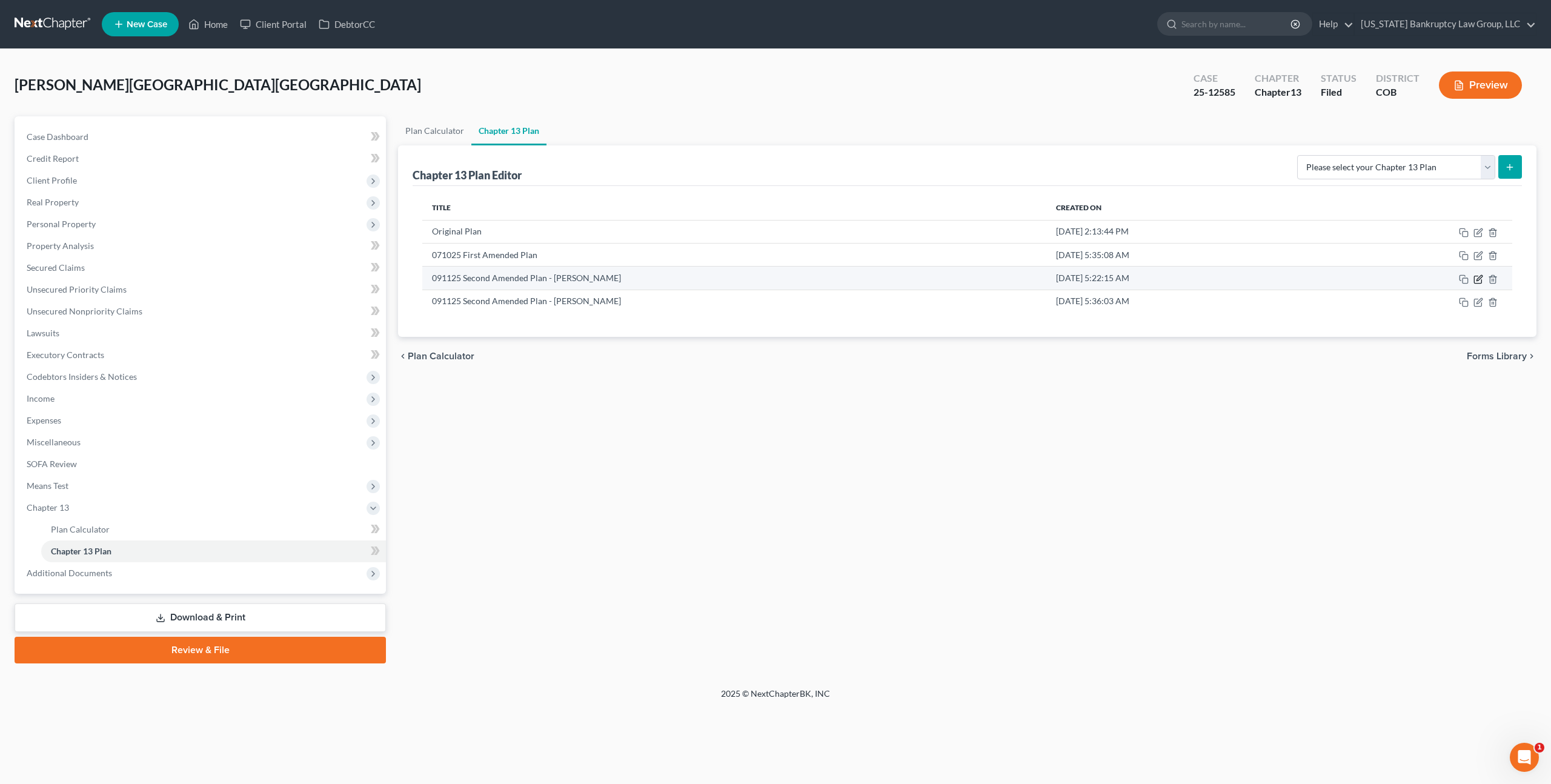
click at [1479, 280] on icon "button" at bounding box center [1478, 279] width 10 height 10
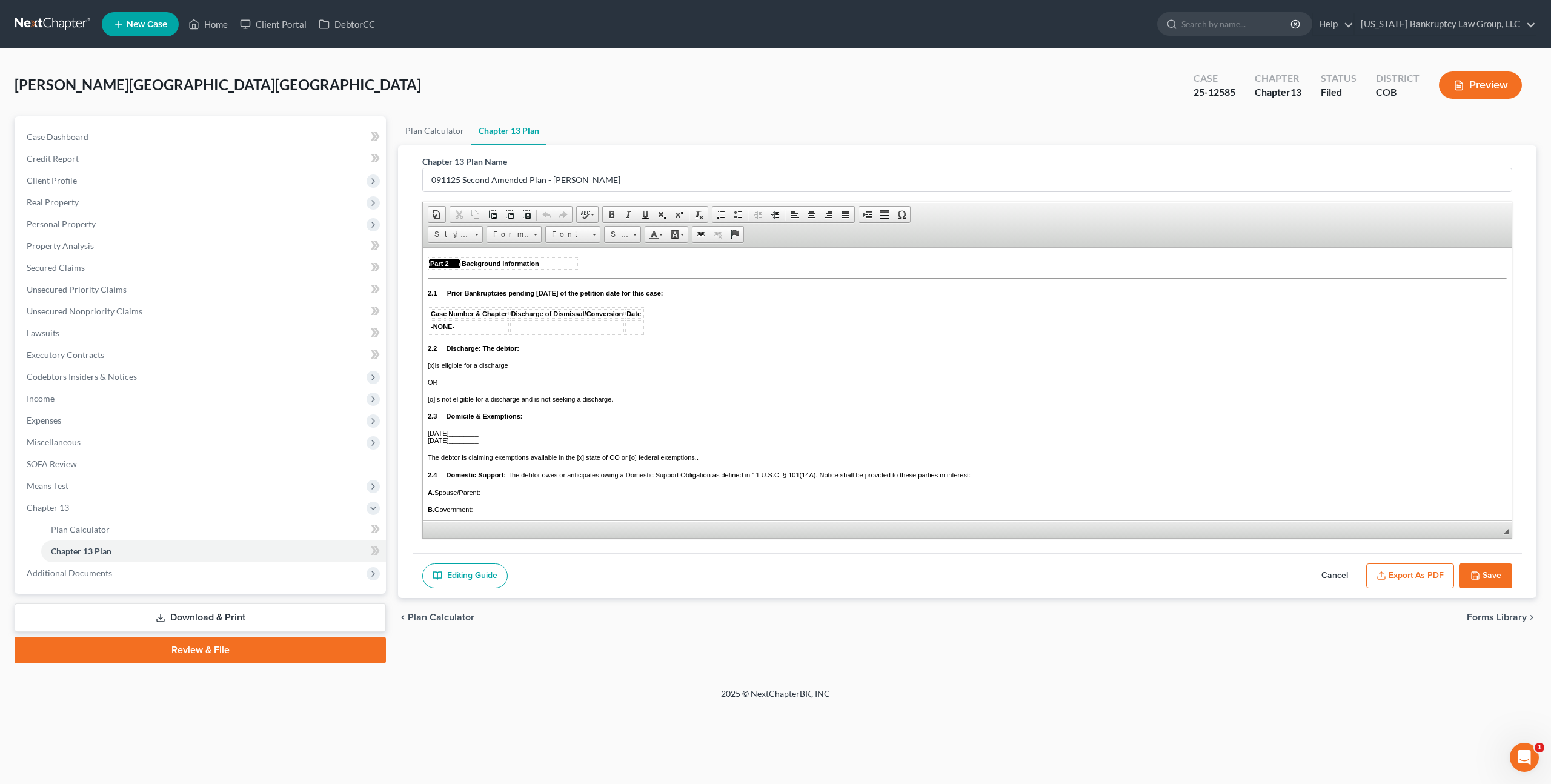
scroll to position [344, 0]
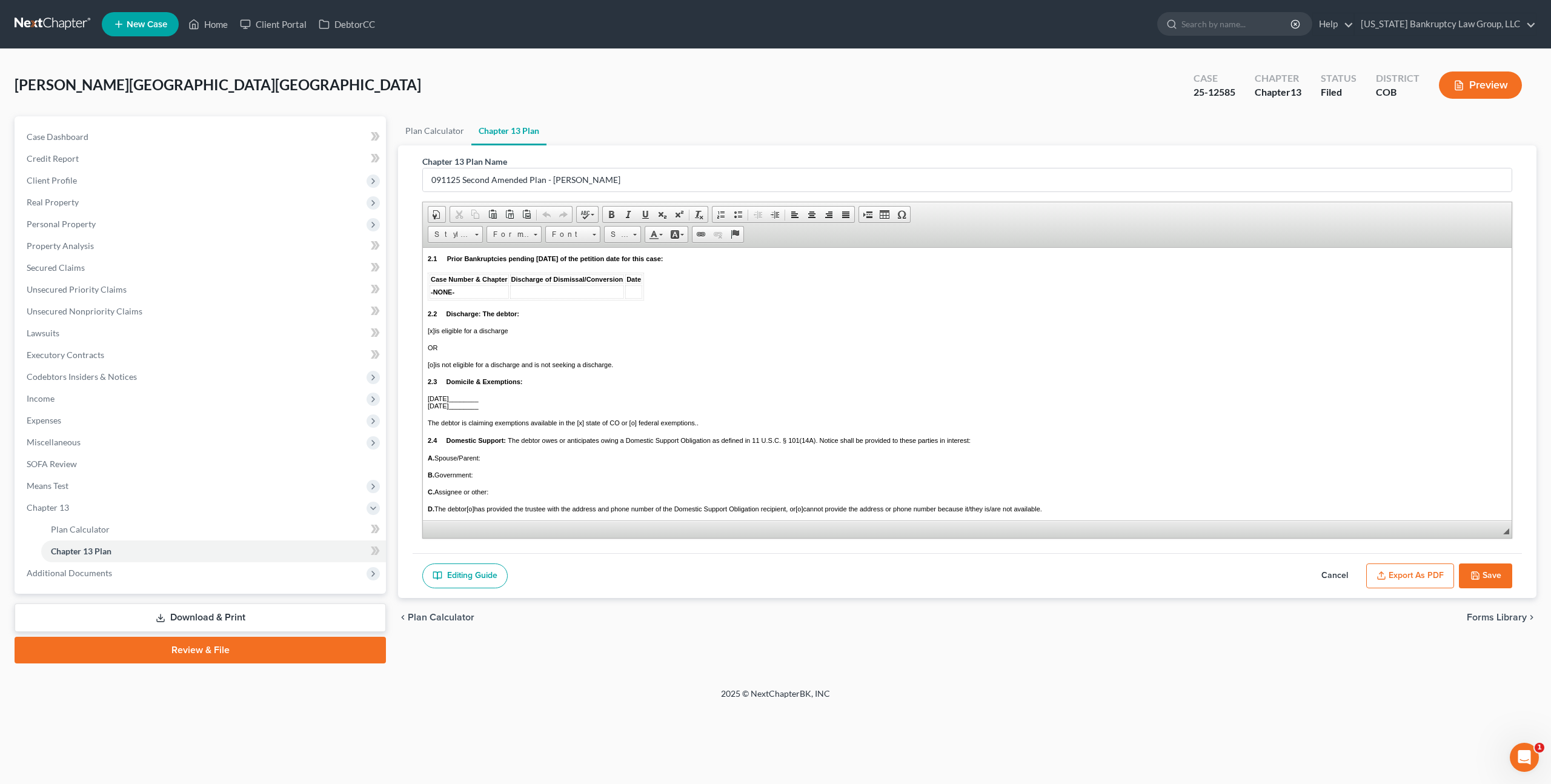
click at [1405, 574] on button "Export as PDF" at bounding box center [1411, 576] width 88 height 25
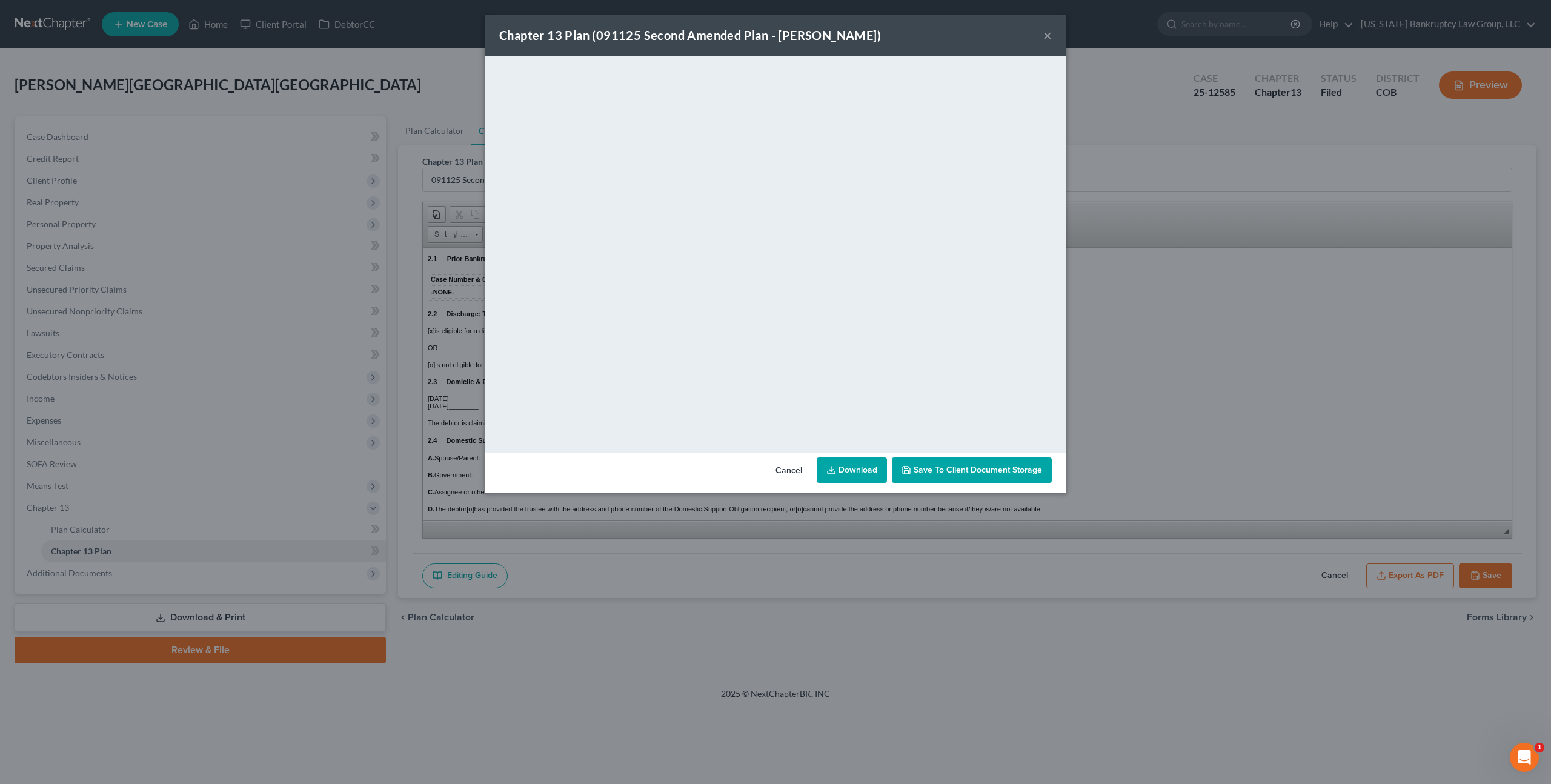
click at [1049, 35] on button "×" at bounding box center [1047, 34] width 9 height 15
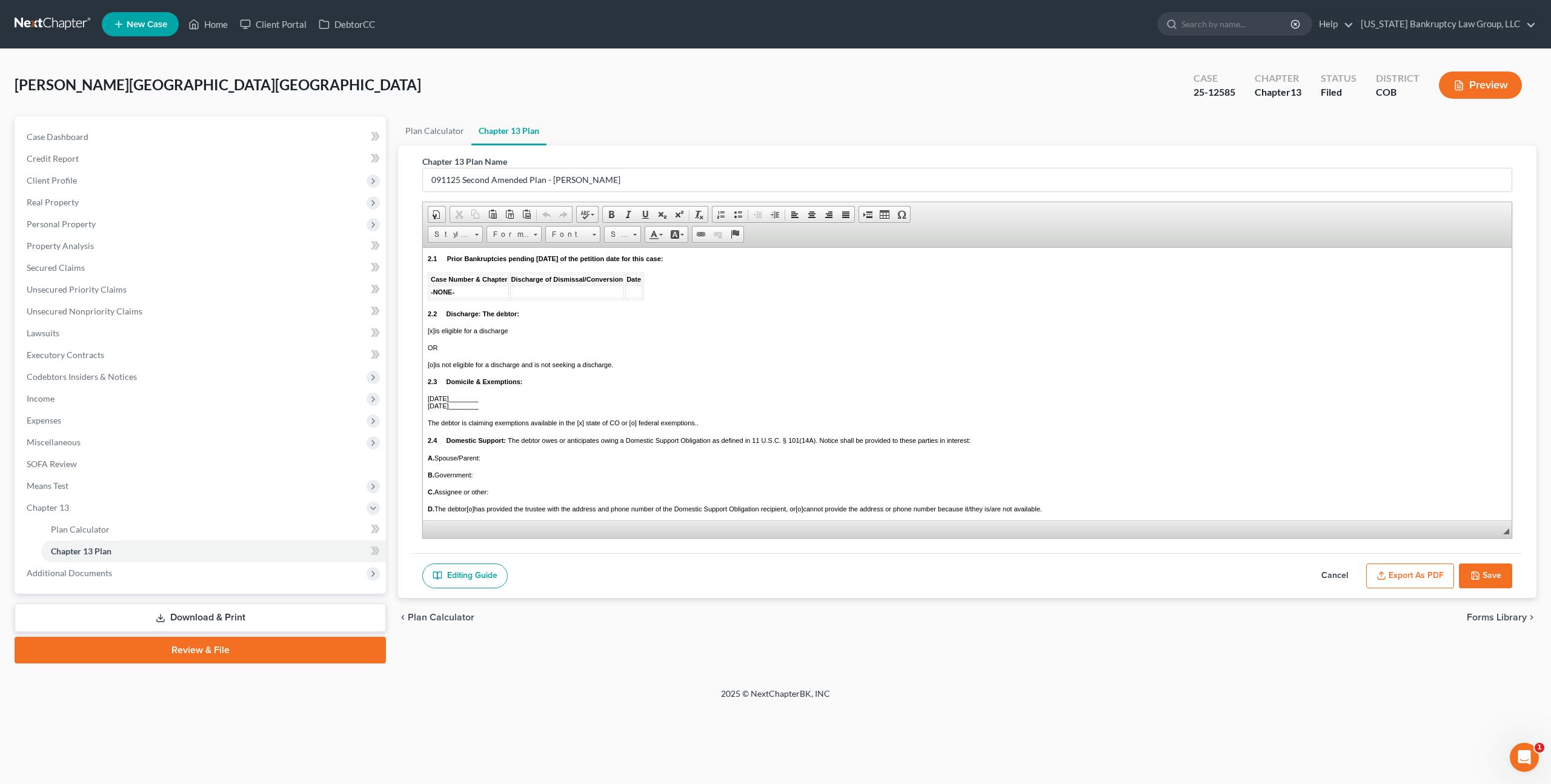
click at [1487, 571] on button "Save" at bounding box center [1485, 576] width 53 height 25
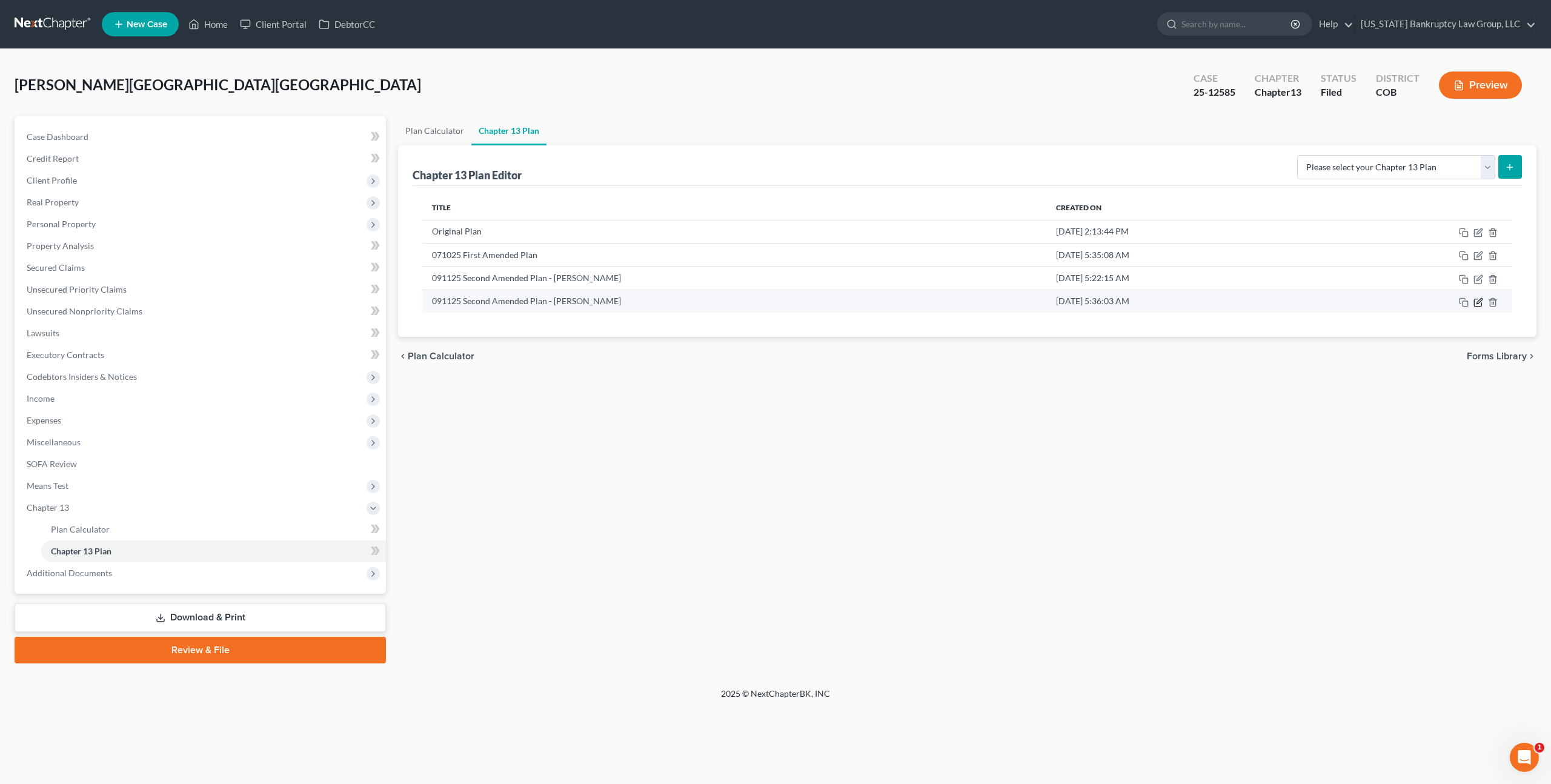
click at [1480, 302] on icon "button" at bounding box center [1478, 302] width 10 height 10
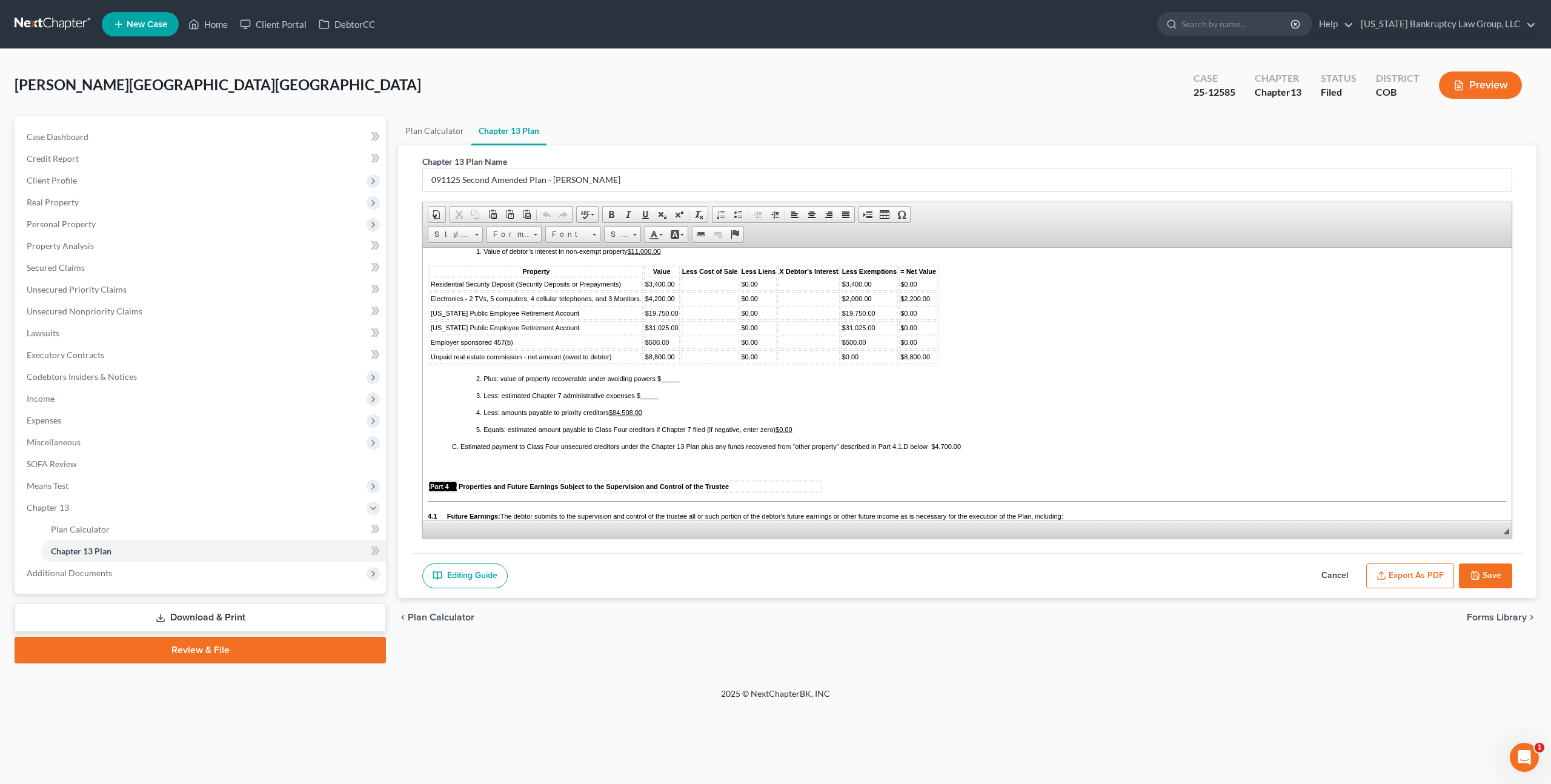
scroll to position [954, 0]
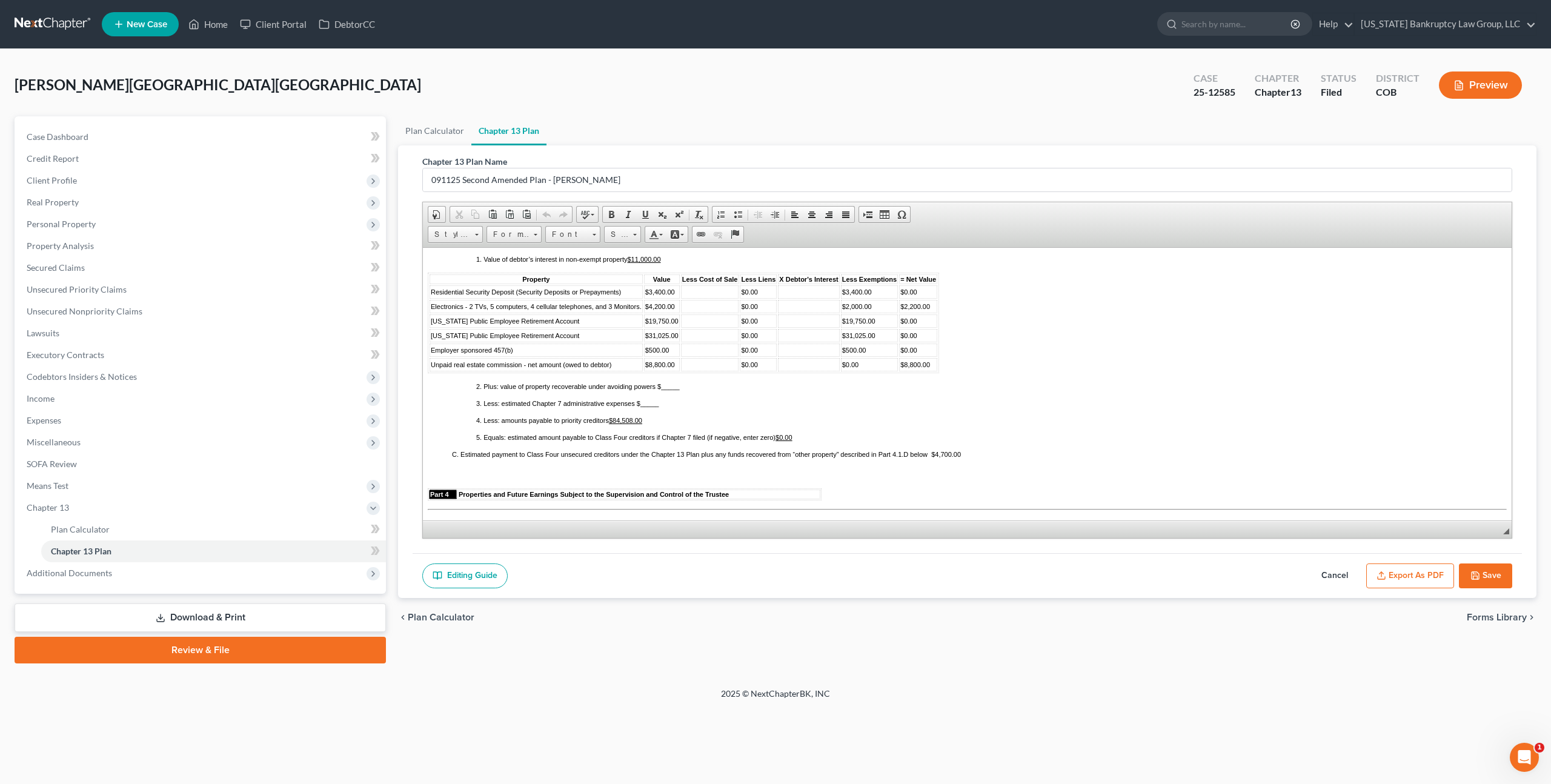
click at [431, 295] on span "Residential Security Deposit (Security Deposits or Prepayments)" at bounding box center [525, 291] width 190 height 7
click at [553, 392] on span "Delete Rows" at bounding box center [561, 393] width 71 height 15
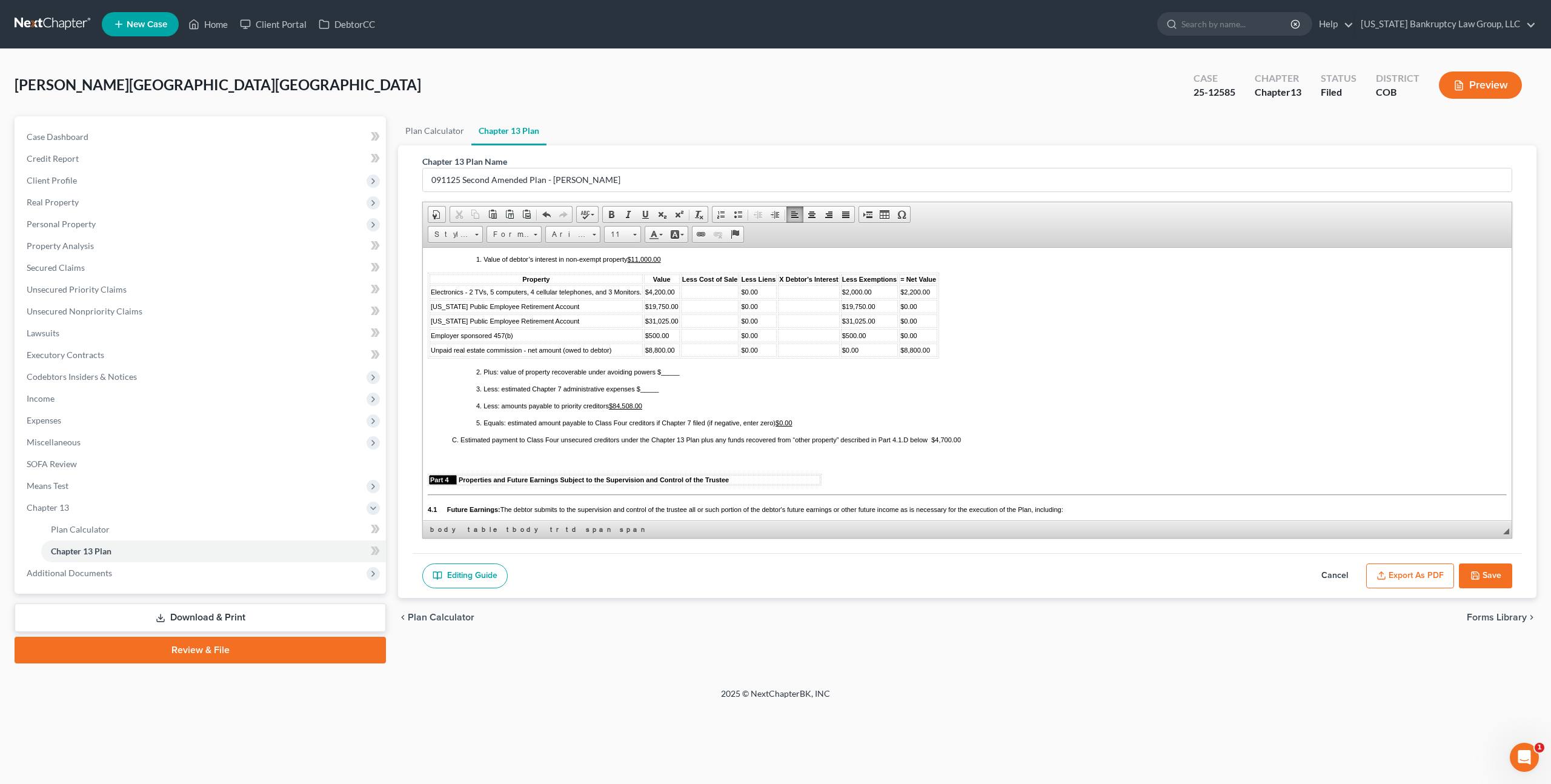
click at [430, 353] on span "Unpaid real estate commission - net amount (owed to debtor)" at bounding box center [521, 349] width 180 height 7
click at [534, 447] on span "Delete Rows" at bounding box center [561, 450] width 71 height 15
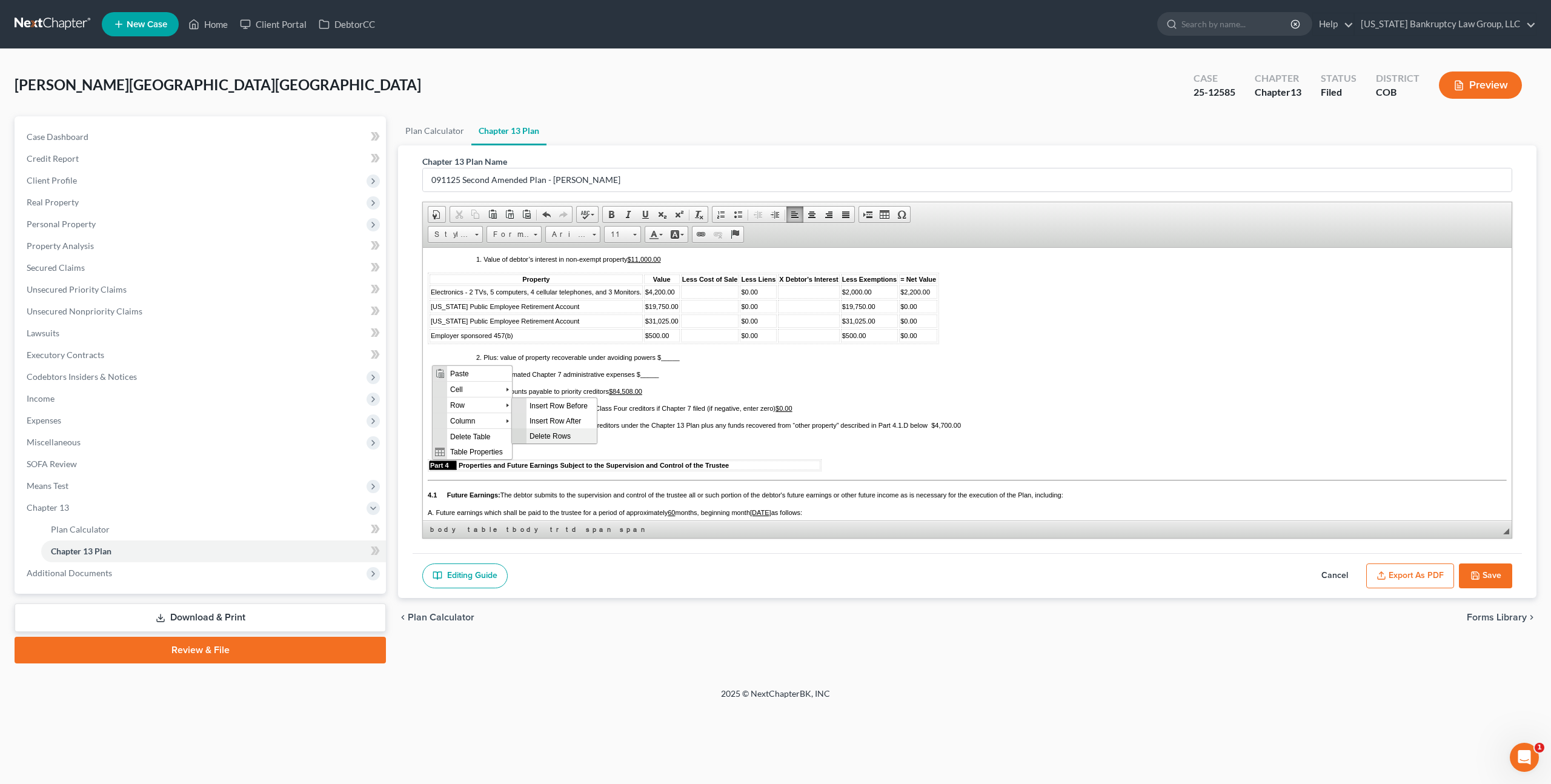
click at [541, 429] on span "Delete Rows" at bounding box center [562, 434] width 71 height 15
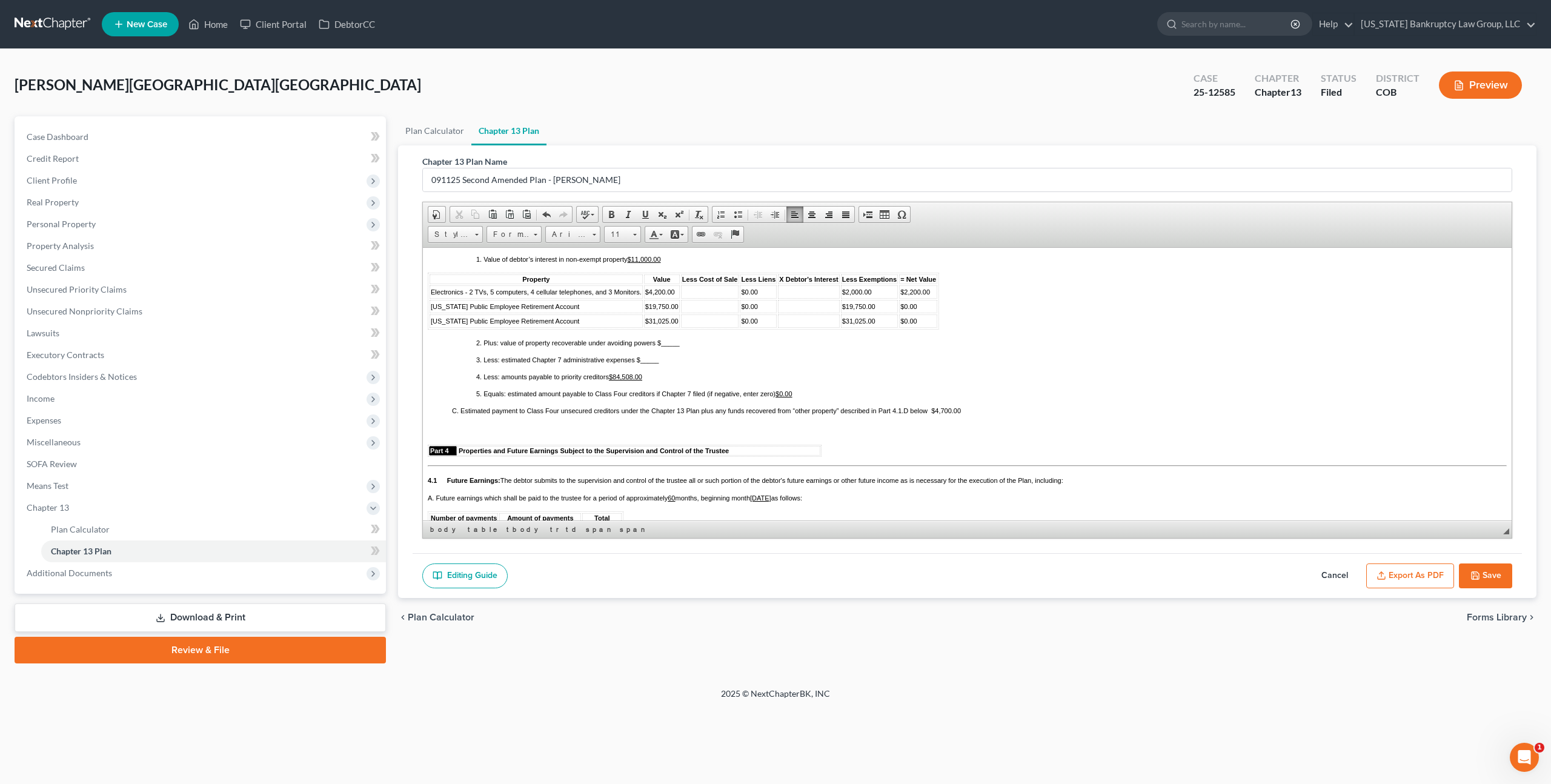
click at [644, 263] on u "$11,000.00" at bounding box center [644, 258] width 33 height 7
click at [430, 295] on span "Electronics - 2 TVs, 5 computers, 4 cellular telephones, and 3 Monitors." at bounding box center [535, 291] width 211 height 7
click at [552, 390] on span "Delete Rows" at bounding box center [561, 391] width 71 height 15
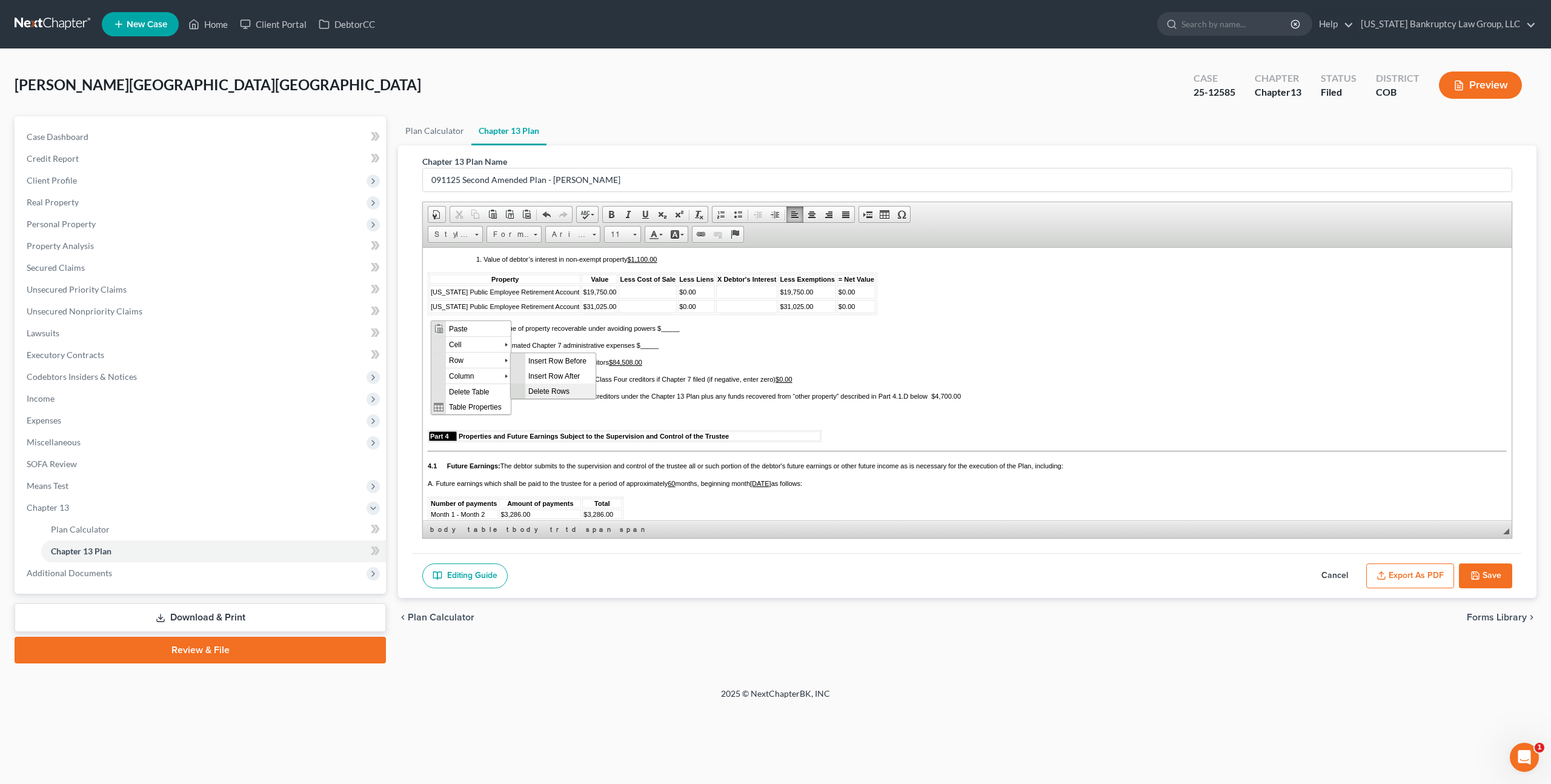
click at [537, 390] on span "Delete Rows" at bounding box center [561, 390] width 71 height 15
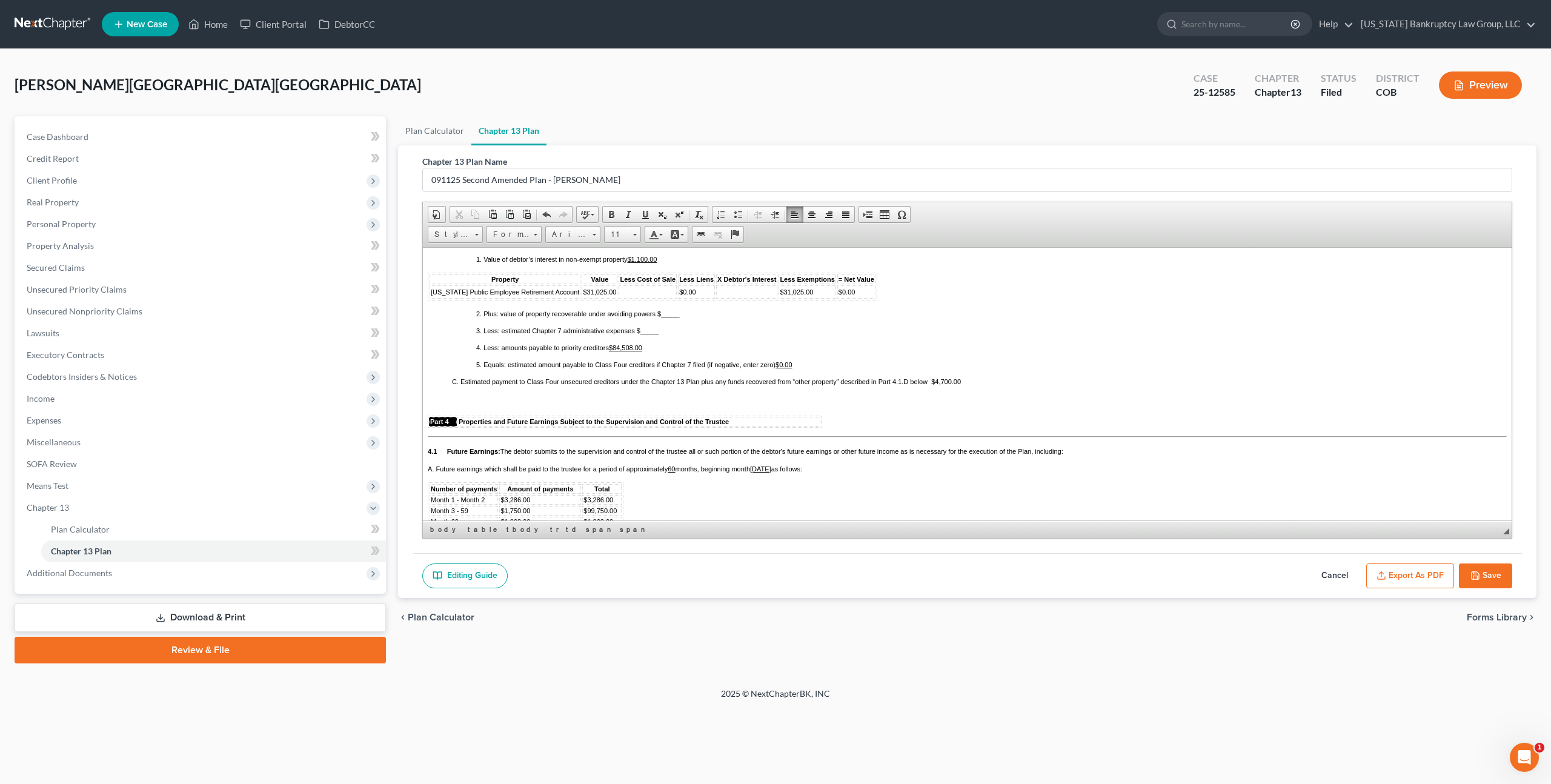
click at [633, 351] on u "$84,508.00" at bounding box center [625, 346] width 33 height 7
click at [1476, 574] on icon "button" at bounding box center [1476, 575] width 10 height 10
